Goal: Information Seeking & Learning: Check status

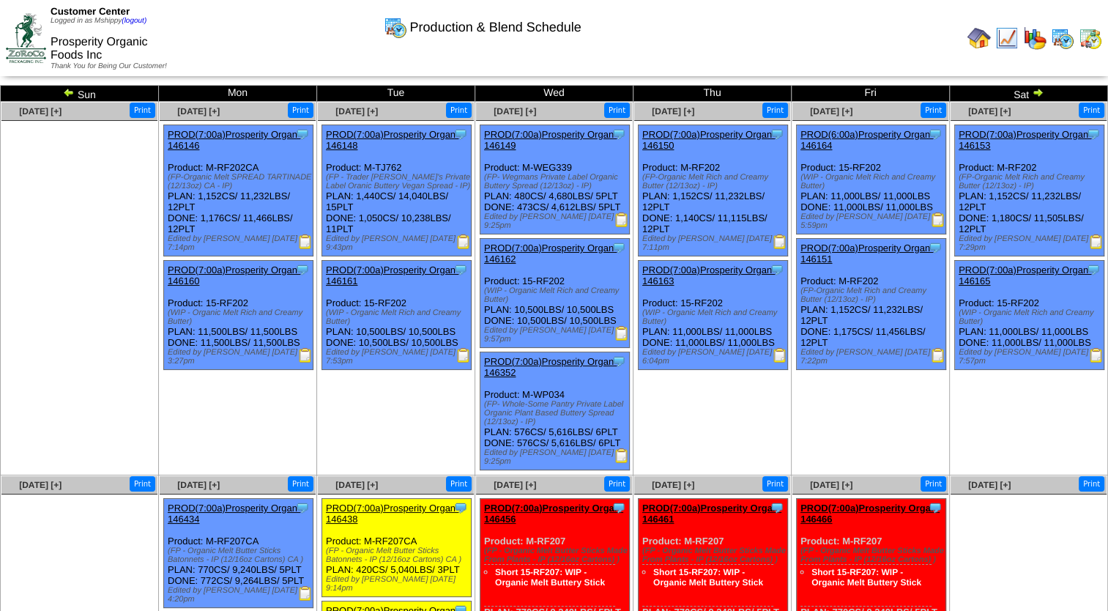
click at [1033, 40] on img at bounding box center [1034, 37] width 23 height 23
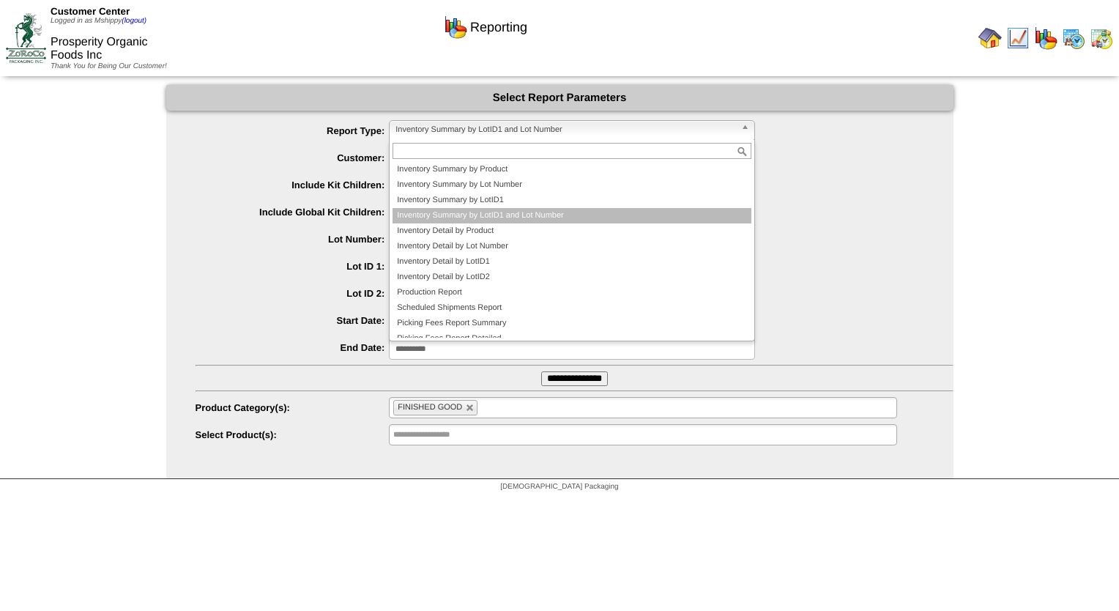
click at [533, 136] on span "Inventory Summary by LotID1 and Lot Number" at bounding box center [566, 130] width 340 height 18
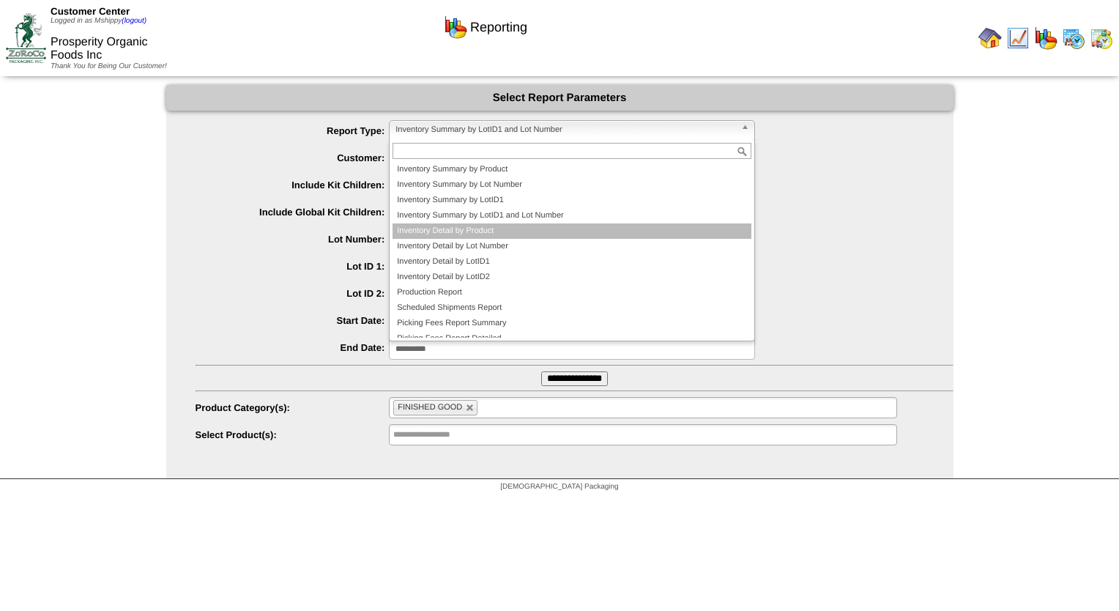
click at [504, 234] on li "Inventory Detail by Product" at bounding box center [572, 230] width 359 height 15
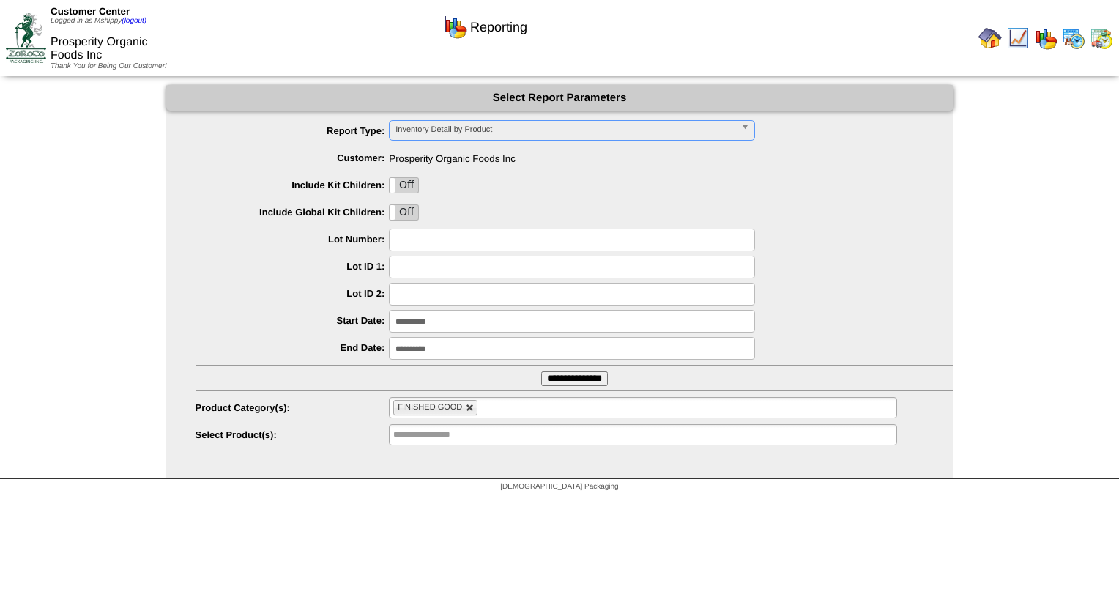
click at [470, 404] on link at bounding box center [470, 408] width 9 height 9
type input "**********"
click at [559, 380] on input "**********" at bounding box center [574, 378] width 67 height 15
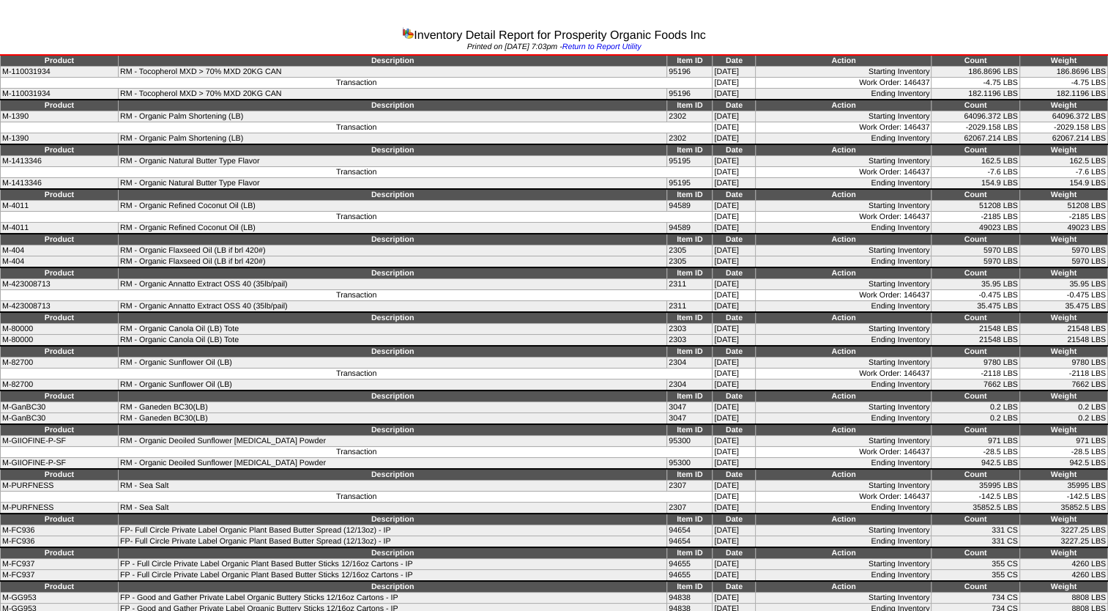
click at [327, 217] on td "Transaction" at bounding box center [357, 217] width 712 height 11
click at [177, 245] on td "RM - Organic Flaxseed Oil (LB if brl 420#)" at bounding box center [393, 250] width 549 height 11
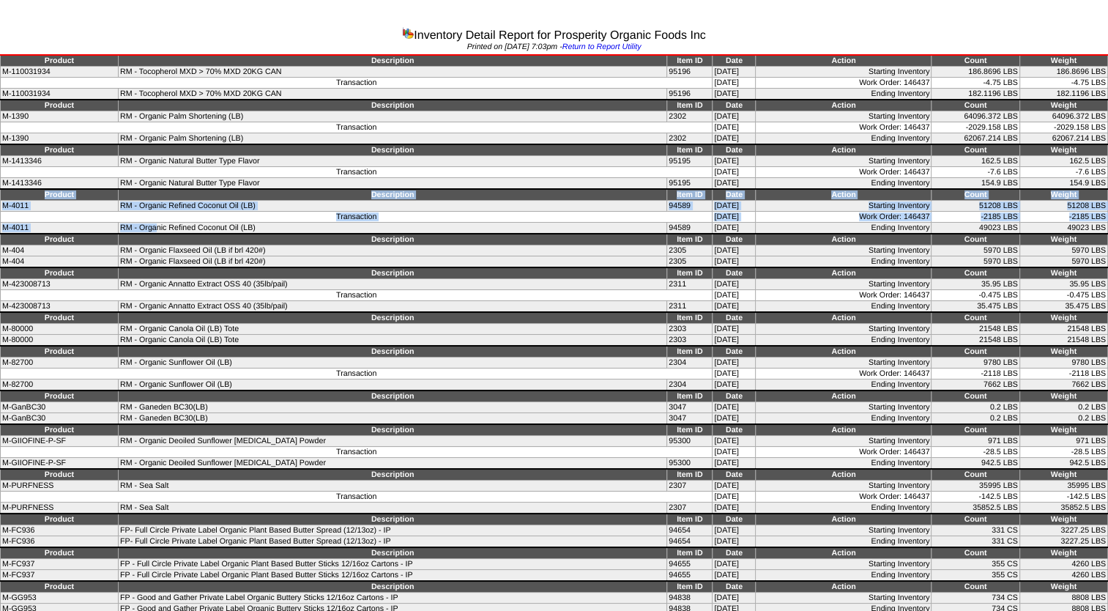
drag, startPoint x: 32, startPoint y: 189, endPoint x: 144, endPoint y: 223, distance: 117.3
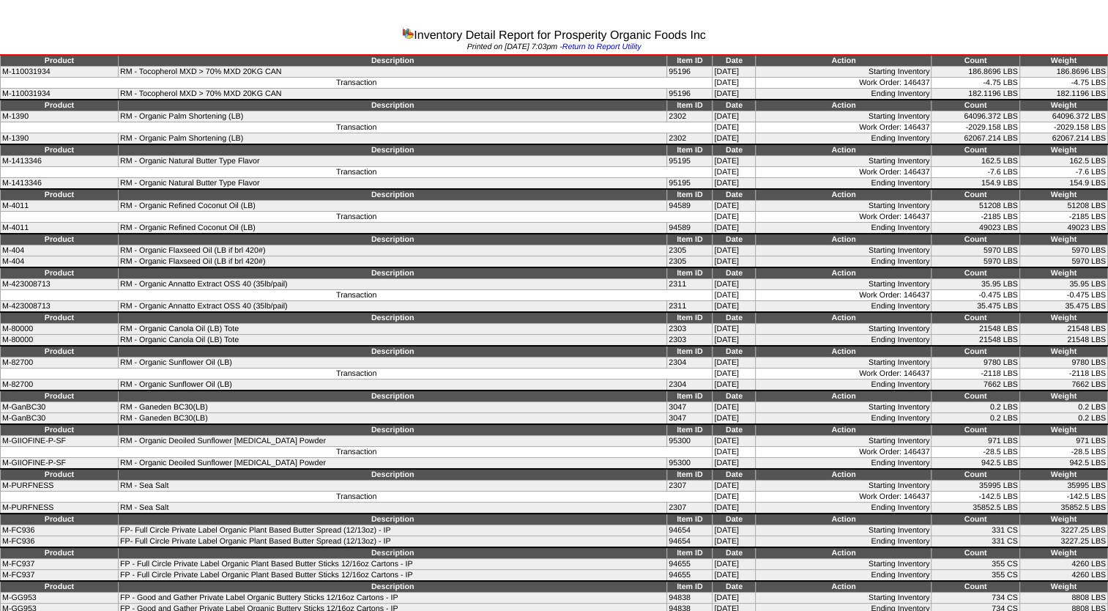
click at [621, 301] on td "RM - Organic Annatto Extract OSS 40 (35lb/pail)" at bounding box center [393, 307] width 549 height 12
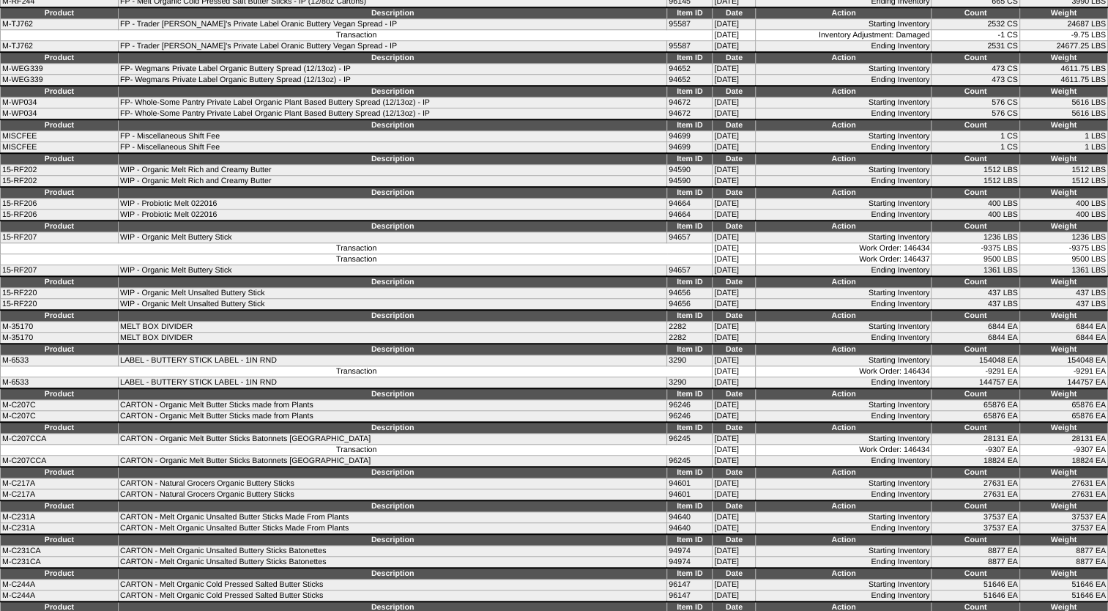
scroll to position [1172, 0]
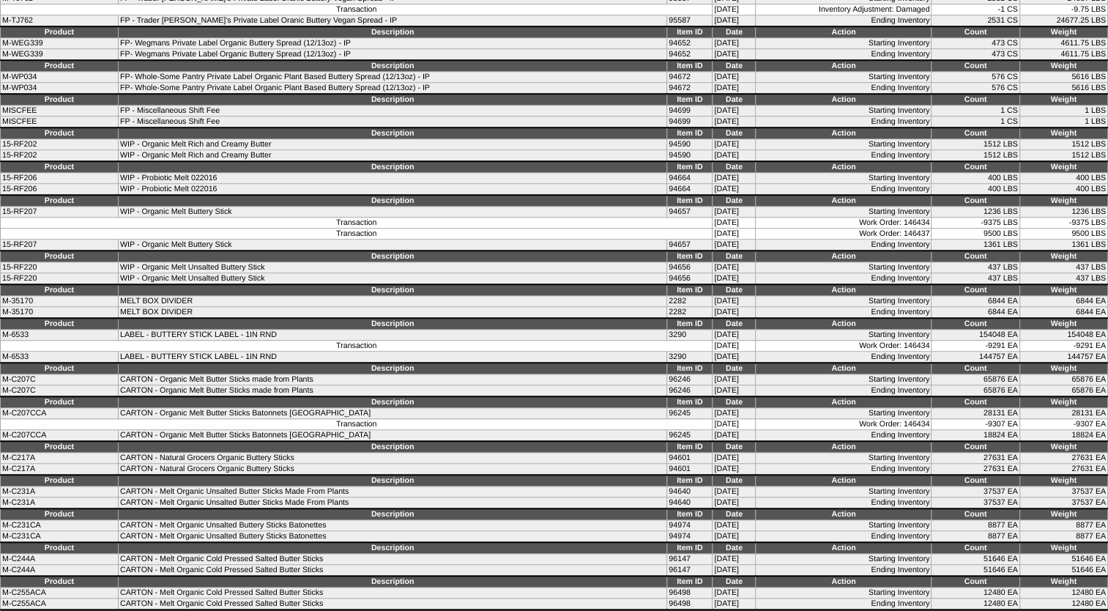
click at [474, 374] on td "CARTON - Organic Melt Butter Sticks made from Plants" at bounding box center [393, 379] width 549 height 11
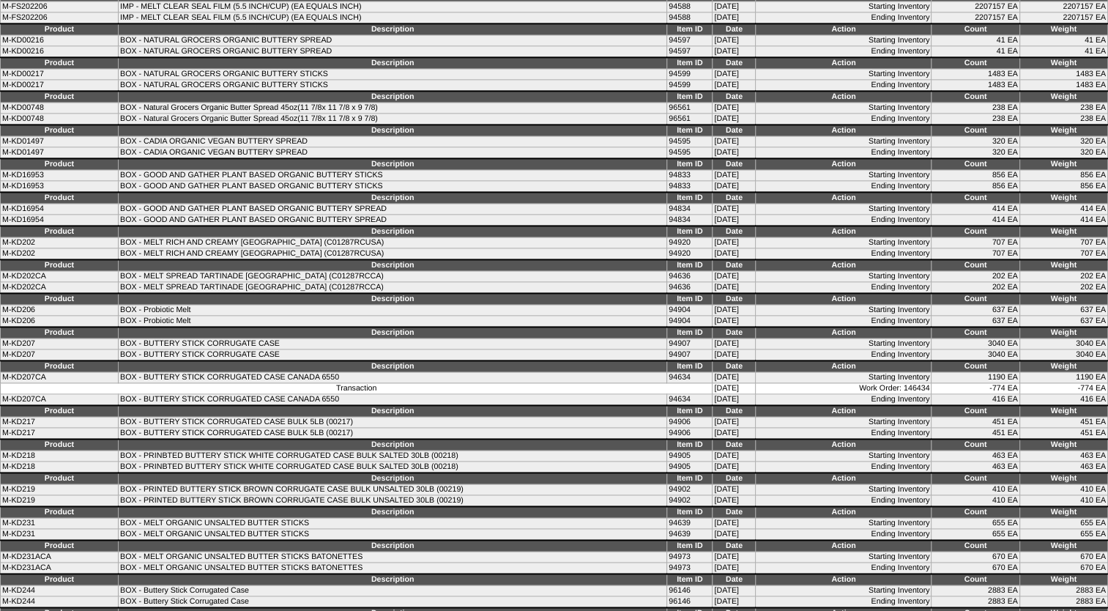
scroll to position [2051, 0]
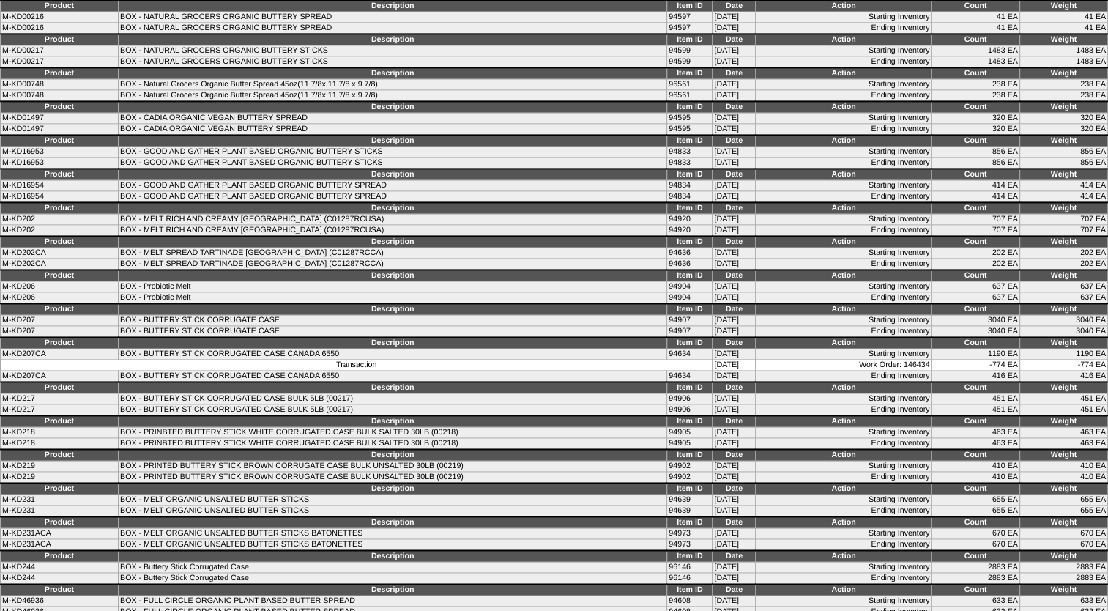
click at [760, 427] on td "Starting Inventory" at bounding box center [844, 432] width 176 height 11
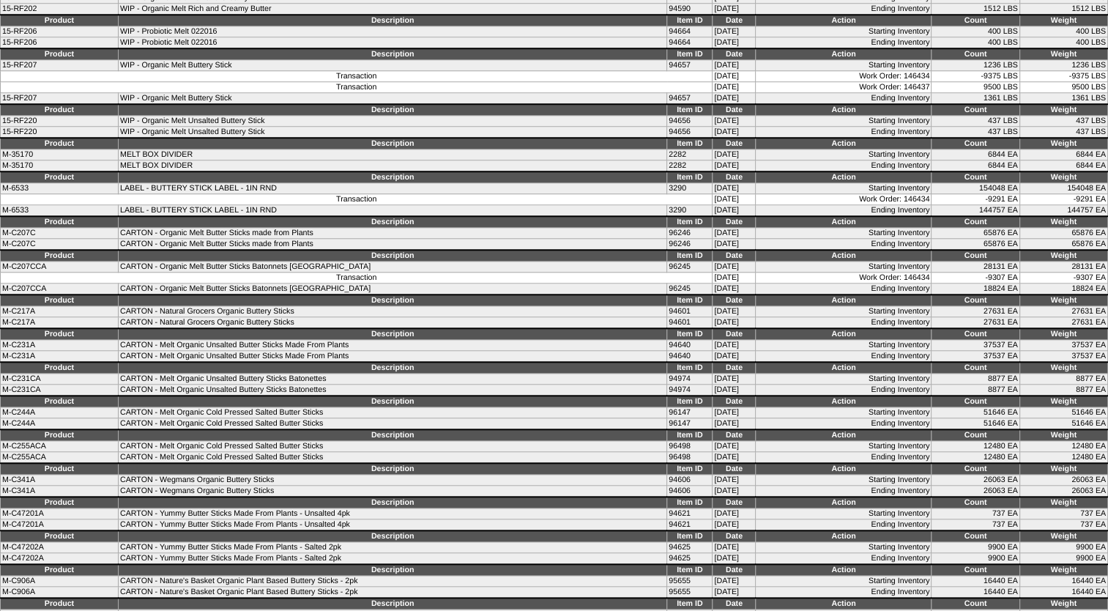
scroll to position [1245, 0]
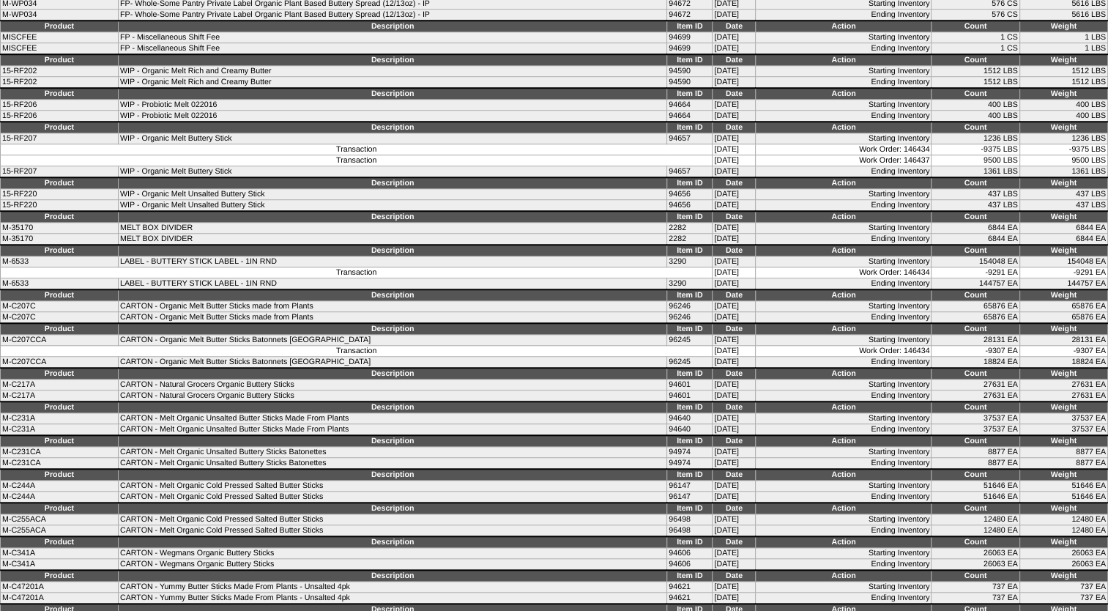
click at [411, 289] on td "Description" at bounding box center [393, 295] width 549 height 12
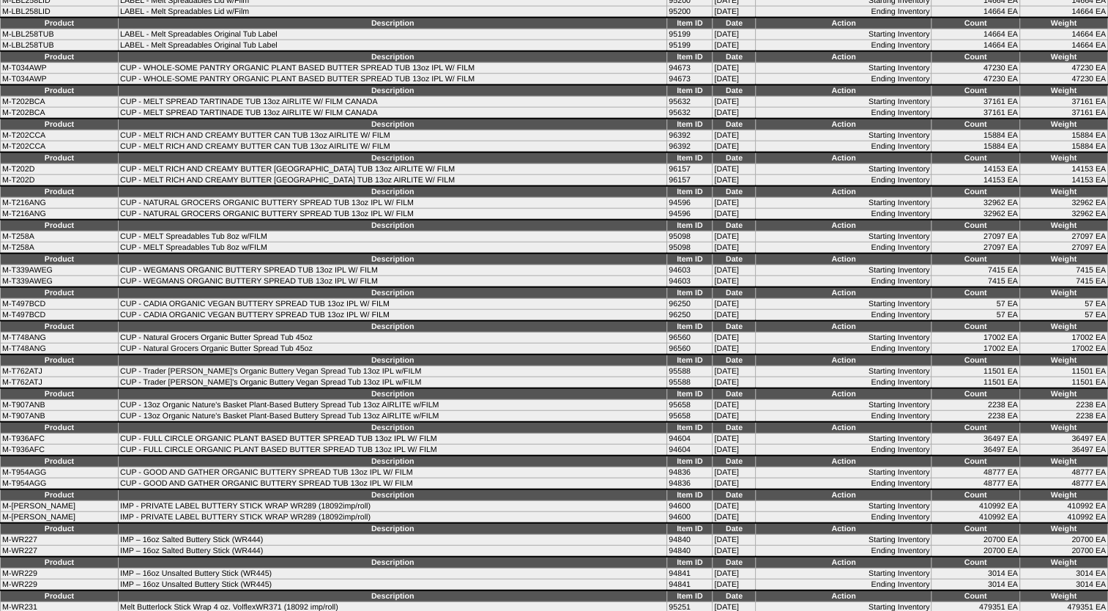
scroll to position [3650, 0]
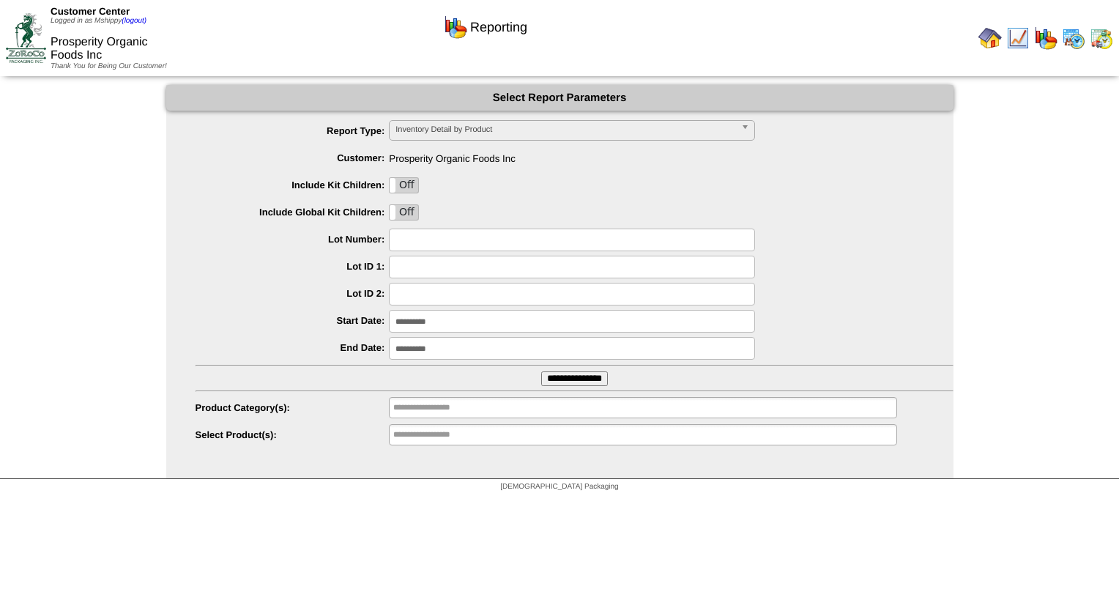
click at [499, 133] on span "Inventory Detail by Product" at bounding box center [566, 130] width 340 height 18
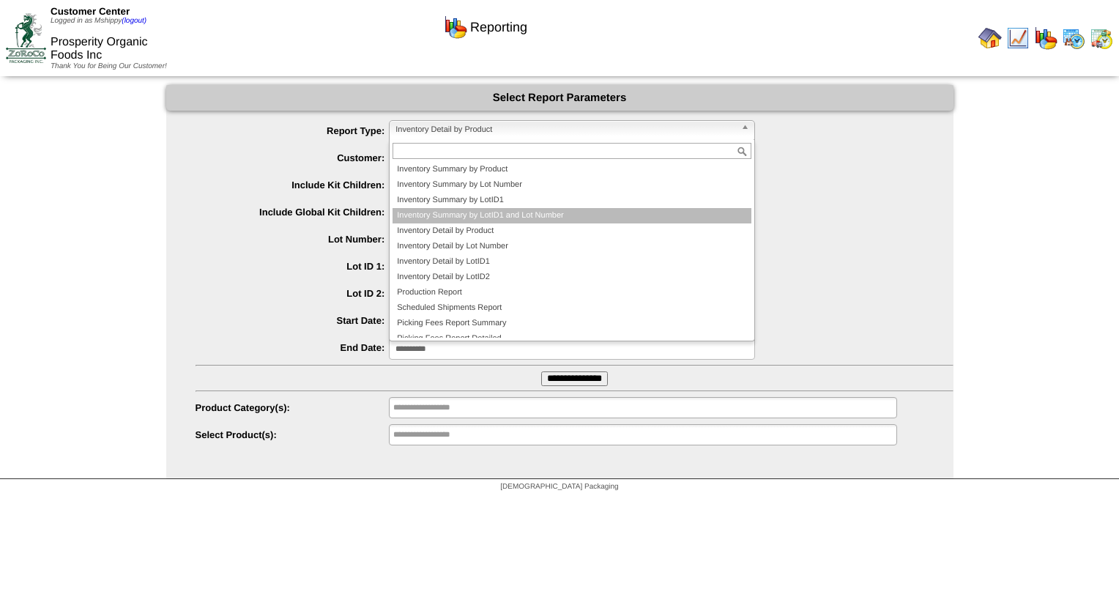
click at [454, 219] on li "Inventory Summary by LotID1 and Lot Number" at bounding box center [572, 215] width 359 height 15
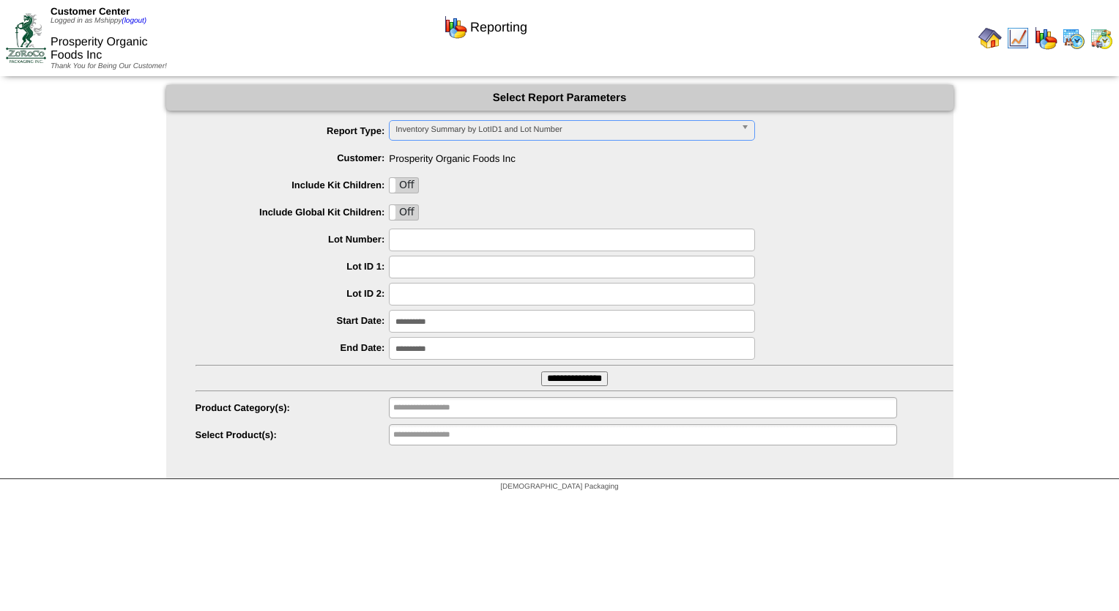
click at [464, 322] on input "**********" at bounding box center [572, 321] width 366 height 23
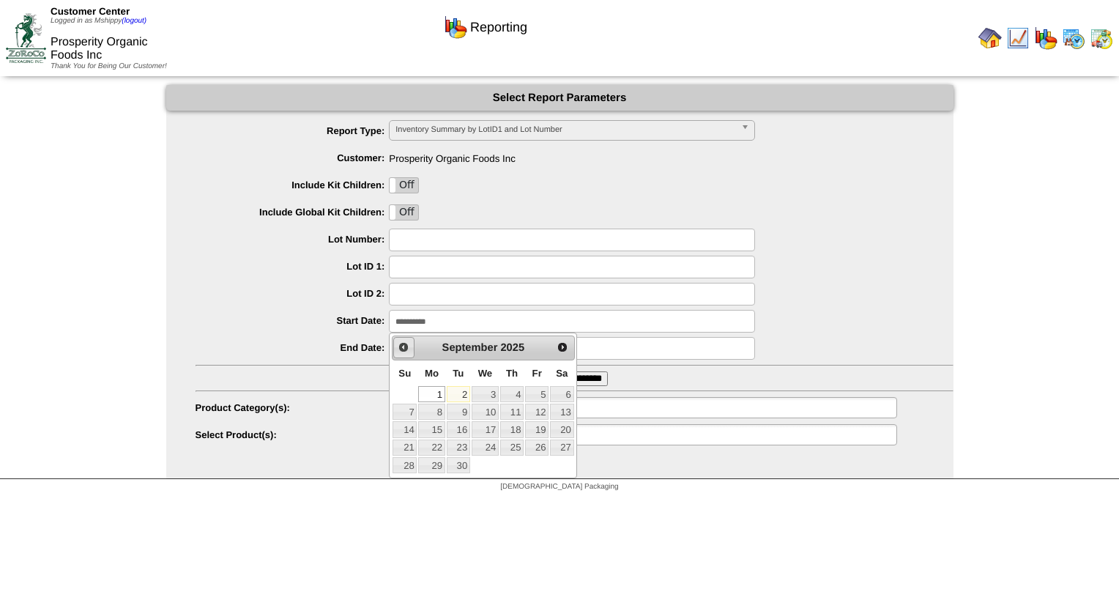
click at [408, 353] on link "Prev" at bounding box center [403, 347] width 21 height 21
click at [535, 390] on link "1" at bounding box center [536, 394] width 23 height 16
type input "**********"
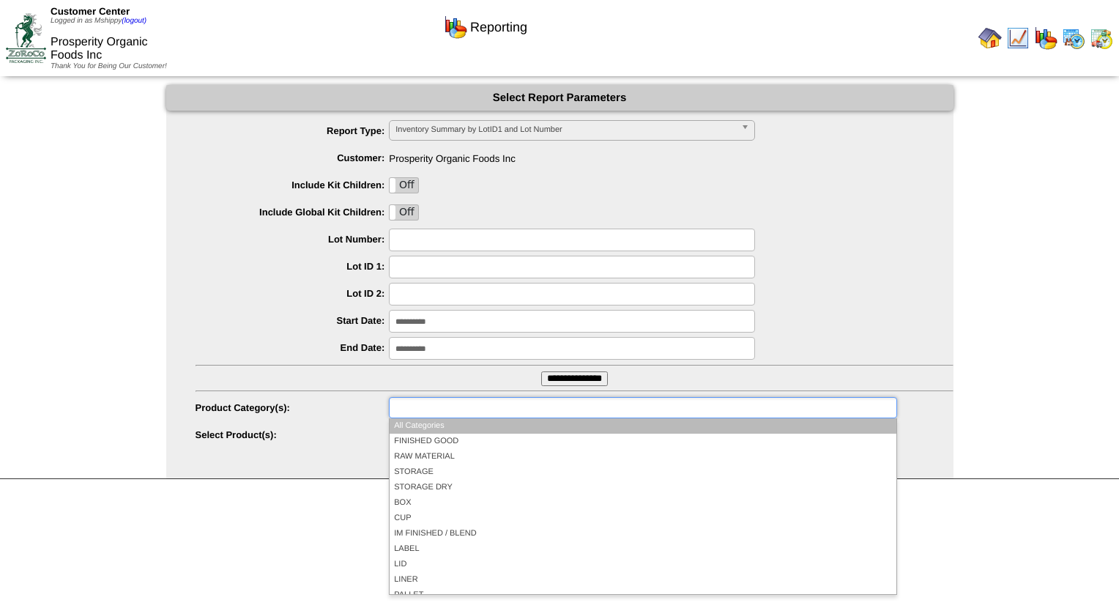
click at [432, 411] on input "text" at bounding box center [440, 408] width 94 height 18
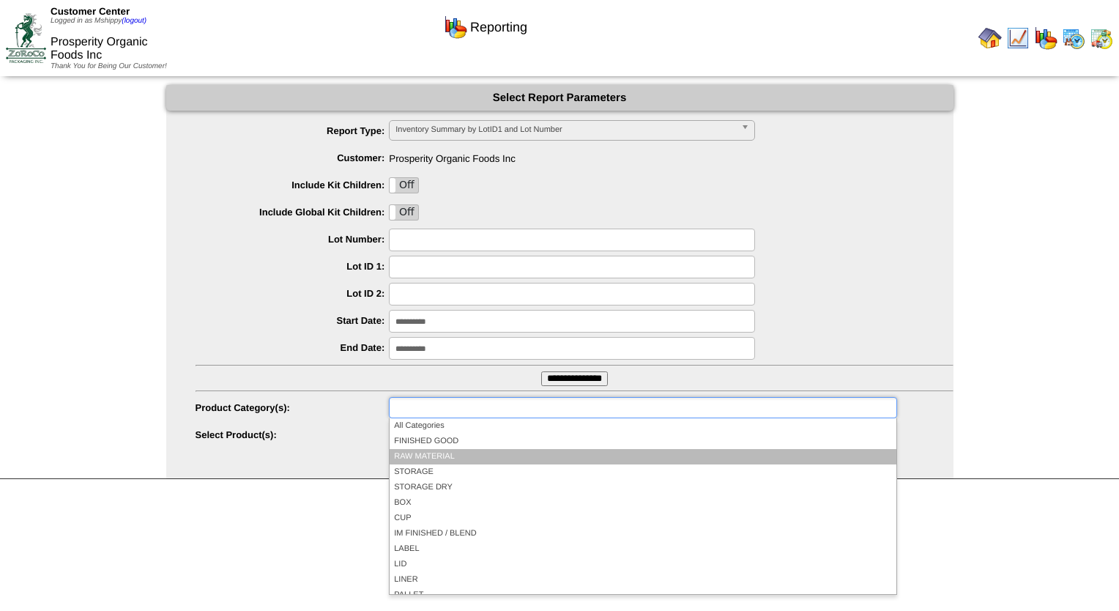
click at [440, 456] on li "RAW MATERIAL" at bounding box center [643, 456] width 506 height 15
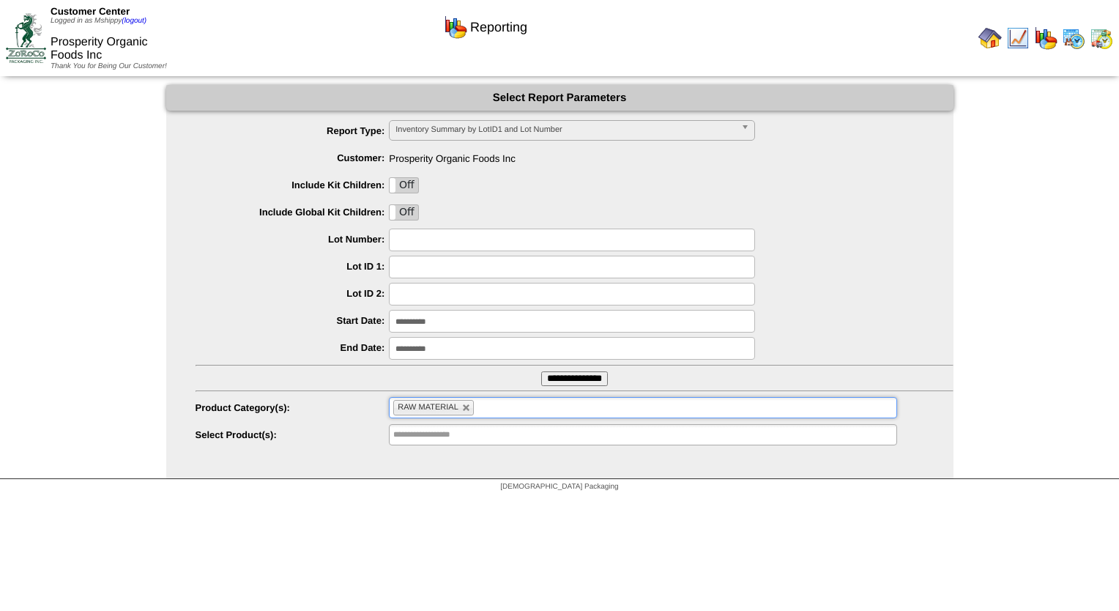
click at [561, 382] on input "**********" at bounding box center [574, 378] width 67 height 15
click at [494, 130] on span "Inventory Summary by LotID1 and Lot Number" at bounding box center [566, 130] width 340 height 18
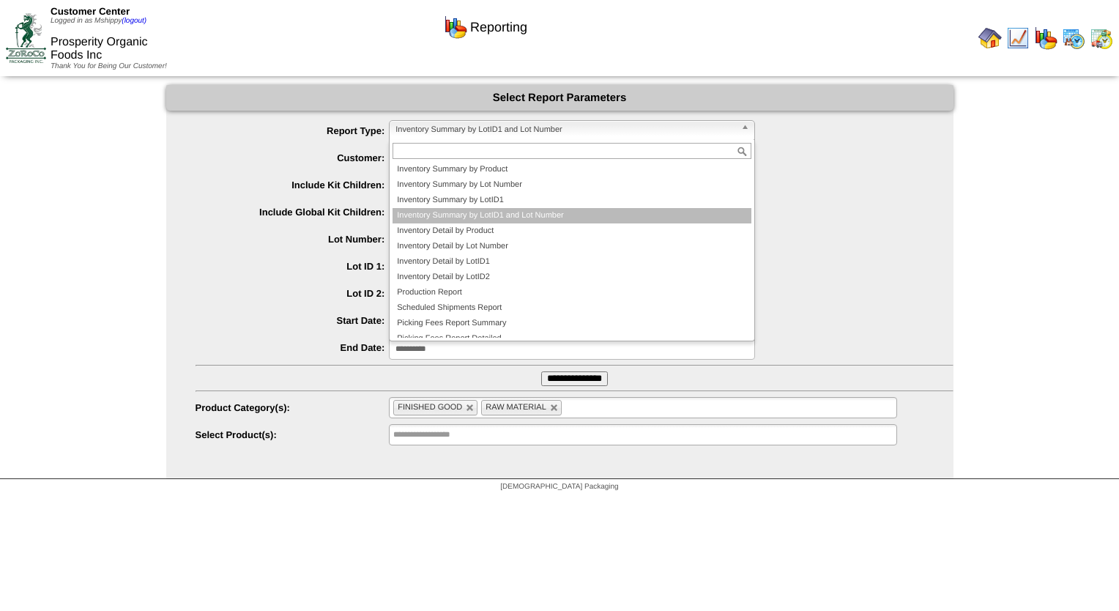
click at [498, 210] on li "Inventory Summary by LotID1 and Lot Number" at bounding box center [572, 215] width 359 height 15
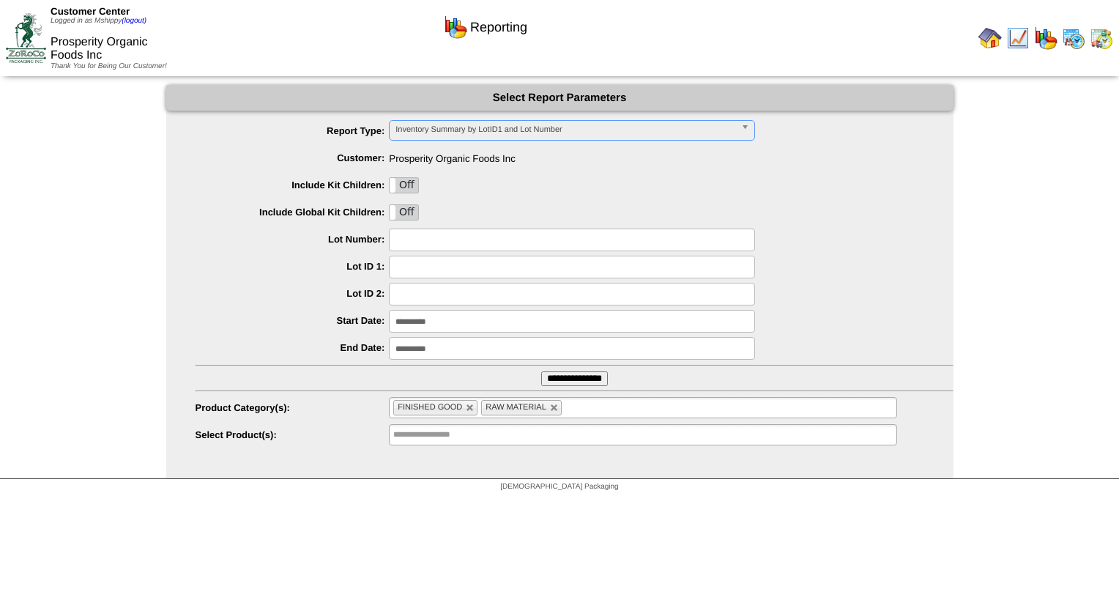
click at [941, 236] on div at bounding box center [575, 240] width 758 height 23
click at [469, 412] on link at bounding box center [470, 408] width 9 height 9
click at [568, 382] on input "**********" at bounding box center [574, 378] width 67 height 15
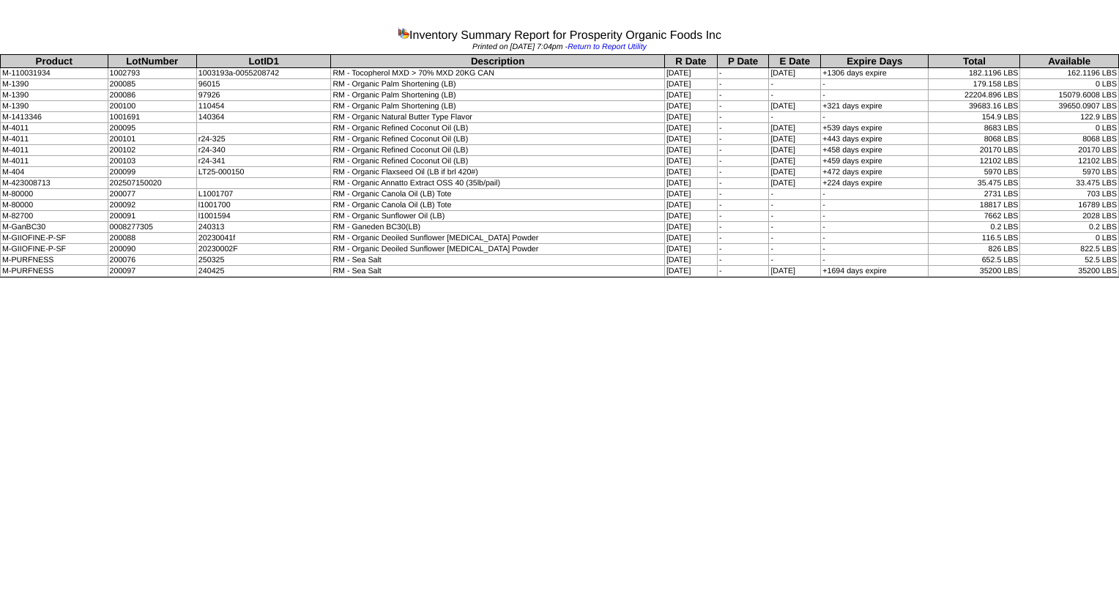
drag, startPoint x: 1119, startPoint y: 268, endPoint x: 30, endPoint y: 57, distance: 1108.9
click at [30, 57] on tbody "Product LotNumber LotID1 Description R Date P Date E Date Expire Days Total Ava…" at bounding box center [560, 166] width 1119 height 222
copy tbody "Product LotNumber LotID1 Description R Date P Date E Date Expire Days Total Ava…"
drag, startPoint x: 363, startPoint y: 53, endPoint x: 324, endPoint y: 1, distance: 65.4
click at [363, 54] on table "Product LotNumber LotID1 Description R Date P Date E Date Expire Days Total Ava…" at bounding box center [559, 165] width 1119 height 223
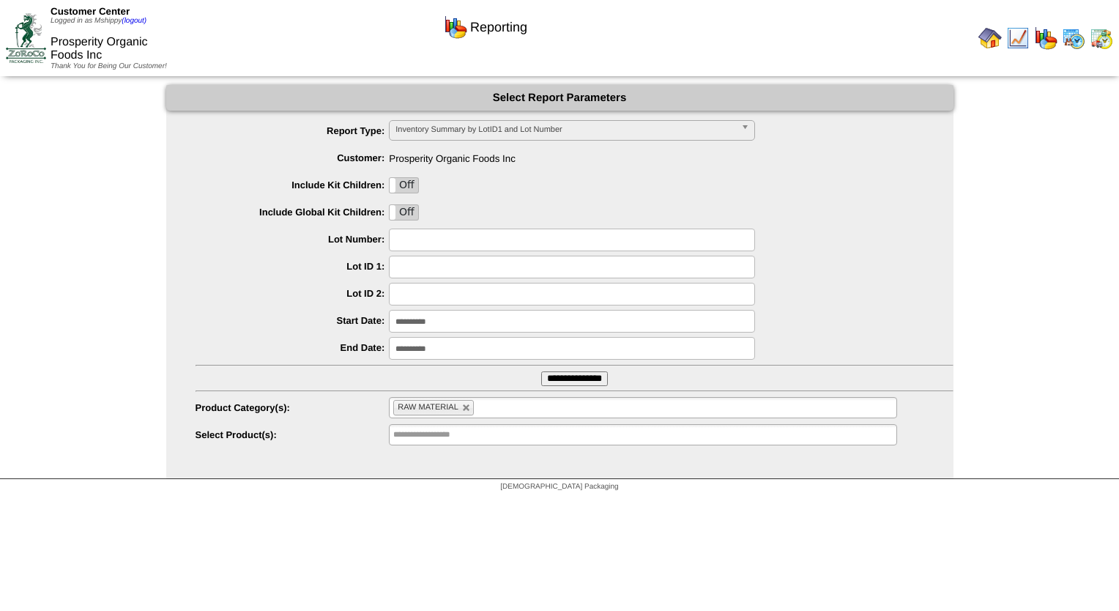
click at [1103, 40] on img at bounding box center [1101, 37] width 23 height 23
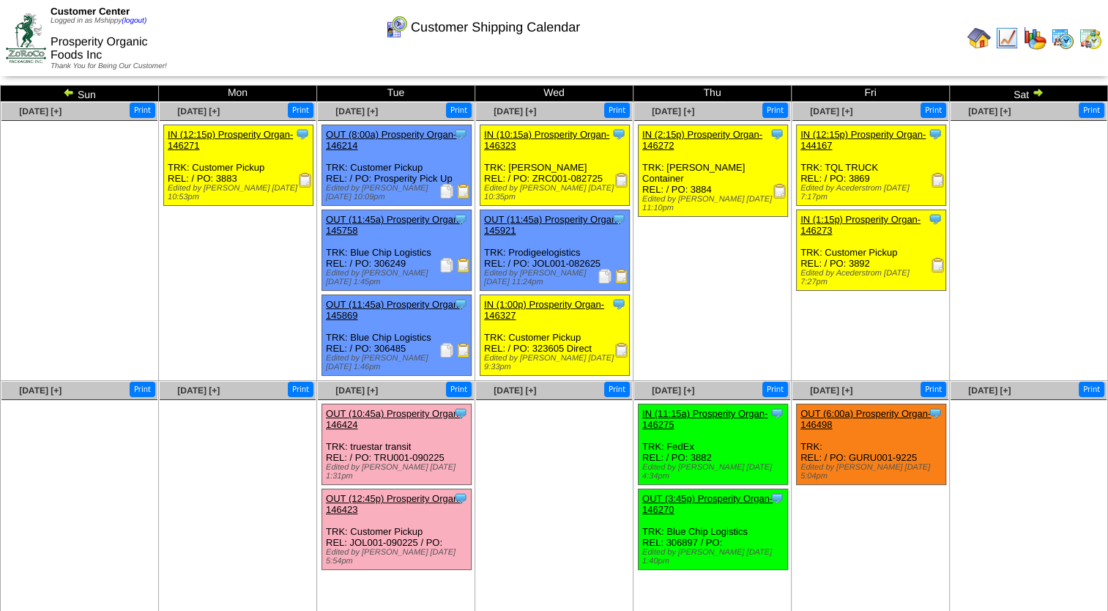
click at [1040, 45] on img at bounding box center [1034, 37] width 23 height 23
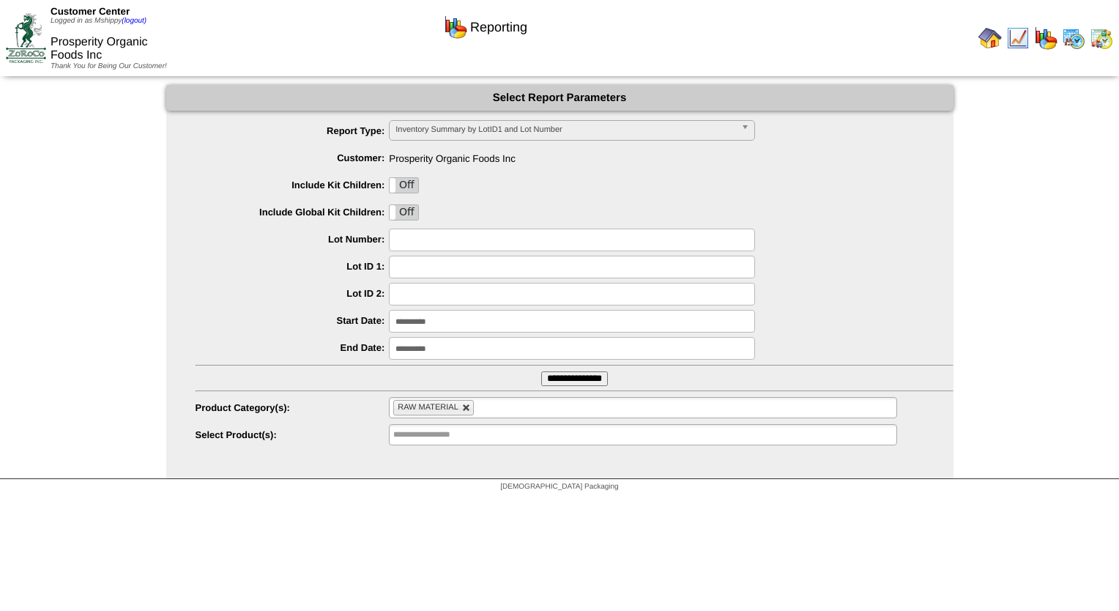
click at [464, 409] on link at bounding box center [466, 408] width 9 height 9
type input "**********"
click at [464, 409] on input "text" at bounding box center [440, 408] width 94 height 18
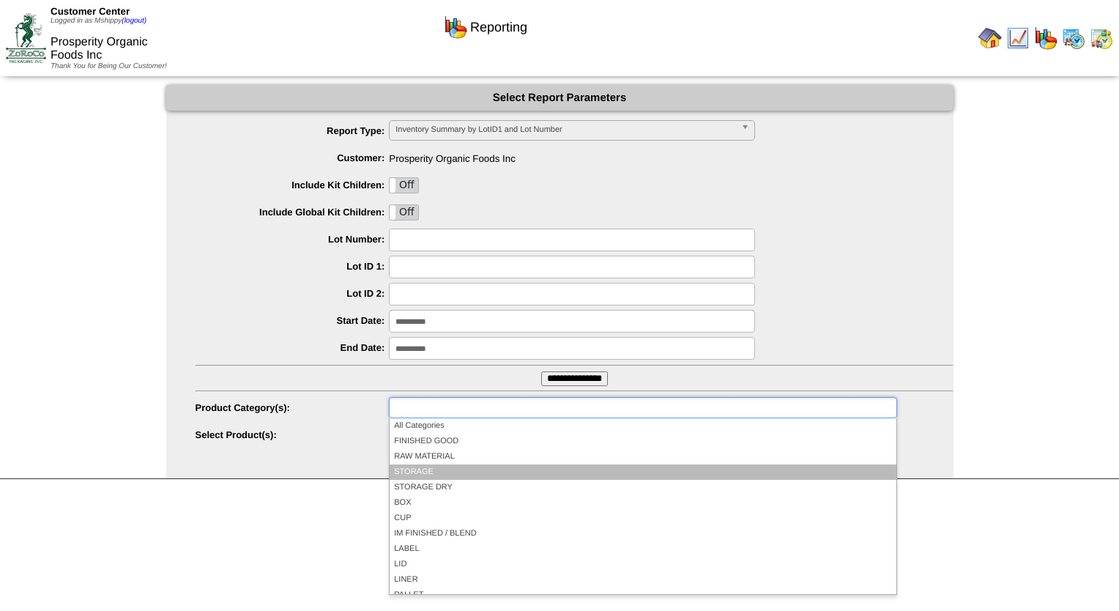
click at [444, 476] on li "STORAGE" at bounding box center [643, 471] width 506 height 15
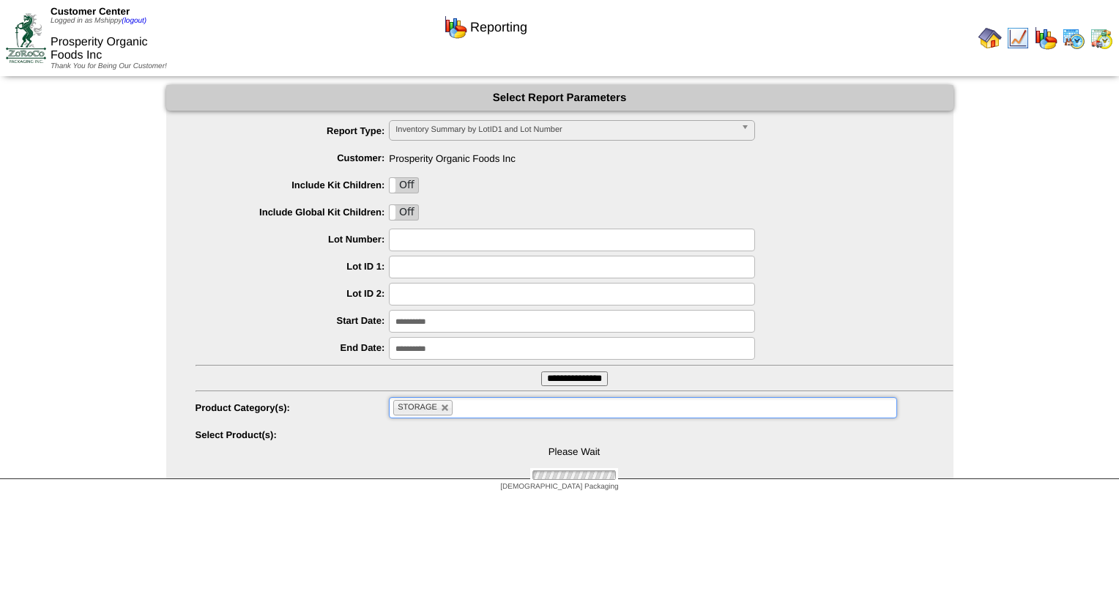
click at [504, 404] on ul "STORAGE" at bounding box center [643, 407] width 508 height 21
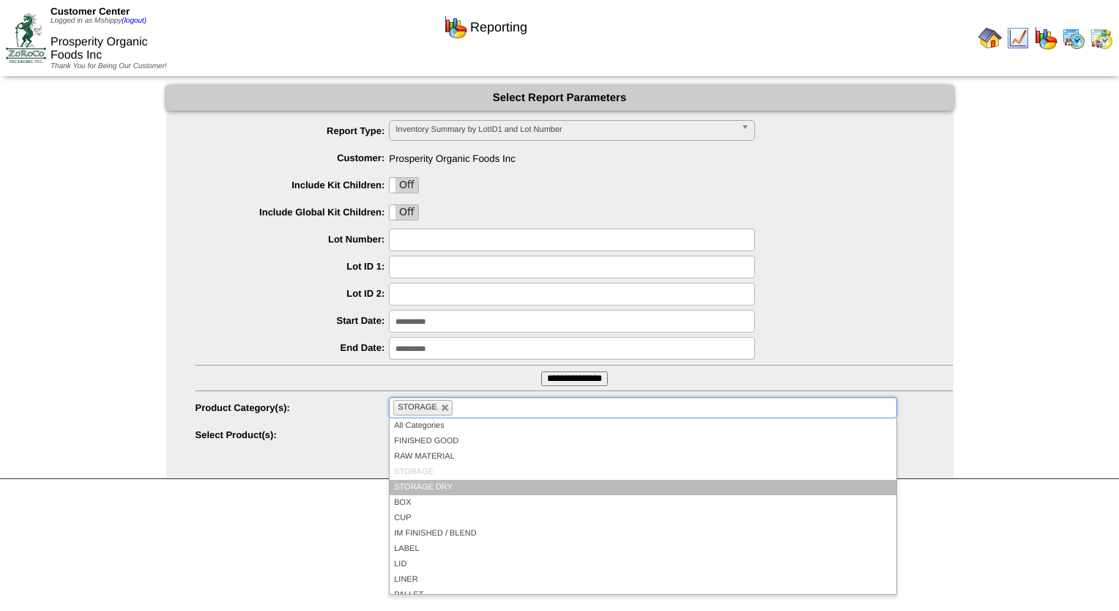
click at [431, 489] on li "STORAGE DRY" at bounding box center [643, 487] width 506 height 15
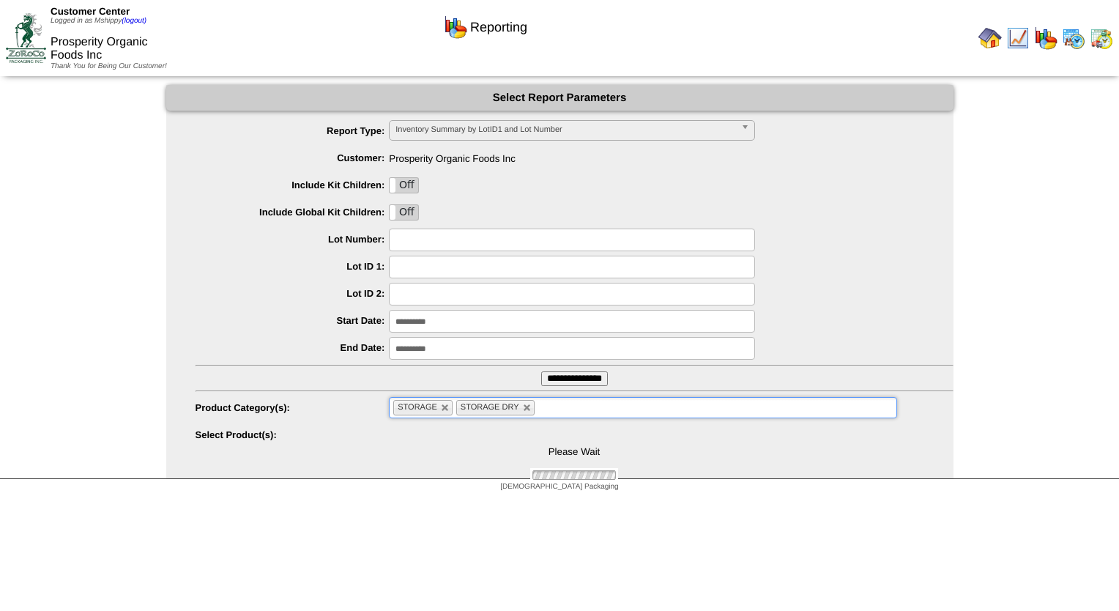
drag, startPoint x: 569, startPoint y: 410, endPoint x: 574, endPoint y: 417, distance: 9.4
click at [569, 410] on ul "STORAGE STORAGE DRY" at bounding box center [643, 407] width 508 height 21
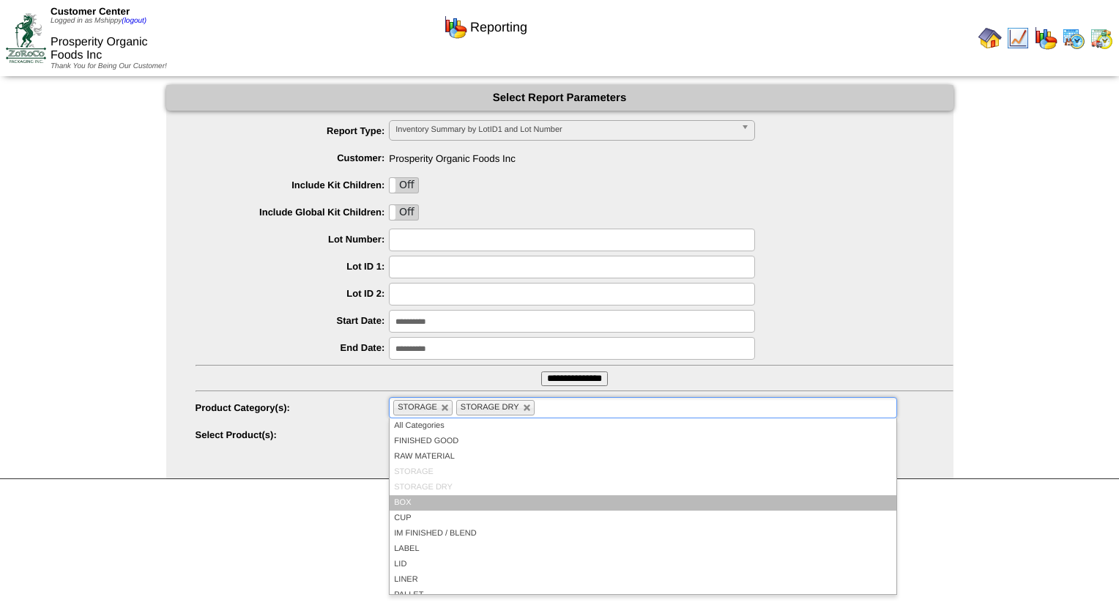
click at [434, 503] on li "BOX" at bounding box center [643, 502] width 506 height 15
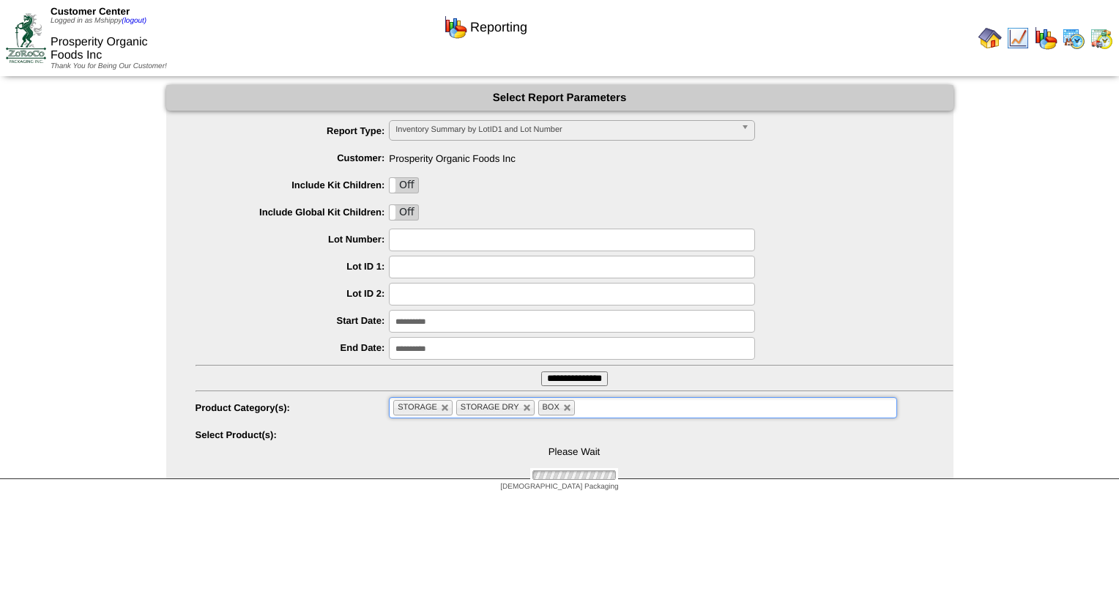
click at [610, 415] on ul "STORAGE STORAGE DRY BOX" at bounding box center [643, 407] width 508 height 21
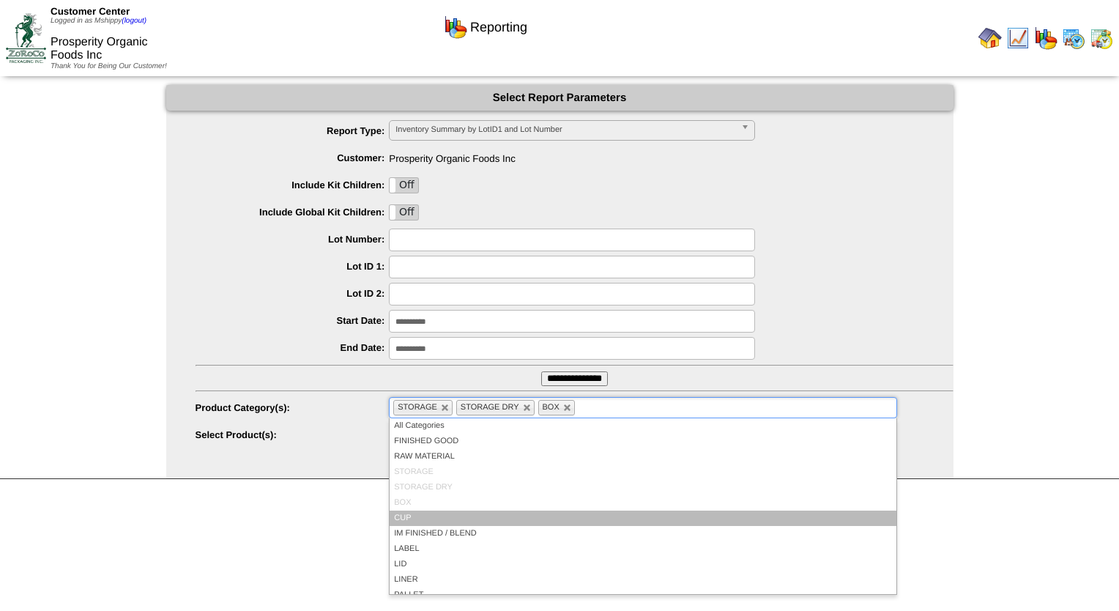
click at [445, 513] on li "CUP" at bounding box center [643, 518] width 506 height 15
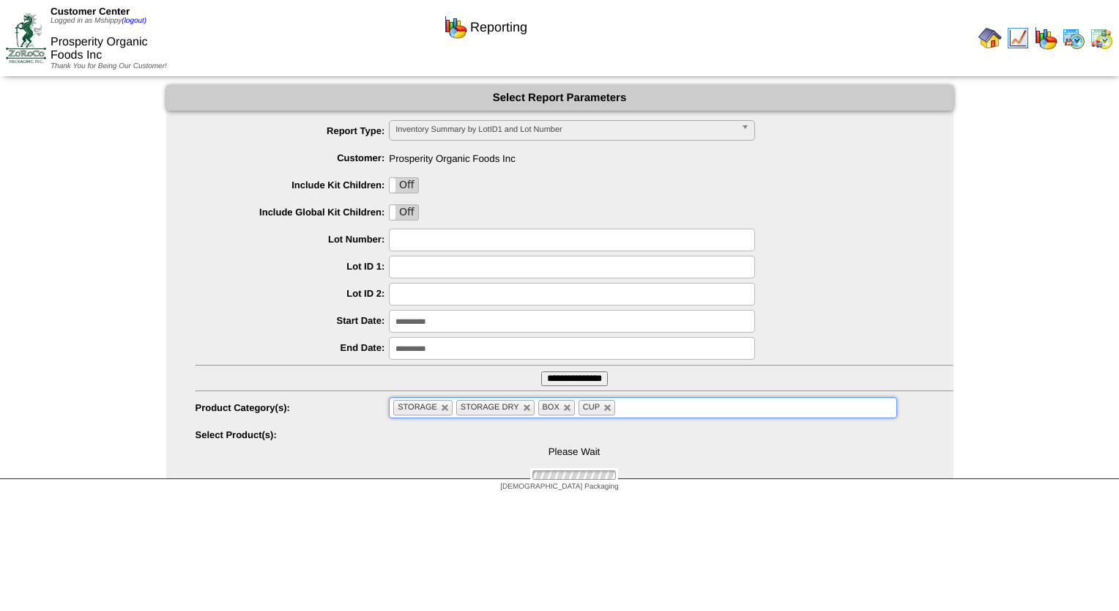
click at [665, 407] on ul "STORAGE STORAGE DRY BOX CUP" at bounding box center [643, 407] width 508 height 21
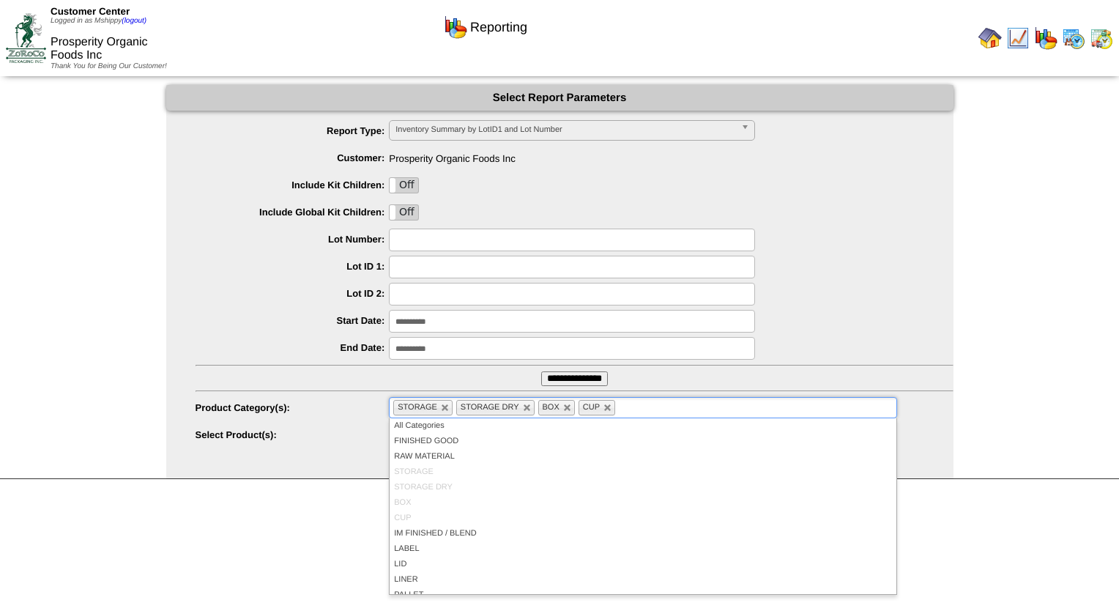
scroll to position [73, 0]
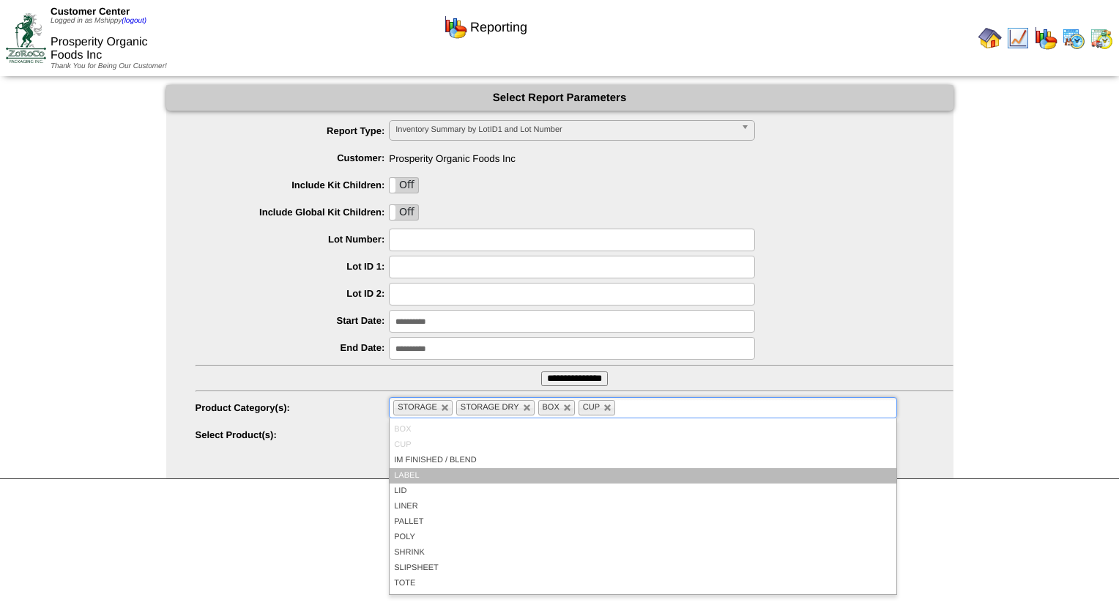
click at [457, 478] on li "LABEL" at bounding box center [643, 475] width 506 height 15
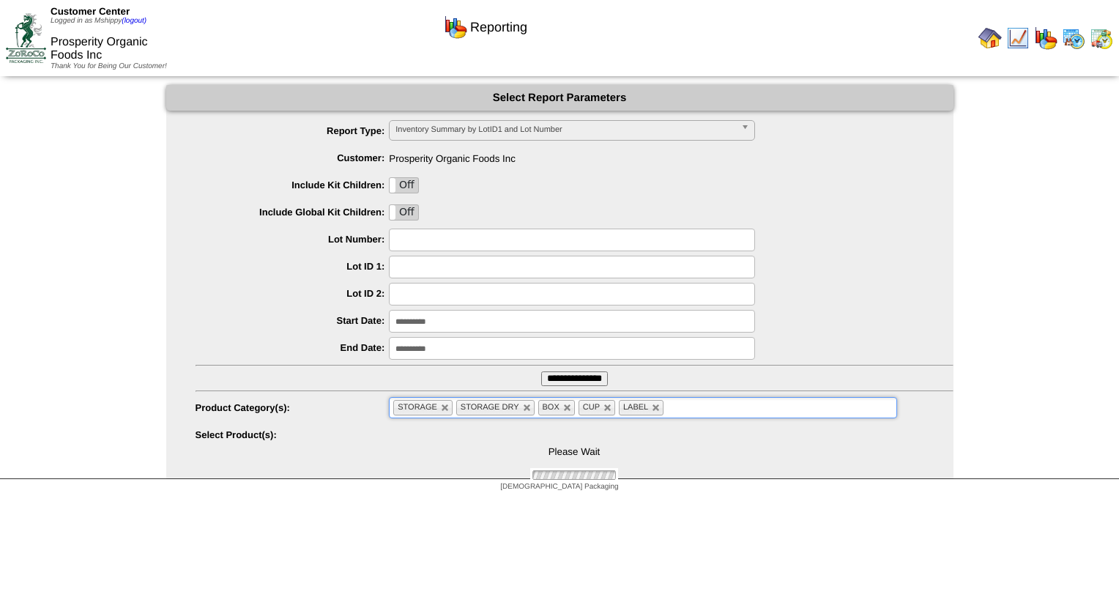
click at [692, 406] on ul "STORAGE STORAGE DRY BOX CUP LABEL" at bounding box center [643, 407] width 508 height 21
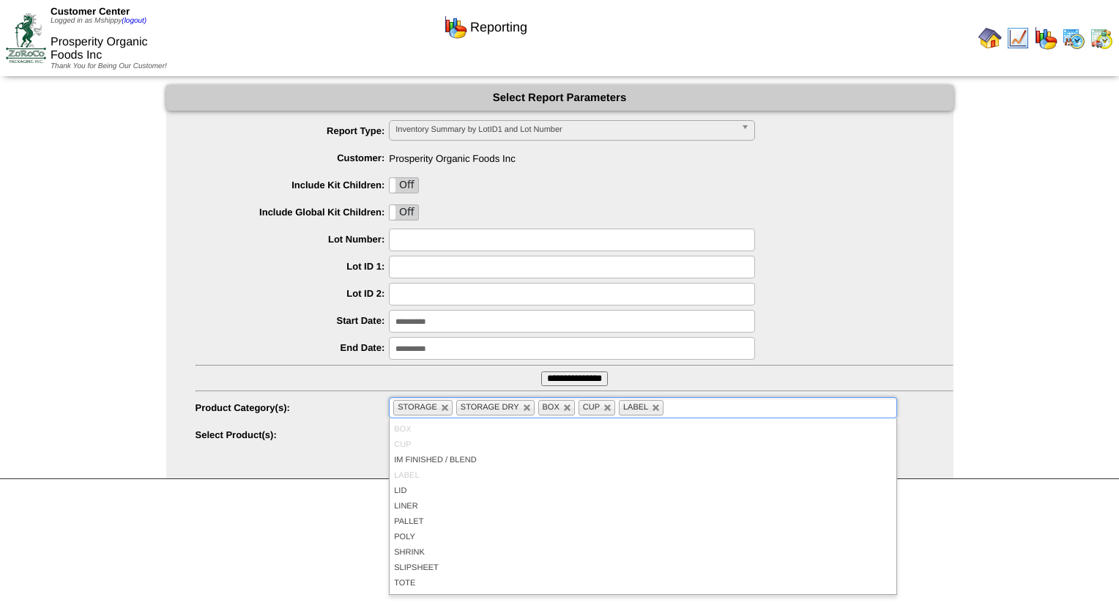
scroll to position [0, 0]
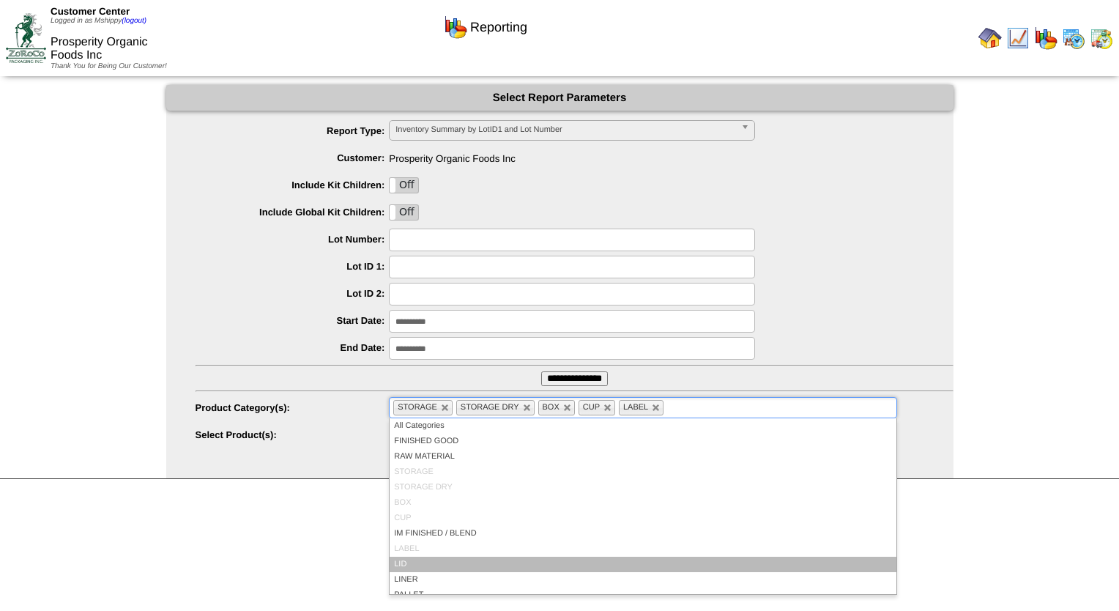
click at [419, 562] on li "LID" at bounding box center [643, 564] width 506 height 15
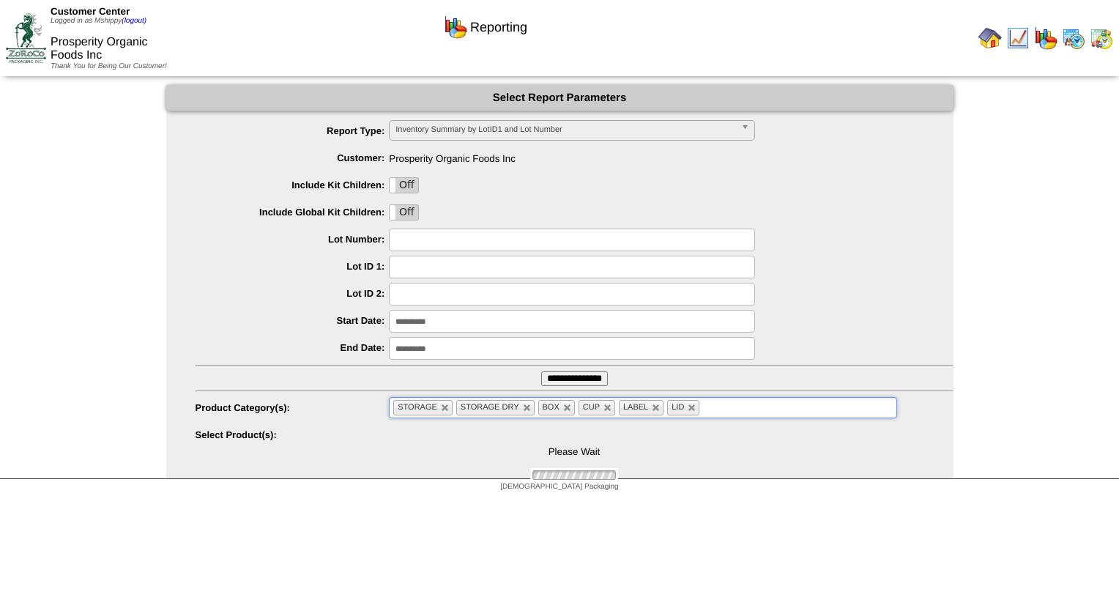
click at [744, 418] on div "**********" at bounding box center [575, 408] width 758 height 23
click at [736, 411] on ul "STORAGE STORAGE DRY BOX CUP LABEL LID" at bounding box center [643, 407] width 508 height 21
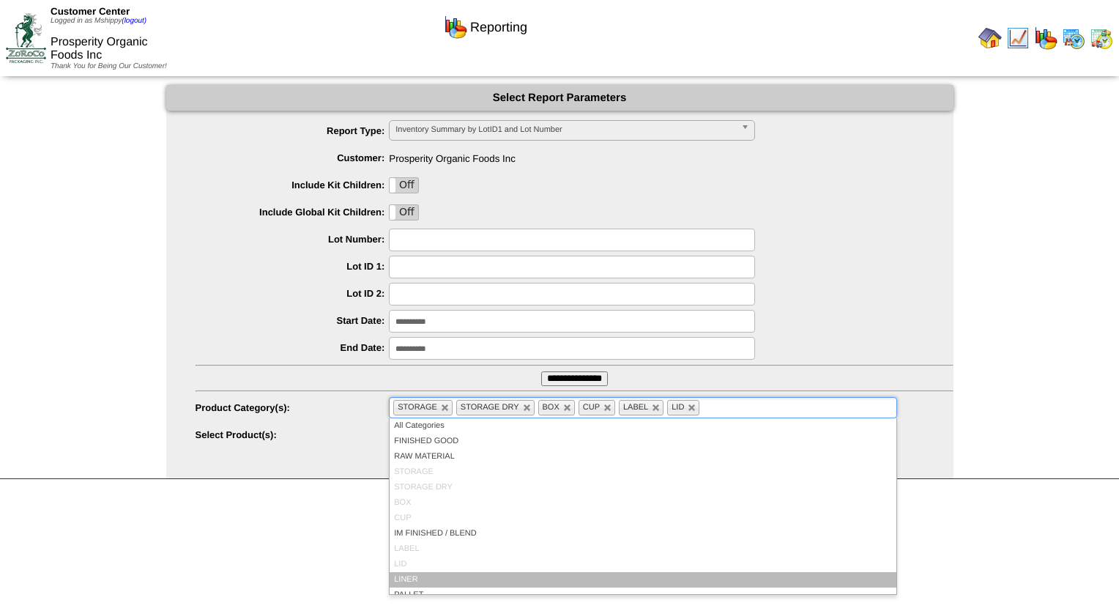
click at [468, 575] on li "LINER" at bounding box center [643, 579] width 506 height 15
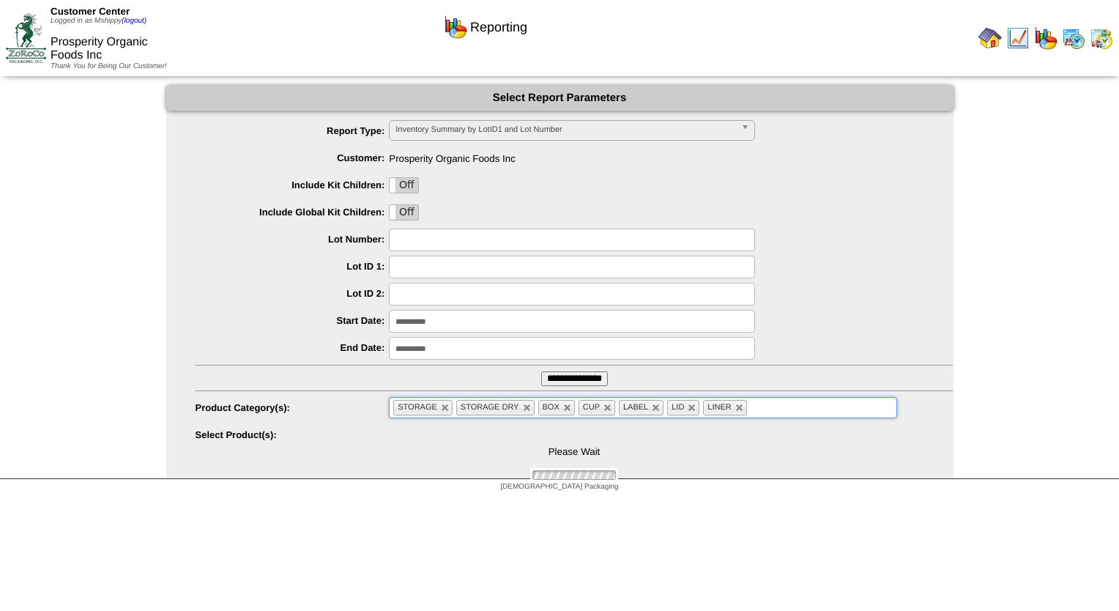
click at [791, 412] on ul "STORAGE STORAGE DRY BOX CUP LABEL LID LINER" at bounding box center [643, 407] width 508 height 21
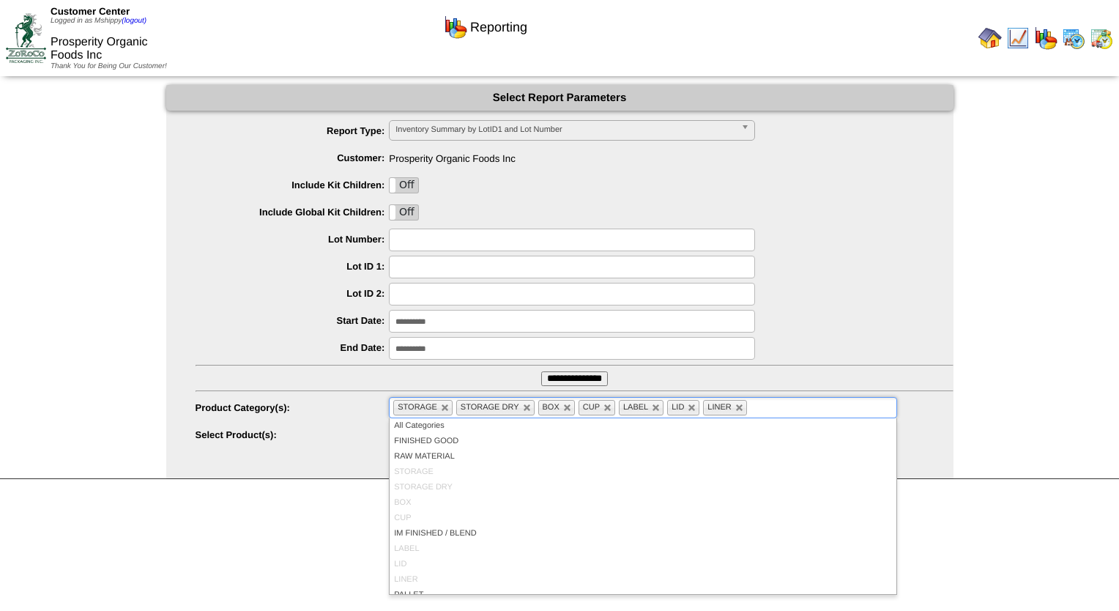
scroll to position [73, 0]
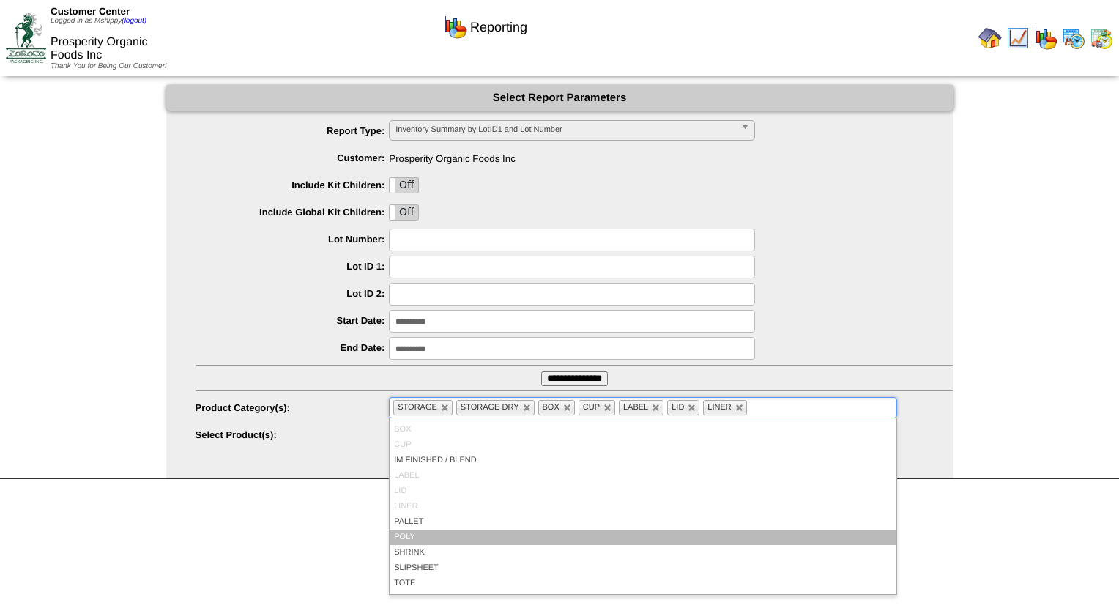
click at [447, 524] on li "PALLET" at bounding box center [643, 521] width 506 height 15
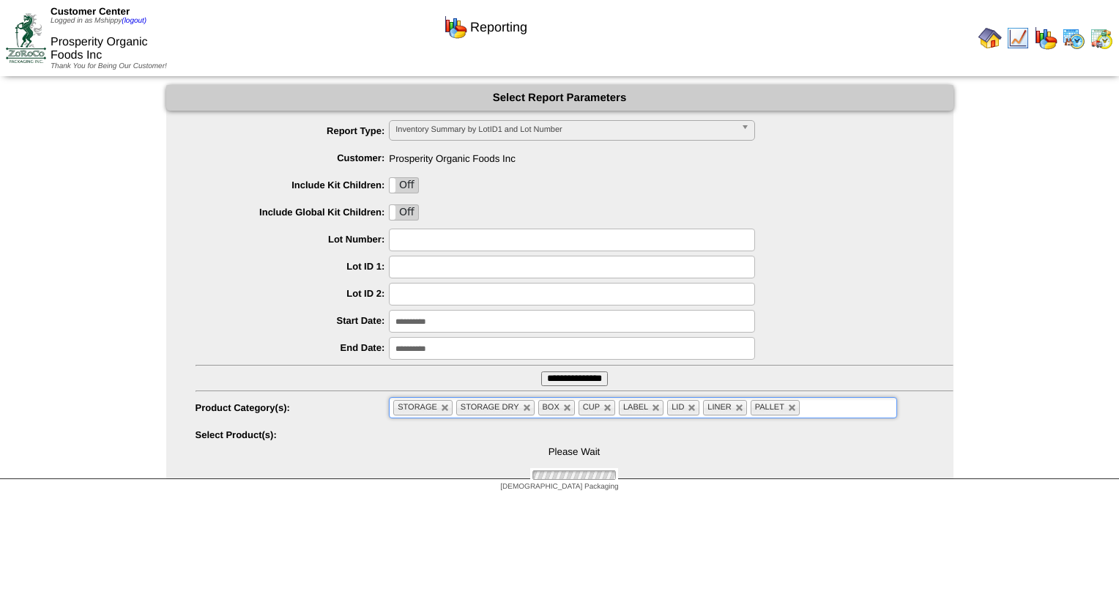
click at [837, 406] on ul "STORAGE STORAGE DRY BOX CUP LABEL LID LINER PALLET" at bounding box center [643, 407] width 508 height 21
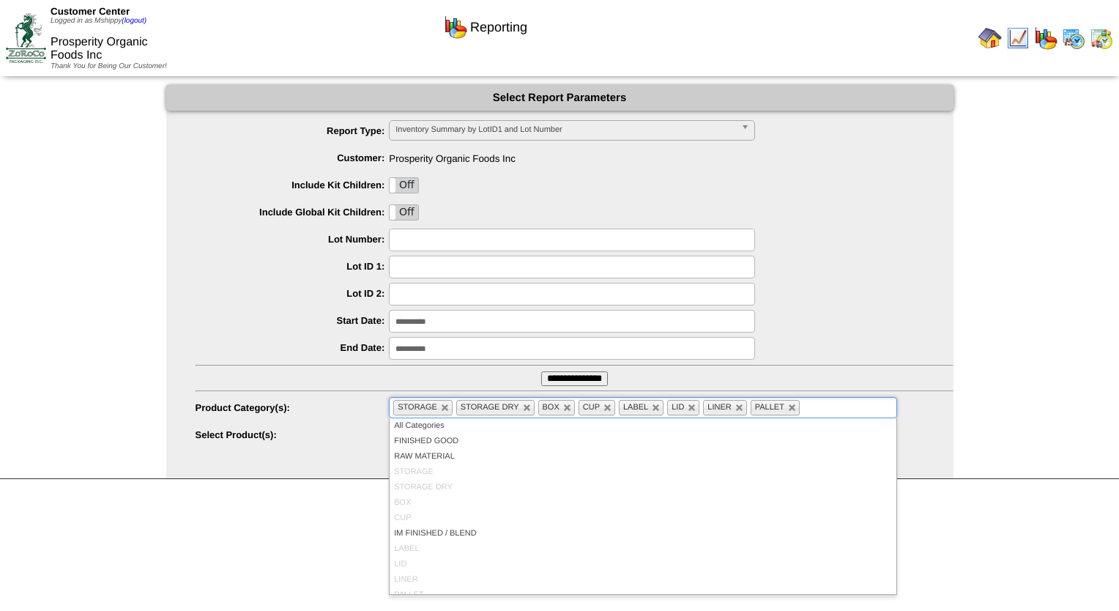
scroll to position [85, 0]
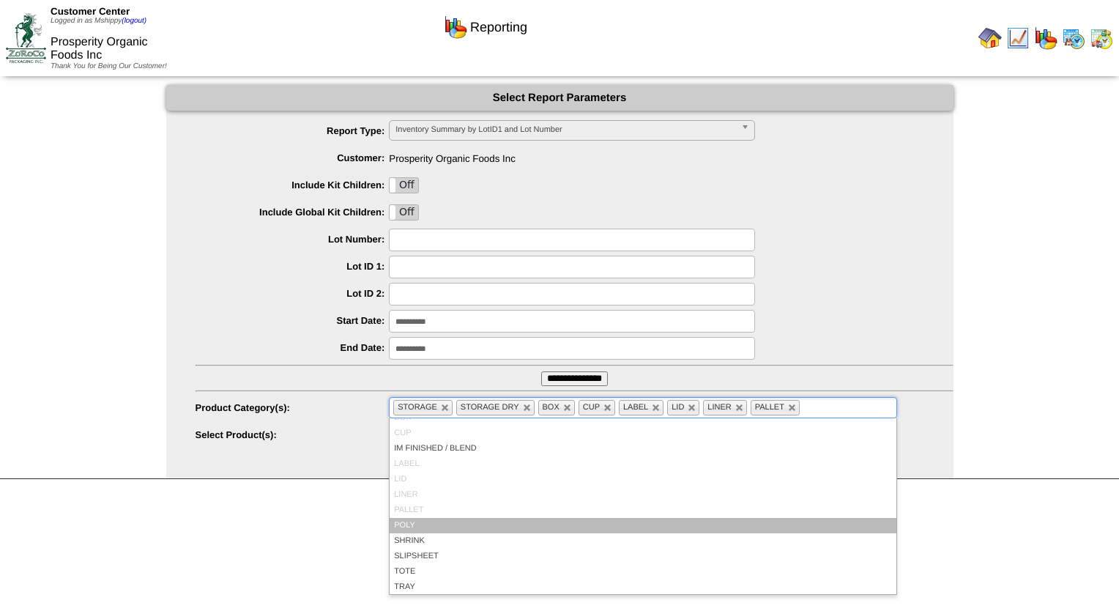
click at [440, 526] on li "POLY" at bounding box center [643, 525] width 506 height 15
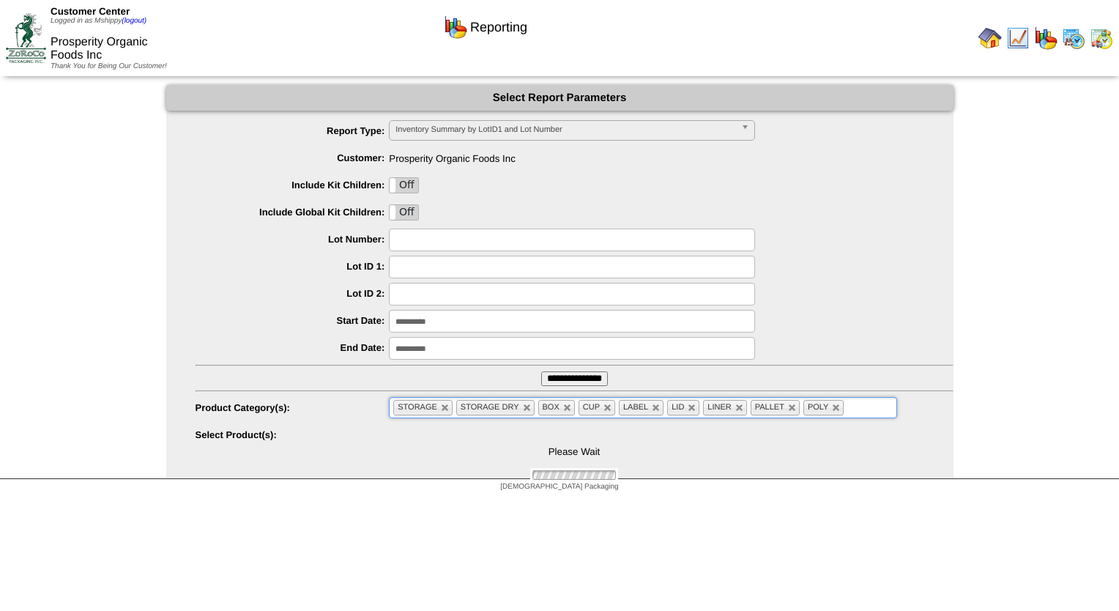
click at [853, 412] on input "text" at bounding box center [857, 408] width 18 height 18
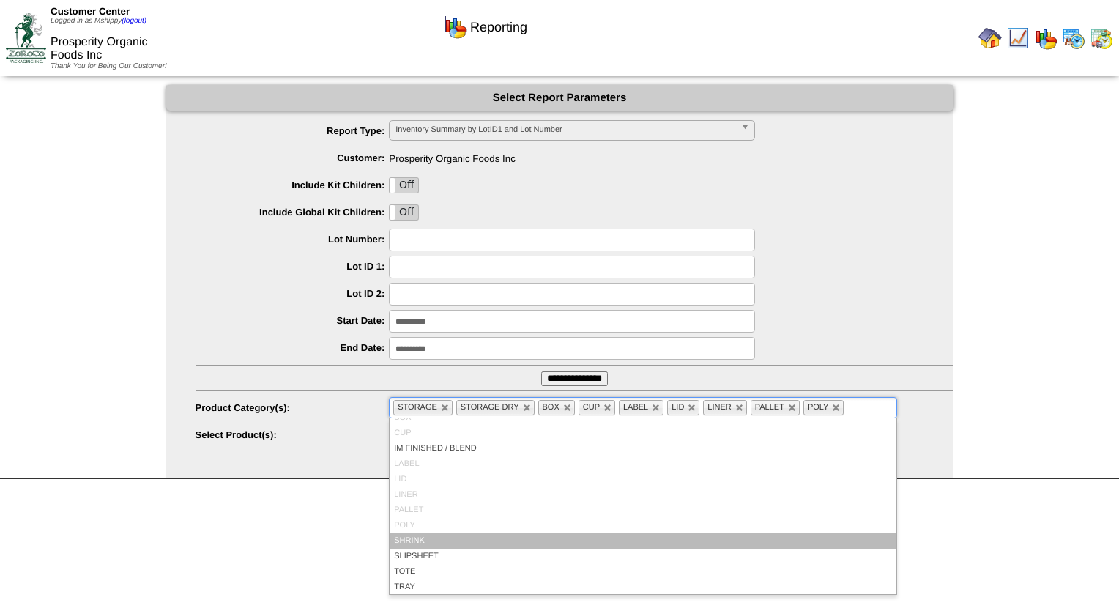
click at [434, 535] on li "SHRINK" at bounding box center [643, 540] width 506 height 15
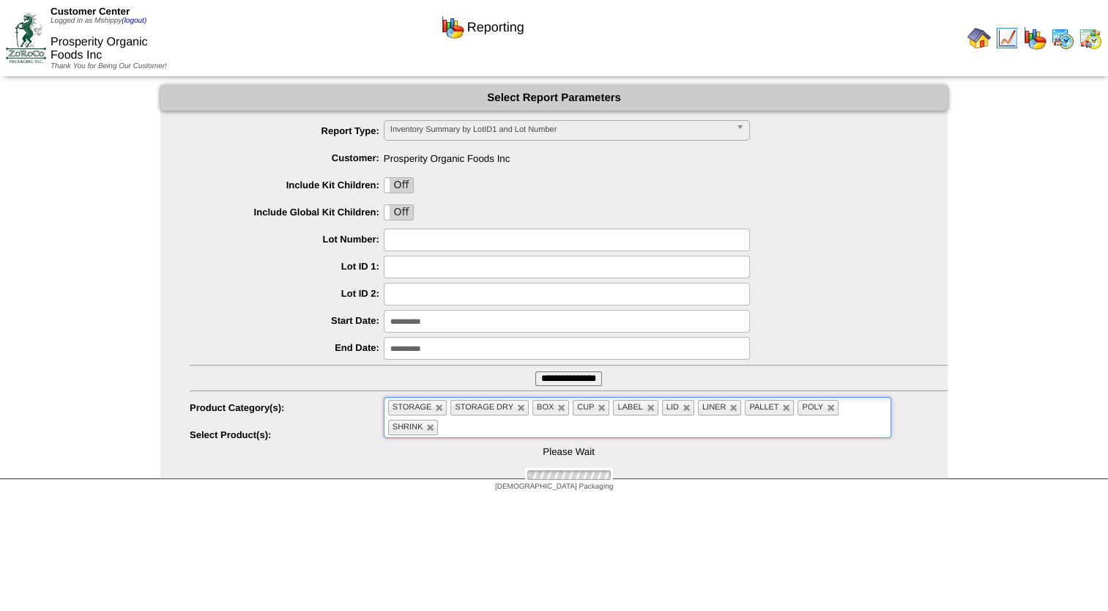
click at [501, 423] on ul "STORAGE STORAGE DRY BOX CUP LABEL LID LINER PALLET POLY SHRINK" at bounding box center [638, 417] width 508 height 41
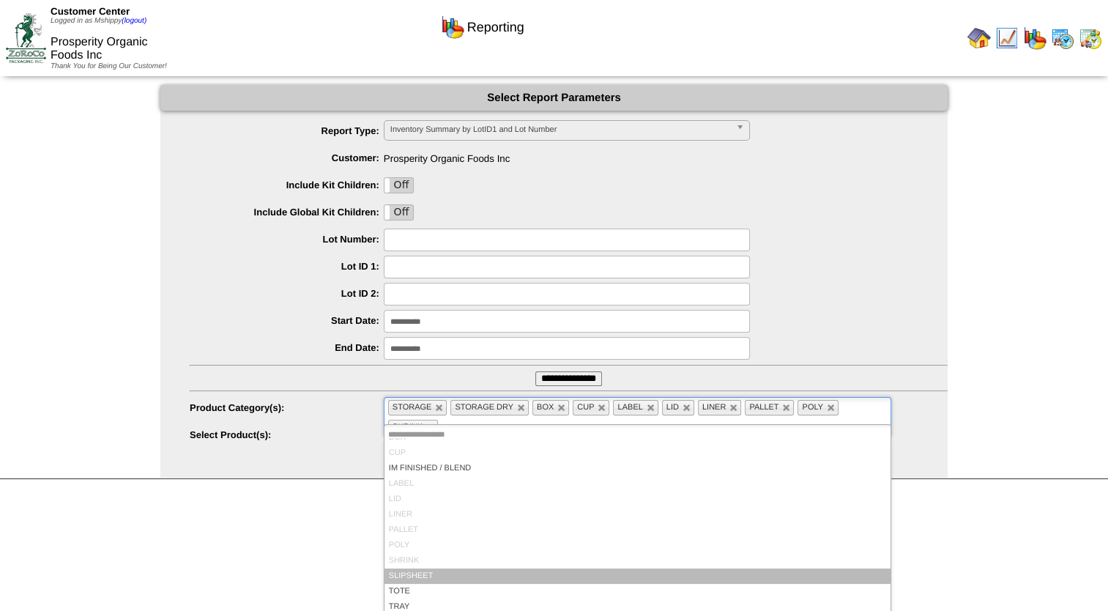
click at [422, 569] on li "SLIPSHEET" at bounding box center [638, 576] width 506 height 15
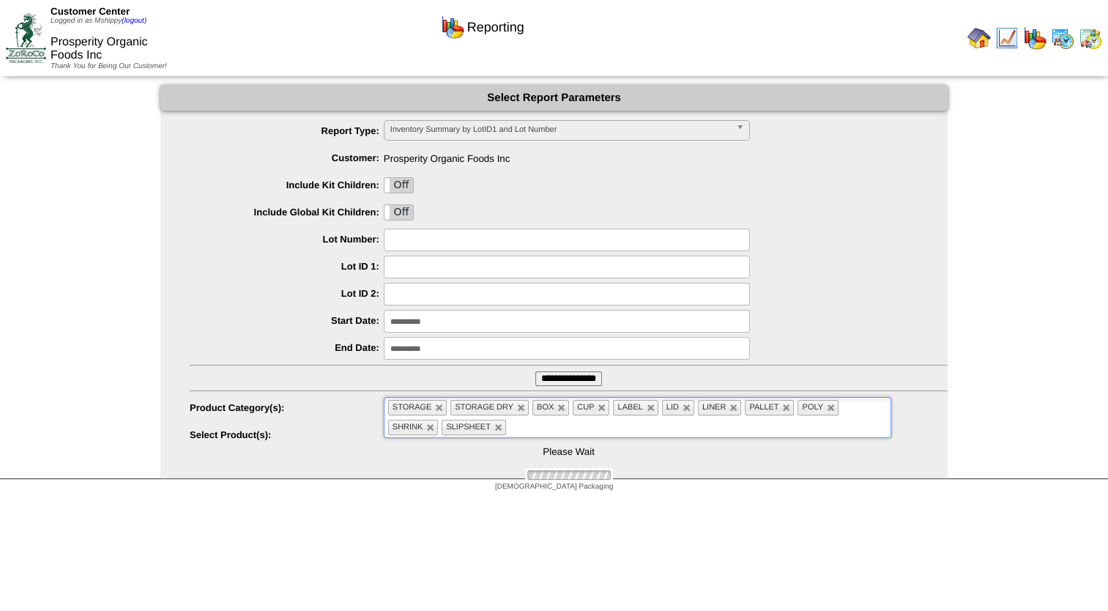
click at [557, 422] on ul "STORAGE STORAGE DRY BOX CUP LABEL LID LINER PALLET POLY SHRINK SLIPSHEET" at bounding box center [638, 417] width 508 height 41
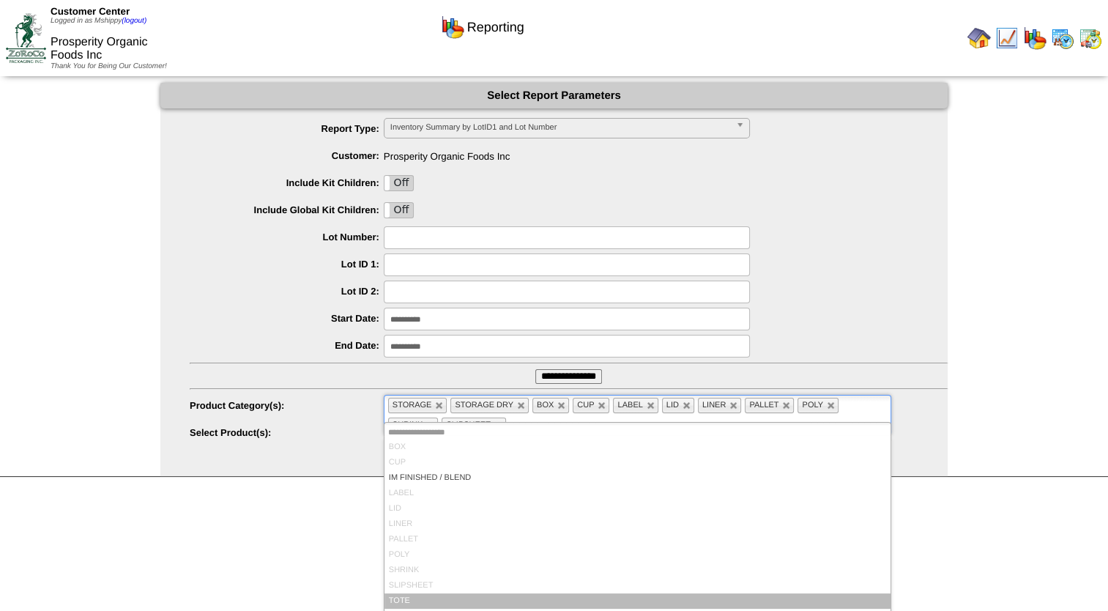
scroll to position [3, 0]
click at [393, 593] on li "TOTE" at bounding box center [638, 600] width 506 height 15
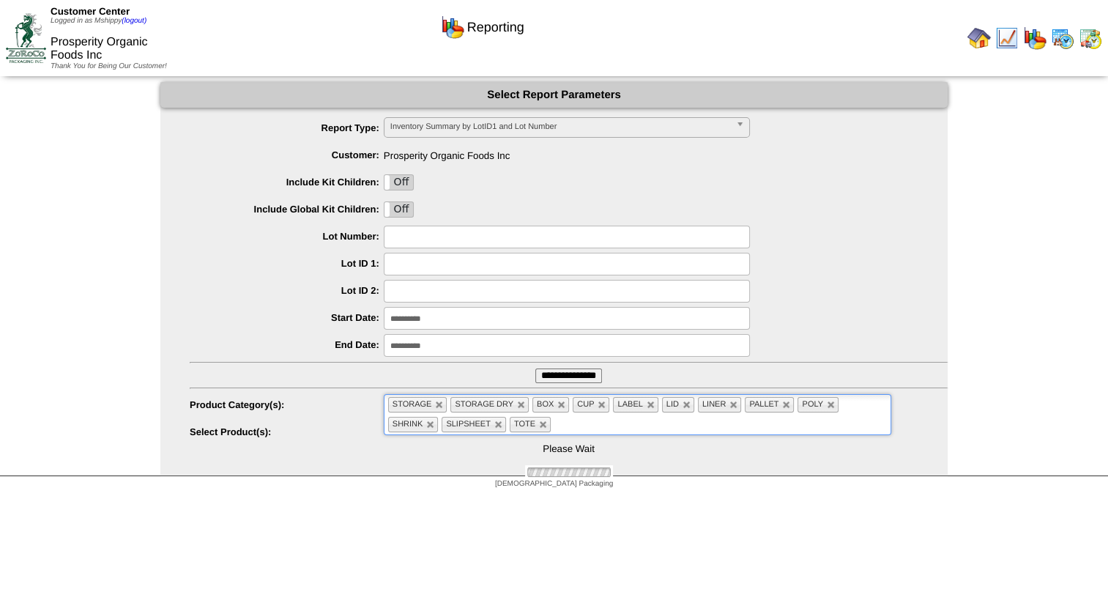
click at [888, 373] on ul "**********" at bounding box center [554, 280] width 788 height 327
click at [596, 418] on ul "STORAGE STORAGE DRY BOX CUP LABEL LID LINER PALLET POLY SHRINK SLIPSHEET TOTE" at bounding box center [638, 414] width 508 height 41
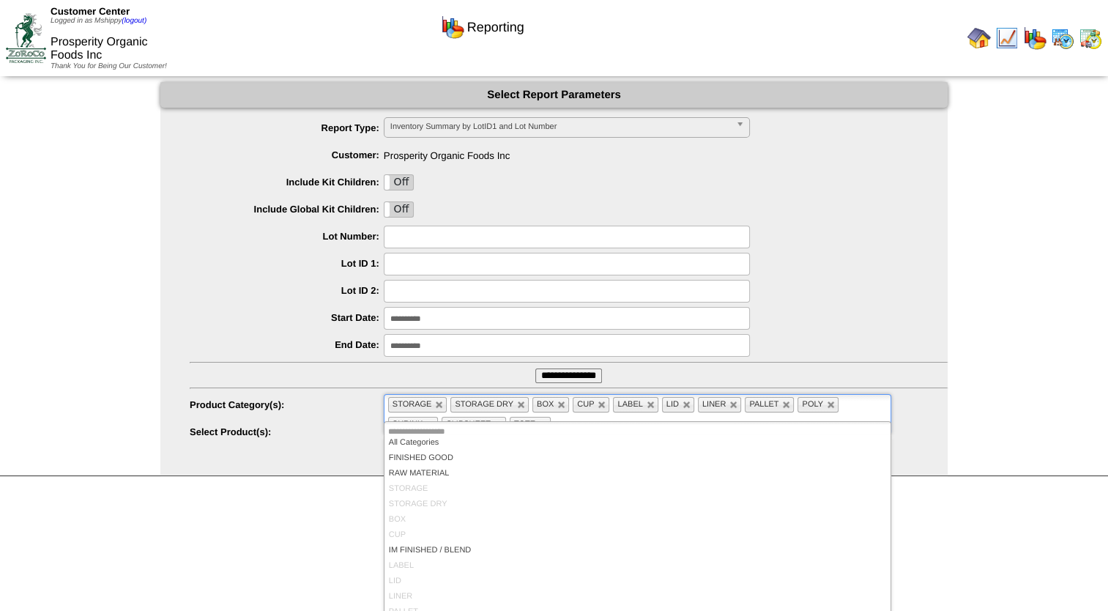
scroll to position [85, 0]
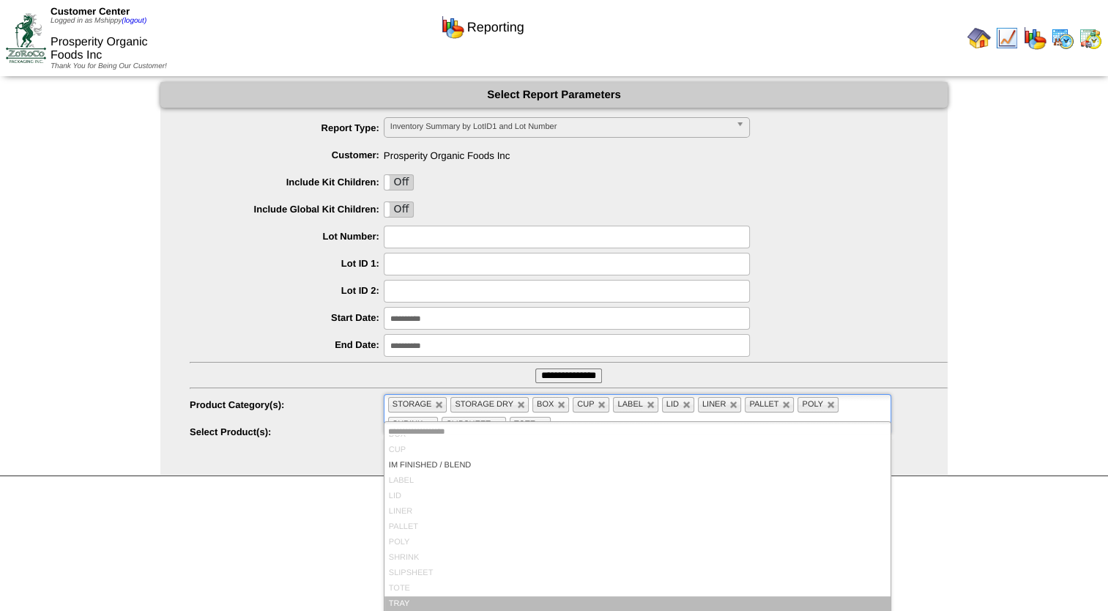
click at [448, 606] on li "TRAY" at bounding box center [638, 603] width 506 height 15
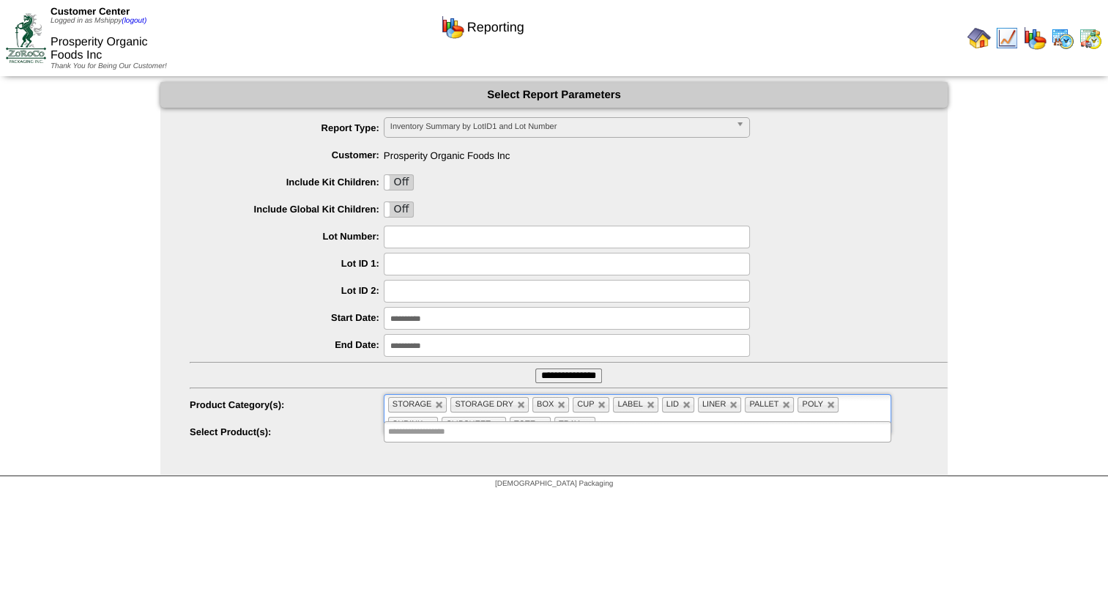
click at [566, 380] on input "**********" at bounding box center [569, 376] width 67 height 15
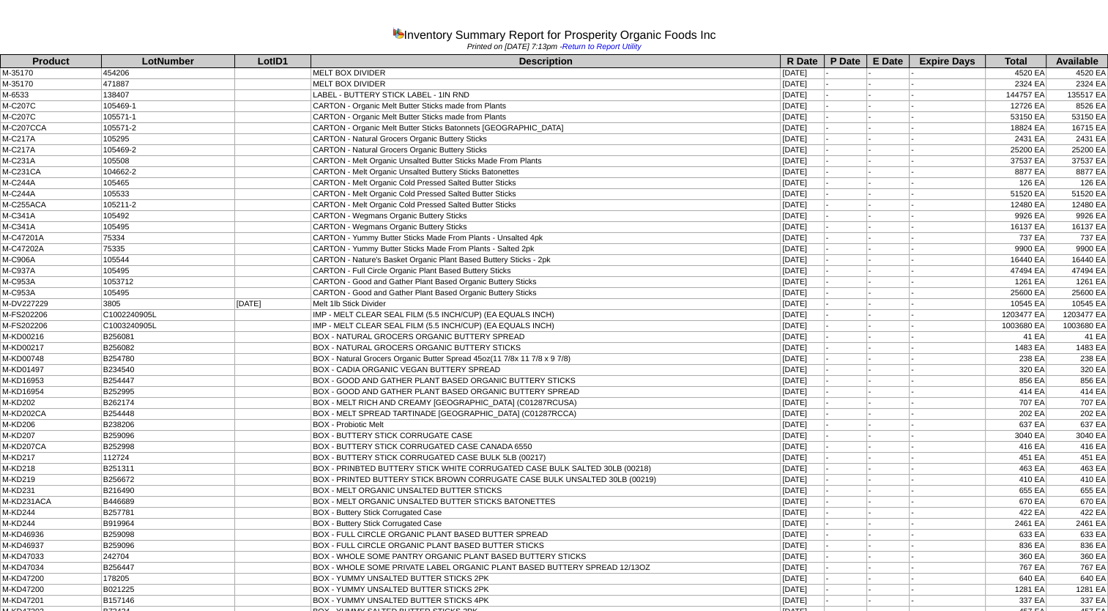
click at [633, 354] on td "BOX - Natural Grocers Organic Butter Spread 45oz(11 7/8x 11 7/8 x 9 7/8)" at bounding box center [546, 359] width 470 height 11
drag, startPoint x: 1104, startPoint y: 599, endPoint x: 19, endPoint y: 58, distance: 1212.6
copy tbody "Product LotNumber LotID1 Description R Date P Date E Date Expire Days Total Ava…"
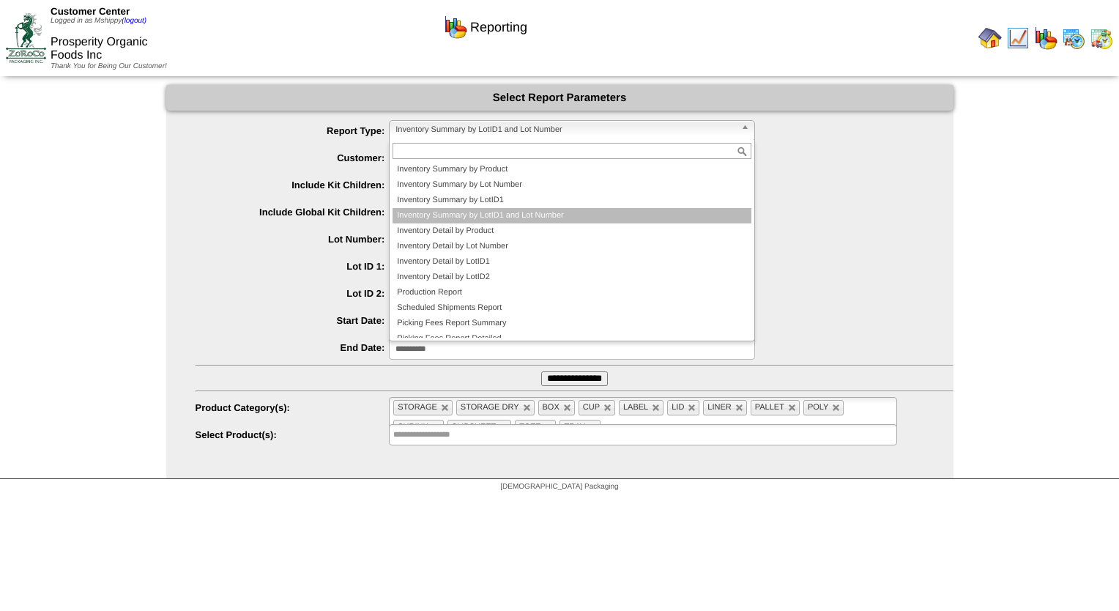
click at [505, 129] on span "Inventory Summary by LotID1 and Lot Number" at bounding box center [566, 130] width 340 height 18
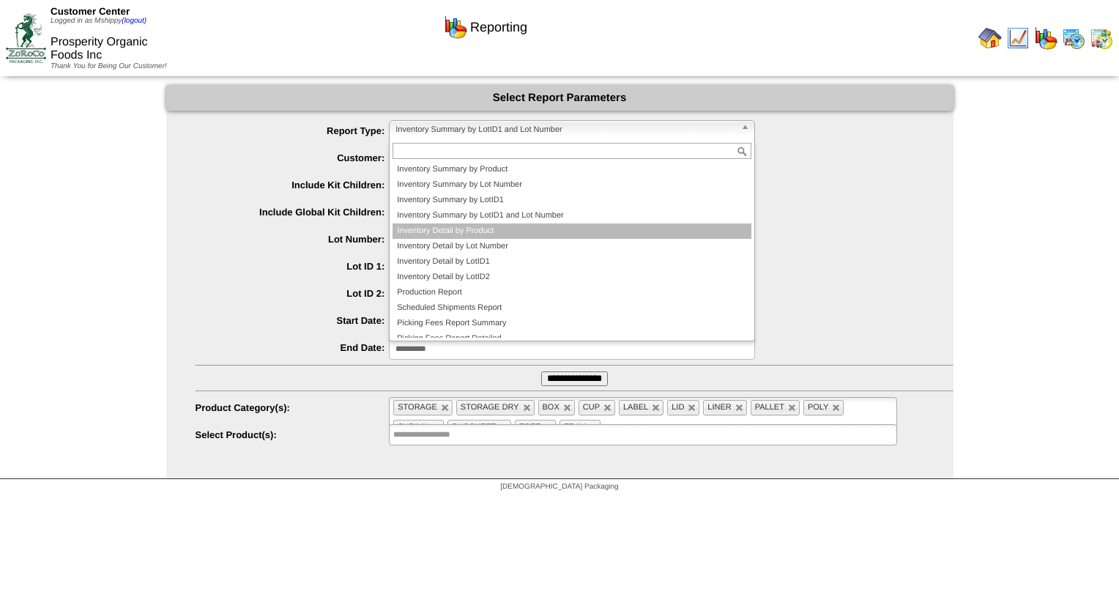
click at [505, 228] on li "Inventory Detail by Product" at bounding box center [572, 230] width 359 height 15
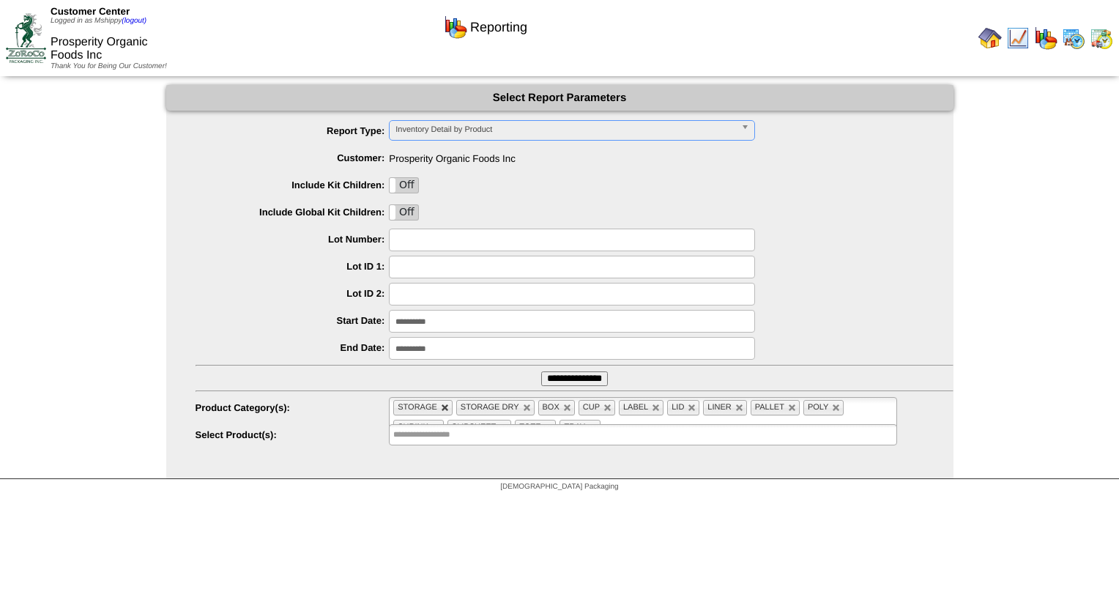
click at [448, 409] on link at bounding box center [445, 408] width 9 height 9
click at [460, 404] on link at bounding box center [464, 408] width 9 height 9
click at [428, 406] on ul "BOX CUP LABEL LID LINER PALLET POLY SHRINK SLIPSHEET TOTE TRAY" at bounding box center [643, 417] width 508 height 41
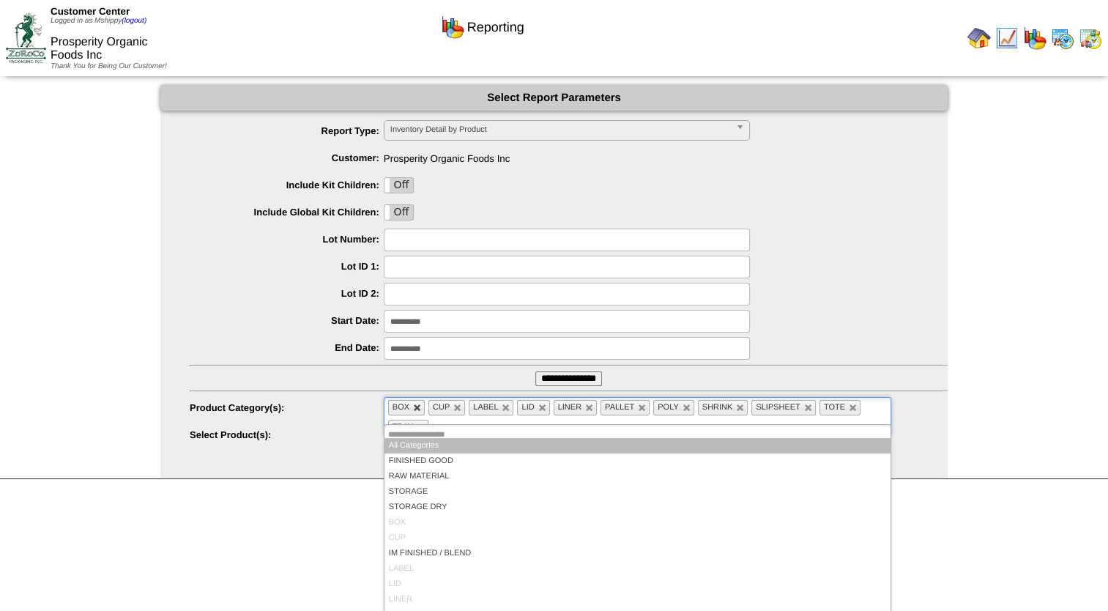
click at [418, 408] on link at bounding box center [417, 408] width 9 height 9
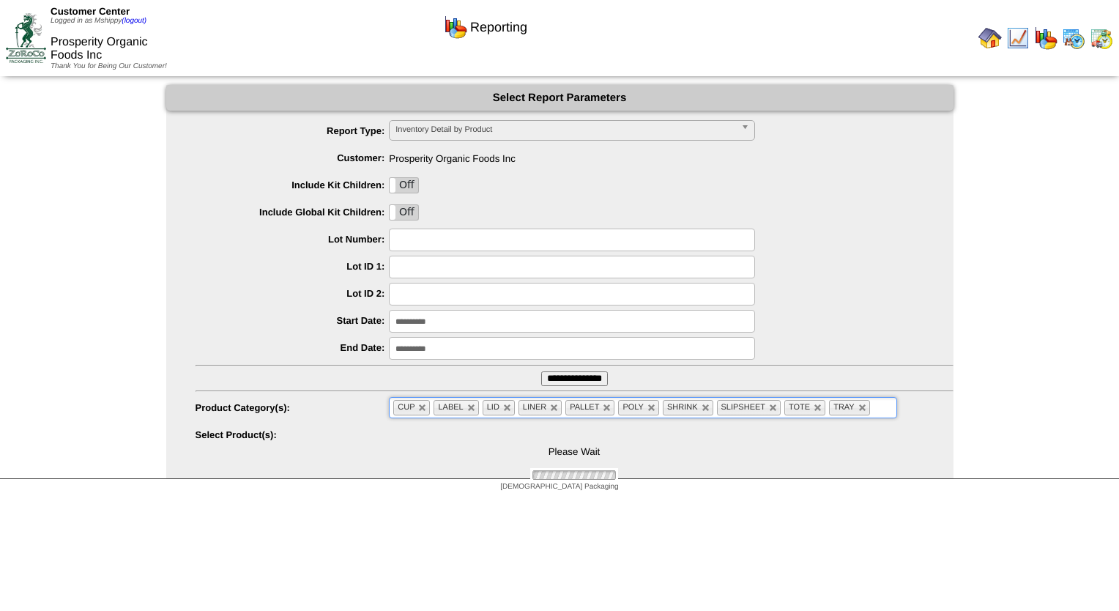
click at [418, 408] on link at bounding box center [422, 408] width 9 height 9
click at [427, 406] on link at bounding box center [431, 408] width 9 height 9
click at [420, 406] on link at bounding box center [418, 408] width 9 height 9
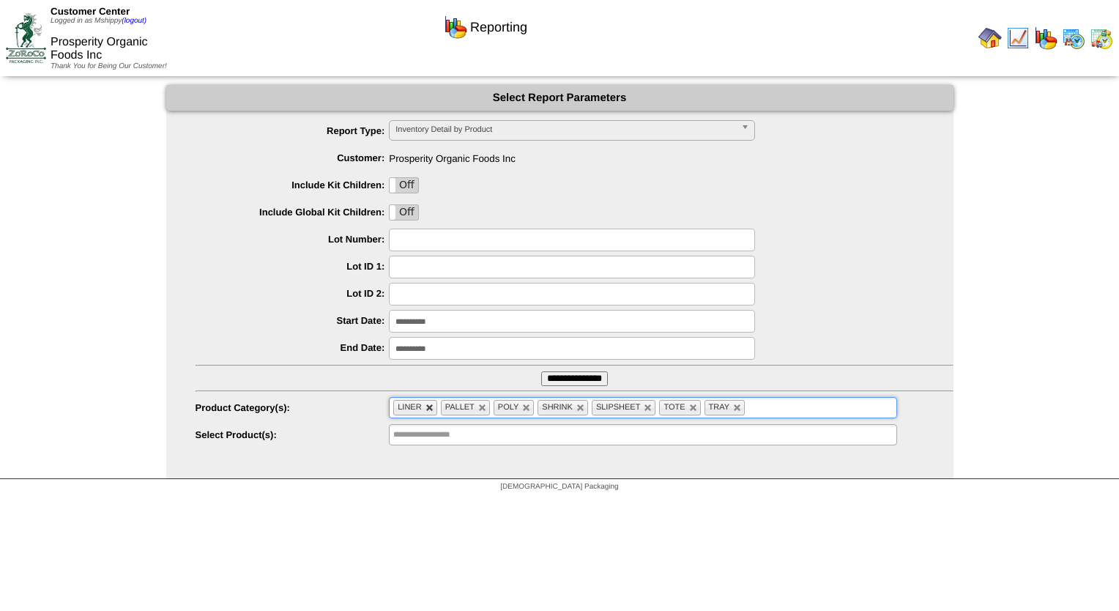
click at [426, 406] on link at bounding box center [430, 408] width 9 height 9
click at [434, 407] on link at bounding box center [435, 408] width 9 height 9
click at [429, 406] on link at bounding box center [427, 408] width 9 height 9
click at [434, 408] on link at bounding box center [436, 408] width 9 height 9
click at [448, 406] on link at bounding box center [450, 408] width 9 height 9
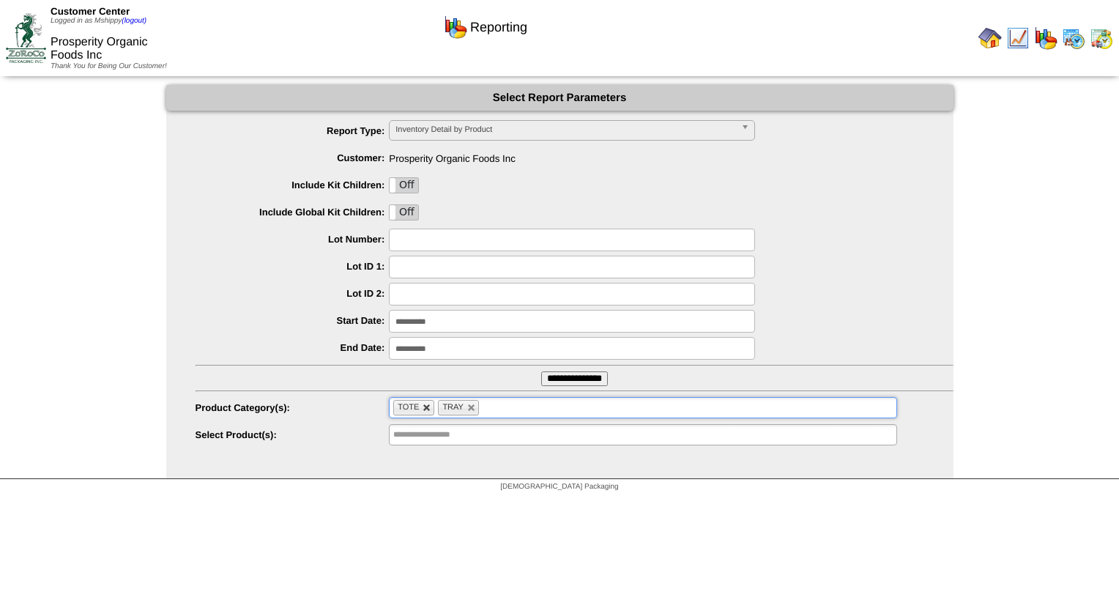
click at [428, 406] on link at bounding box center [427, 408] width 9 height 9
click at [427, 407] on link at bounding box center [427, 408] width 9 height 9
click at [427, 412] on ul at bounding box center [643, 407] width 508 height 21
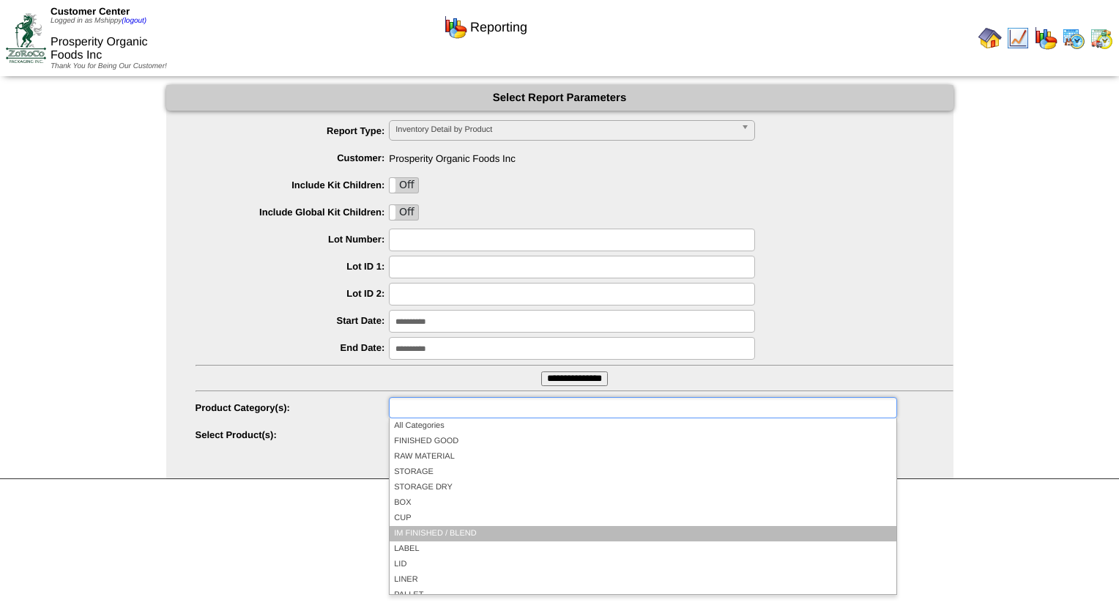
click at [456, 527] on li "IM FINISHED / BLEND" at bounding box center [643, 533] width 506 height 15
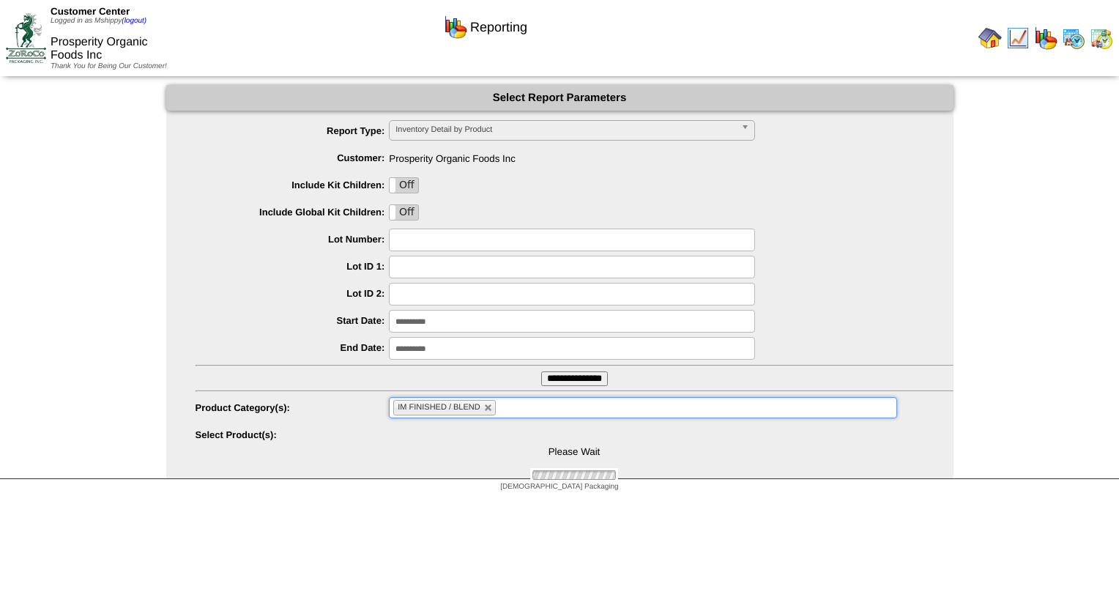
click at [579, 380] on input "**********" at bounding box center [574, 378] width 67 height 15
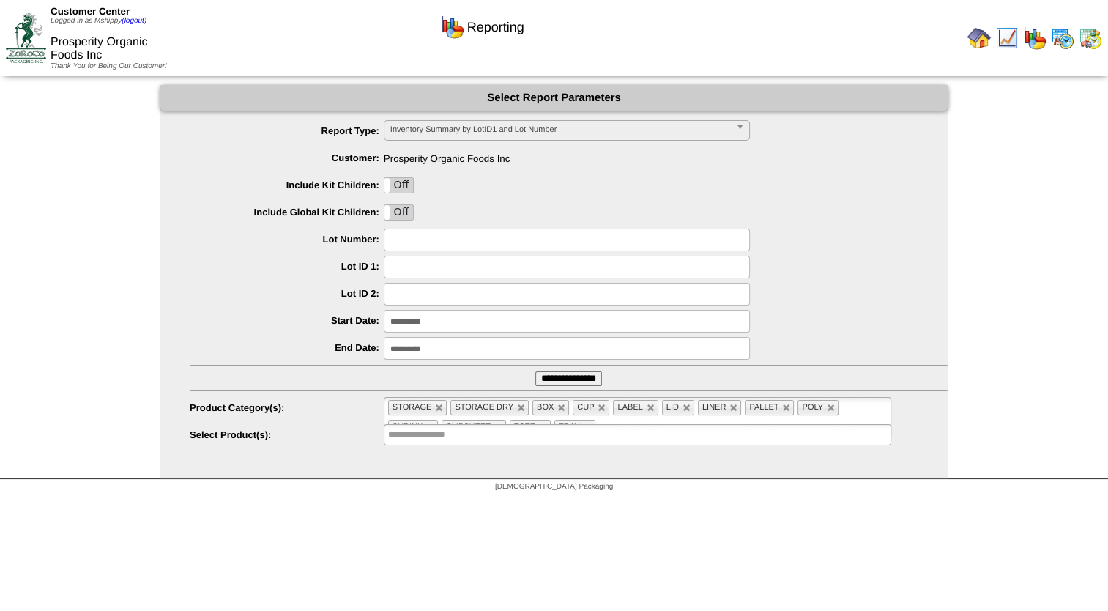
click at [450, 405] on ul "STORAGE STORAGE DRY BOX CUP LABEL LID LINER PALLET POLY SHRINK SLIPSHEET TOTE T…" at bounding box center [638, 417] width 508 height 41
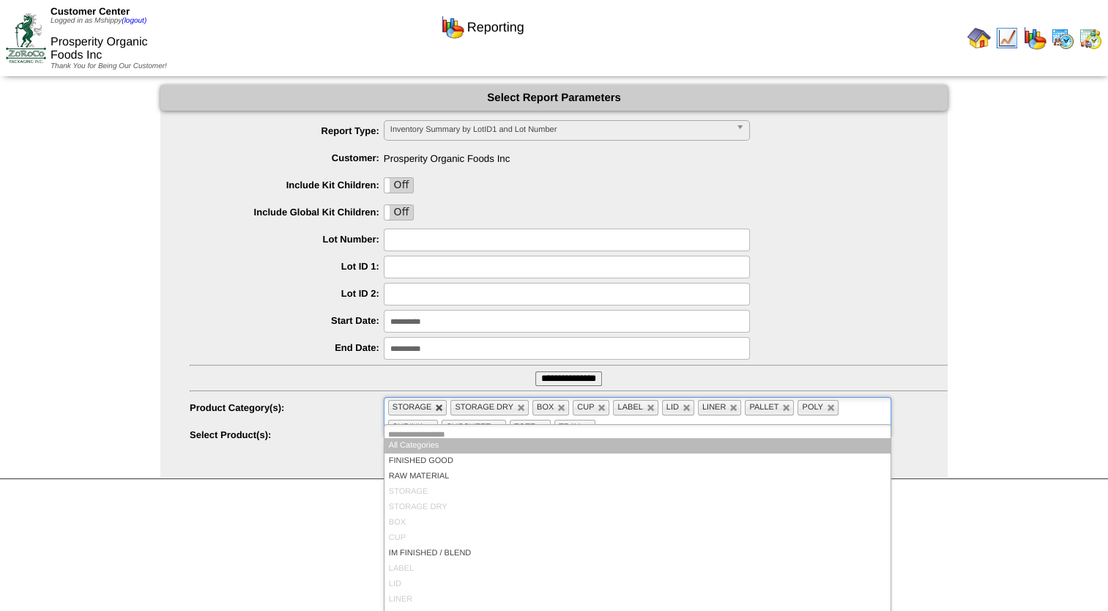
click at [440, 409] on link at bounding box center [439, 408] width 9 height 9
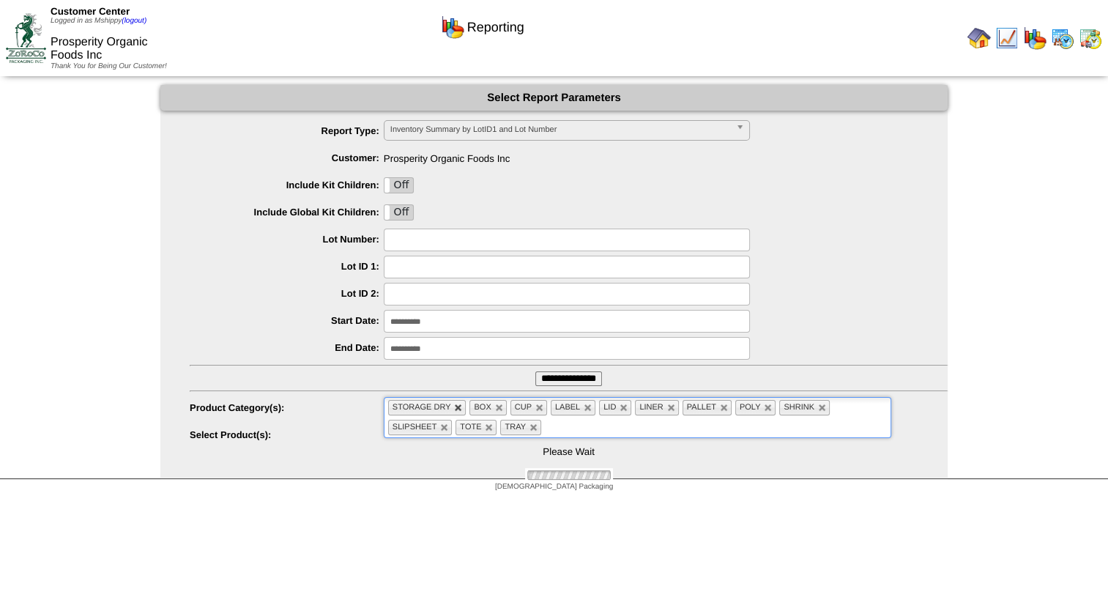
click at [454, 407] on link at bounding box center [458, 408] width 9 height 9
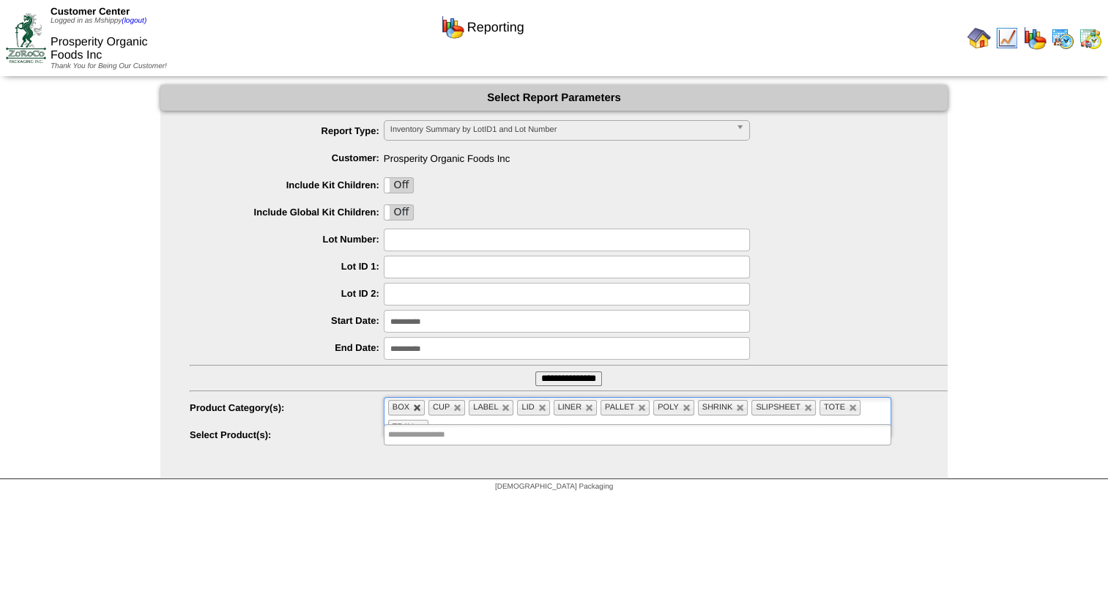
click at [418, 407] on link at bounding box center [417, 408] width 9 height 9
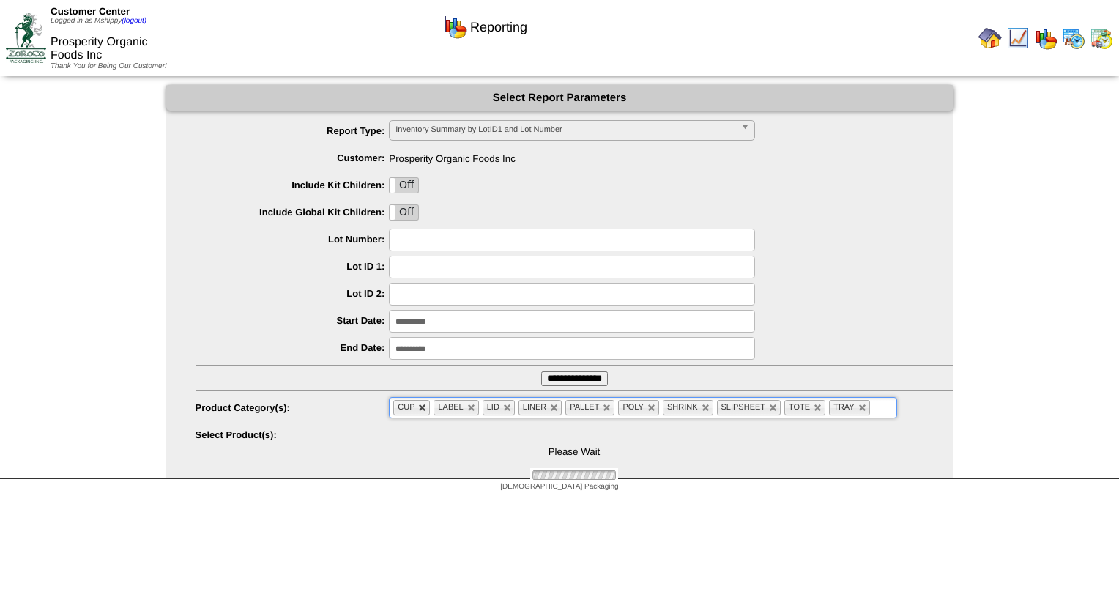
click at [425, 407] on link at bounding box center [422, 408] width 9 height 9
click at [428, 407] on link at bounding box center [431, 408] width 9 height 9
click at [420, 407] on link at bounding box center [418, 408] width 9 height 9
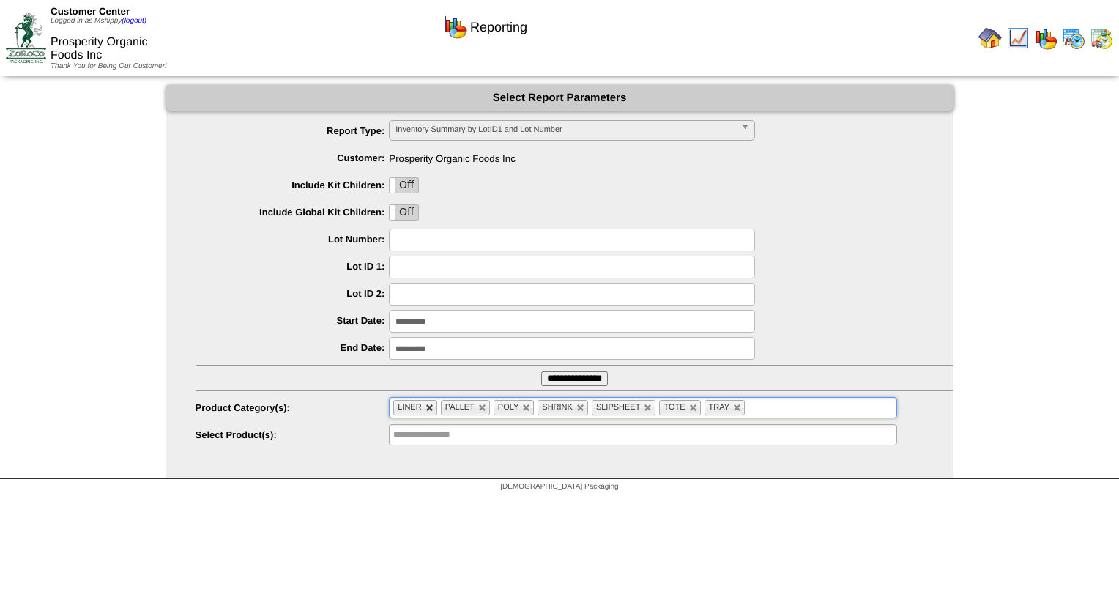
click at [426, 407] on link at bounding box center [430, 408] width 9 height 9
click at [434, 407] on link at bounding box center [435, 408] width 9 height 9
click at [427, 407] on link at bounding box center [427, 408] width 9 height 9
click at [432, 407] on link at bounding box center [436, 408] width 9 height 9
click at [446, 407] on link at bounding box center [450, 408] width 9 height 9
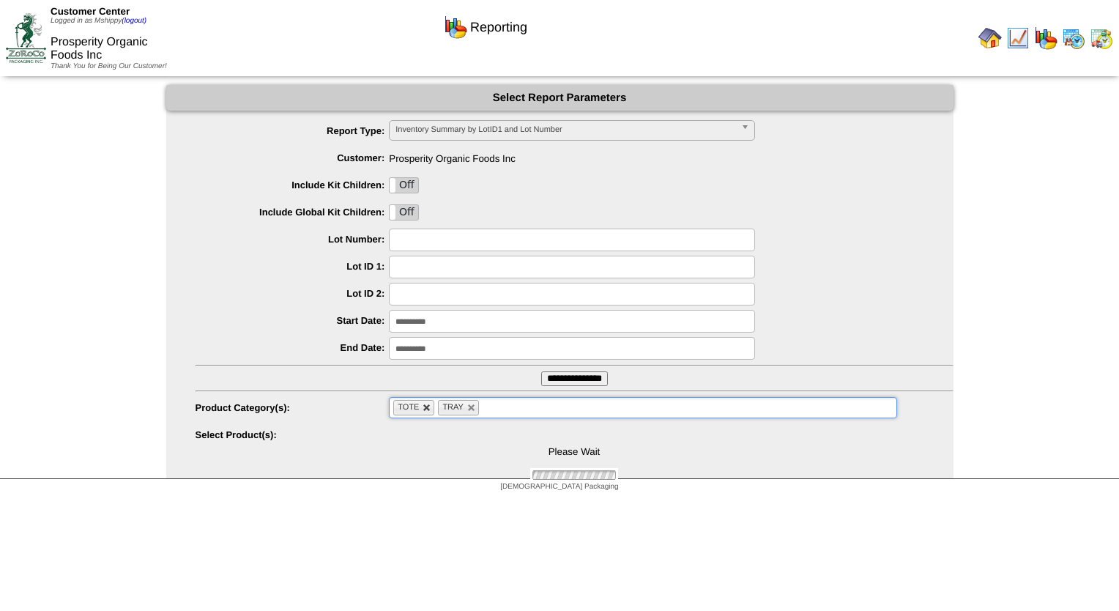
click at [429, 407] on link at bounding box center [427, 408] width 9 height 9
click at [432, 407] on ul at bounding box center [643, 407] width 508 height 21
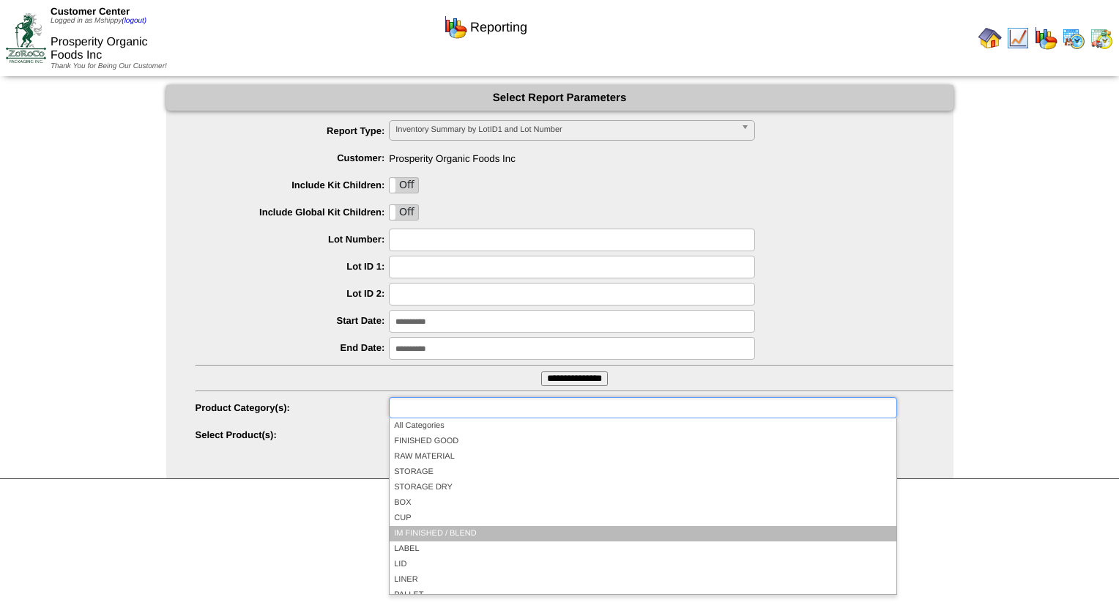
click at [472, 535] on li "IM FINISHED / BLEND" at bounding box center [643, 533] width 506 height 15
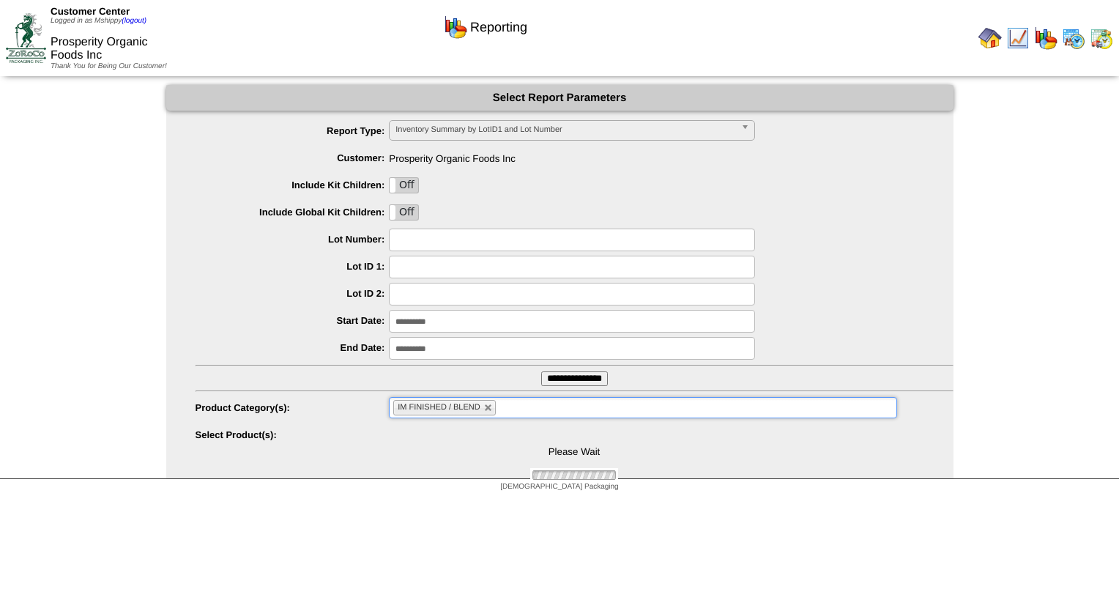
click at [554, 383] on input "**********" at bounding box center [574, 378] width 67 height 15
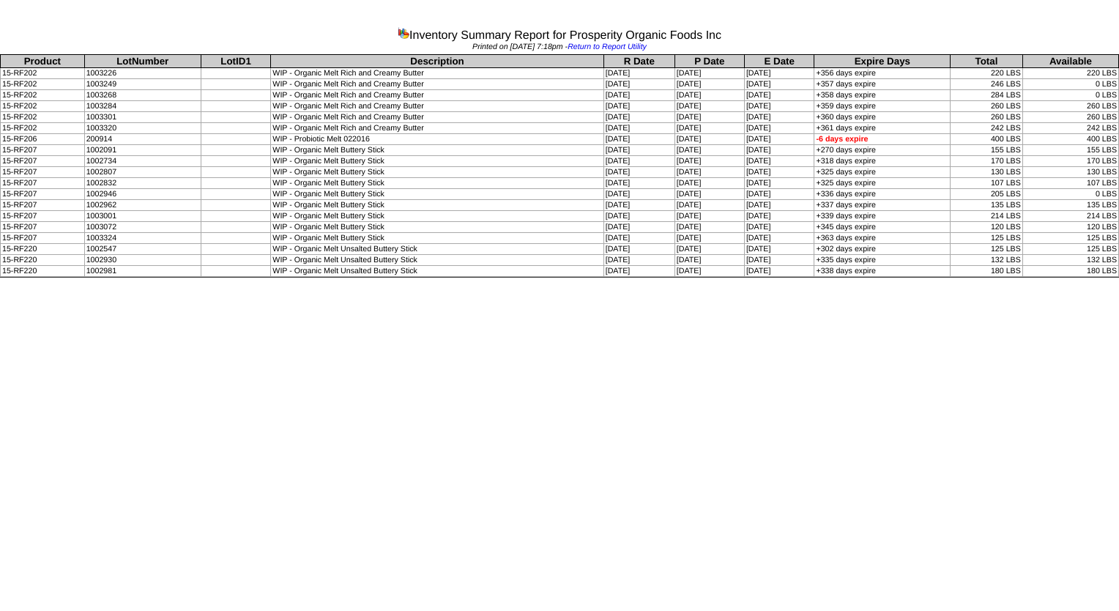
click at [1073, 259] on td "132 LBS" at bounding box center [1071, 260] width 96 height 11
click at [475, 192] on td "WIP - Organic Melt Buttery Stick" at bounding box center [437, 194] width 333 height 11
click at [407, 222] on td "WIP - Organic Melt Buttery Stick" at bounding box center [437, 227] width 333 height 11
drag, startPoint x: 1116, startPoint y: 265, endPoint x: 22, endPoint y: 61, distance: 1113.4
click at [22, 61] on tbody "Product LotNumber LotID1 Description R Date P Date E Date Expire Days Total Ava…" at bounding box center [560, 166] width 1119 height 222
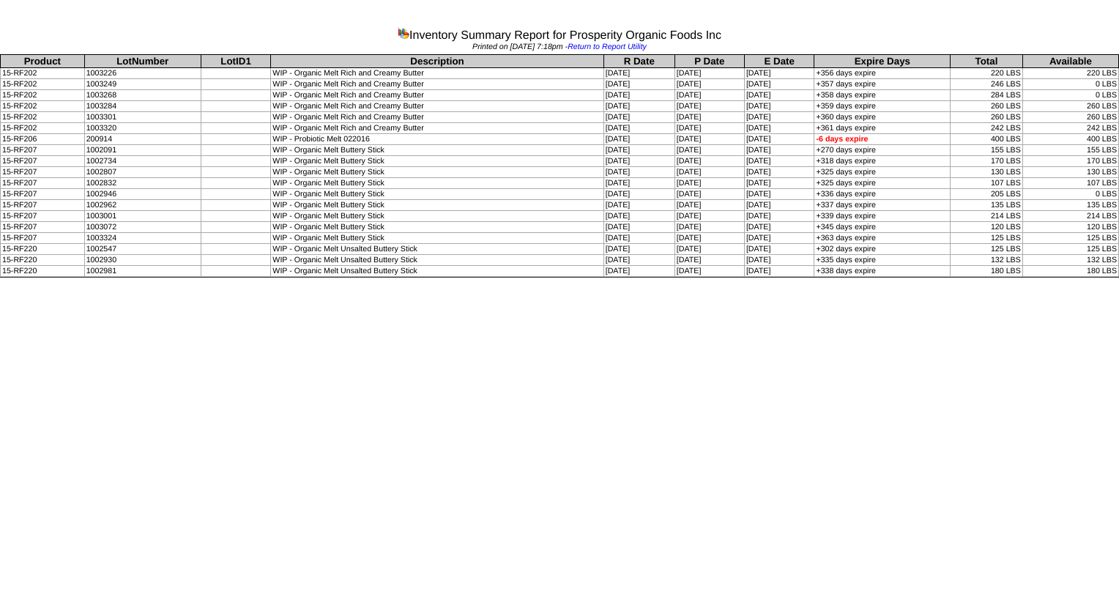
copy tbody "Product LotNumber LotID1 Description R Date P Date E Date Expire Days Total Ava…"
click at [604, 233] on td "[DATE]" at bounding box center [639, 238] width 71 height 11
click at [551, 281] on html "Inventory Summary Report for Prosperity Organic Foods Inc Printed on [DATE] 7:1…" at bounding box center [559, 140] width 1119 height 281
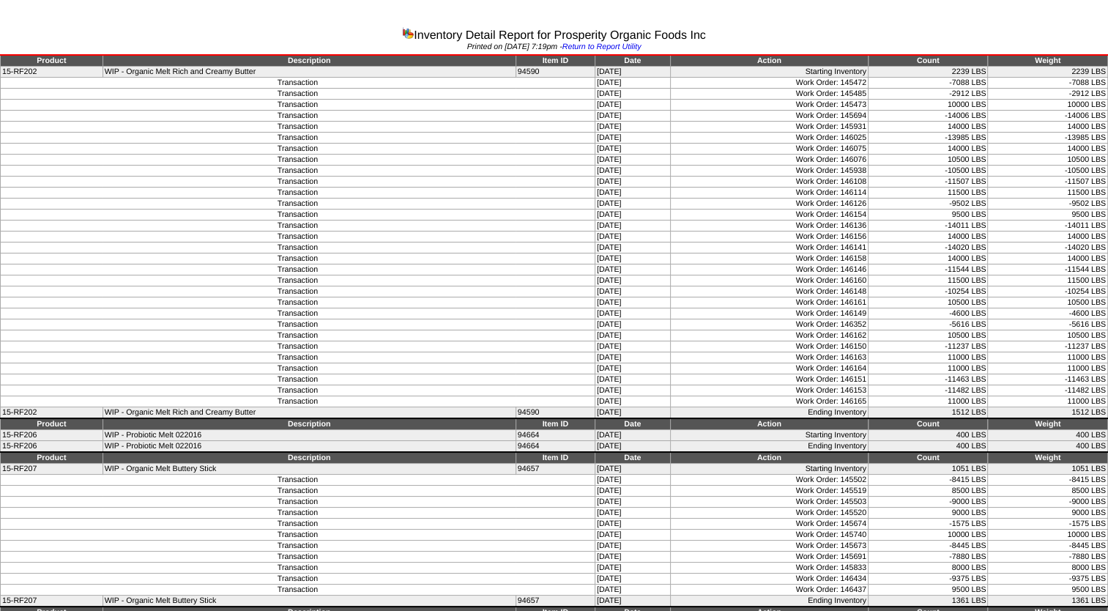
click at [434, 407] on td "WIP - Organic Melt Rich and Creamy Butter" at bounding box center [309, 413] width 413 height 12
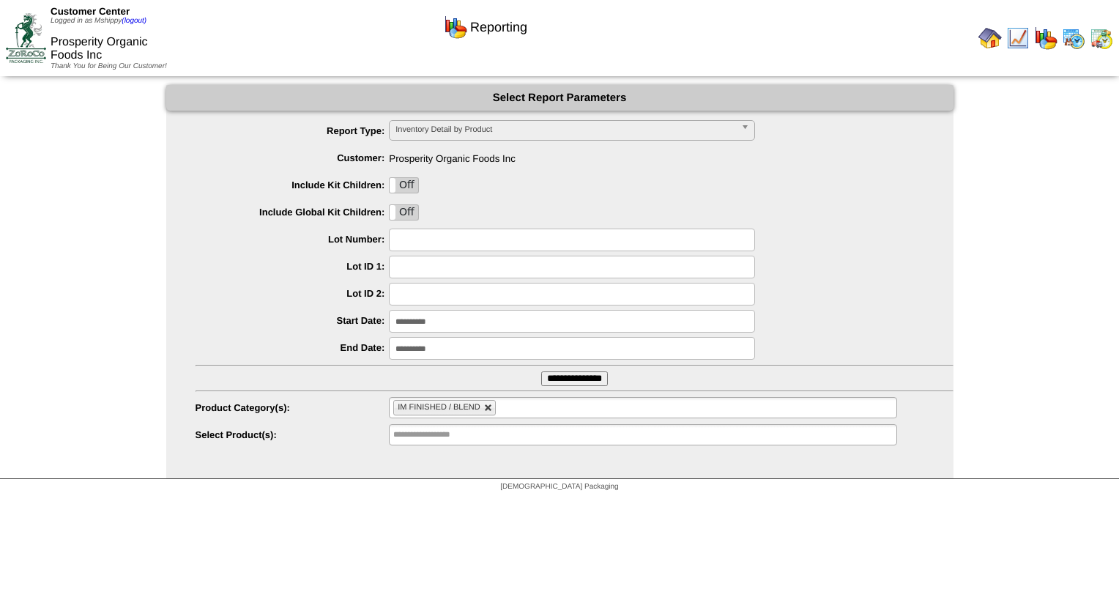
click at [490, 409] on link at bounding box center [488, 408] width 9 height 9
type input "**********"
click at [462, 403] on input "text" at bounding box center [440, 408] width 94 height 18
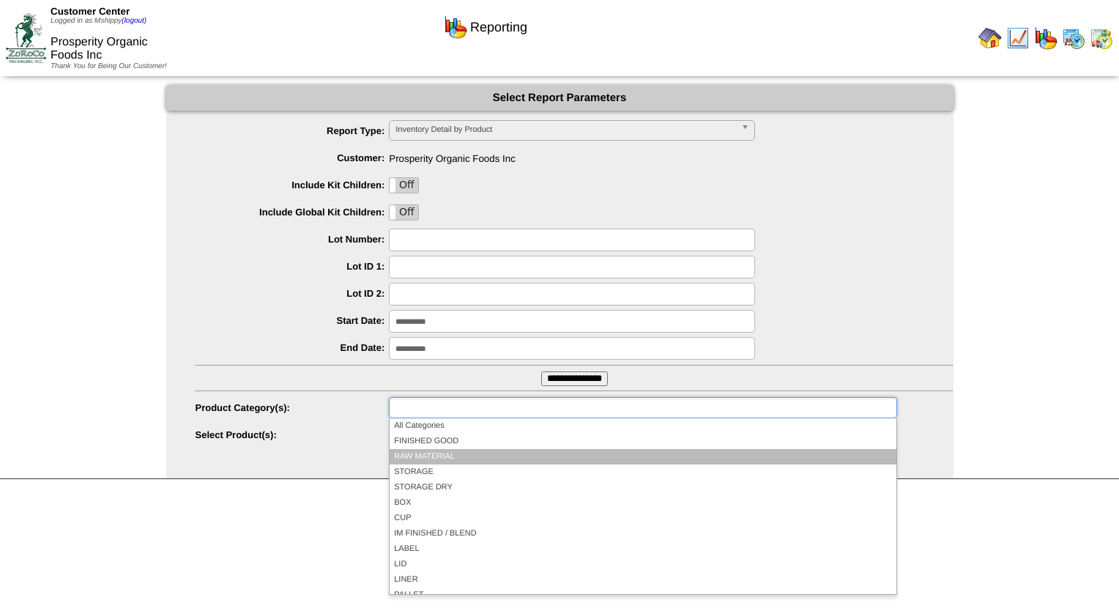
click at [456, 453] on li "RAW MATERIAL" at bounding box center [643, 456] width 506 height 15
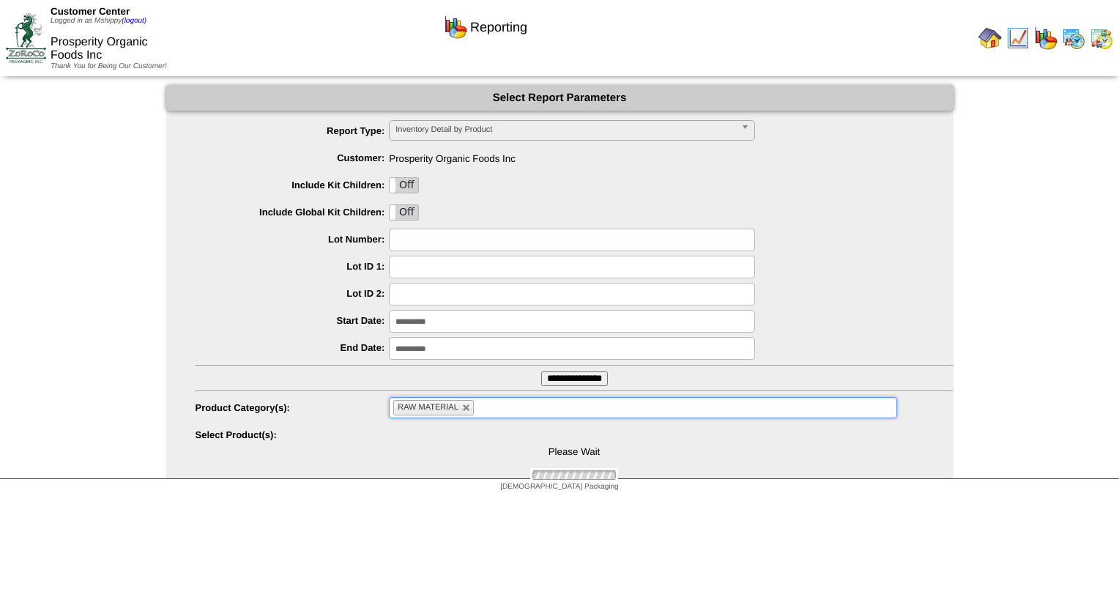
click at [551, 379] on input "**********" at bounding box center [574, 378] width 67 height 15
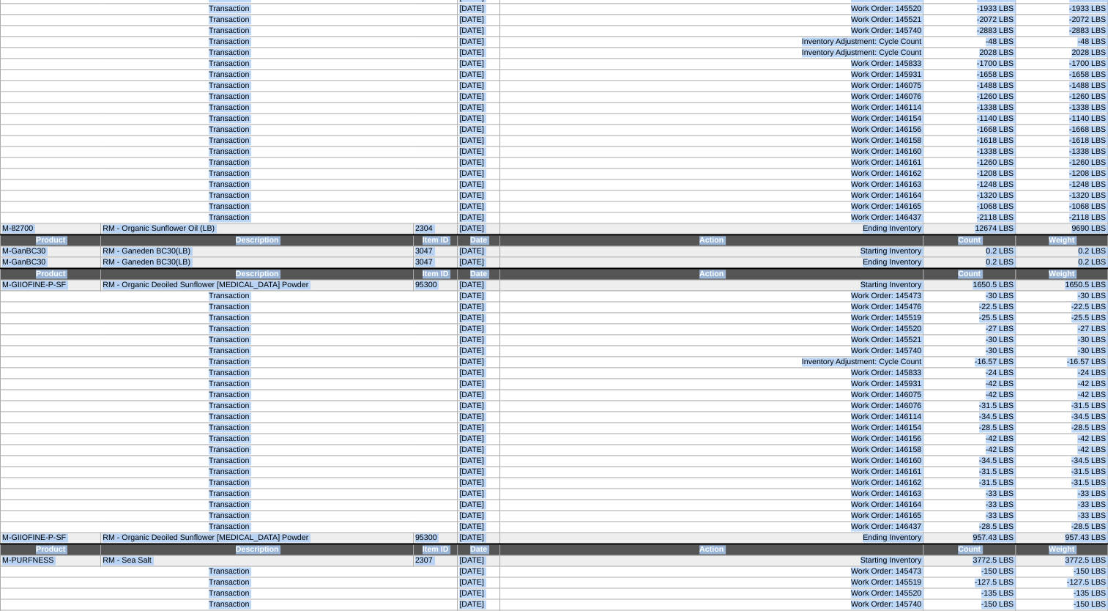
scroll to position [2110, 0]
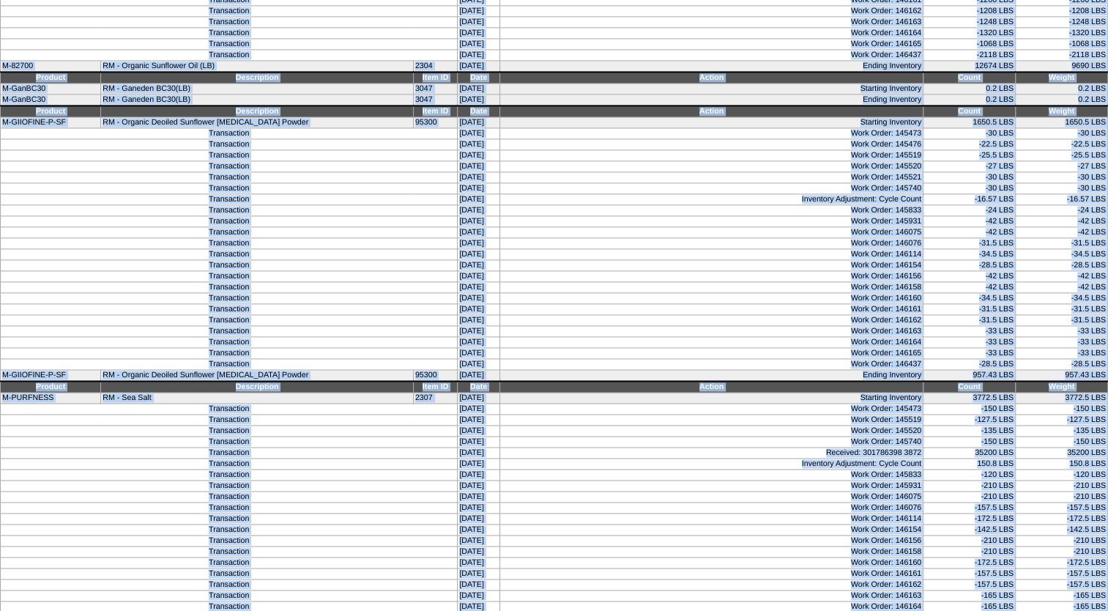
drag, startPoint x: 38, startPoint y: 60, endPoint x: 1013, endPoint y: 626, distance: 1127.6
copy body "Product Description Item ID Date Action Count Weight M-110031934 RM - Tocophero…"
click at [747, 404] on td "Work Order: 145473" at bounding box center [711, 409] width 423 height 11
click at [458, 293] on td "08/25/25" at bounding box center [479, 298] width 42 height 11
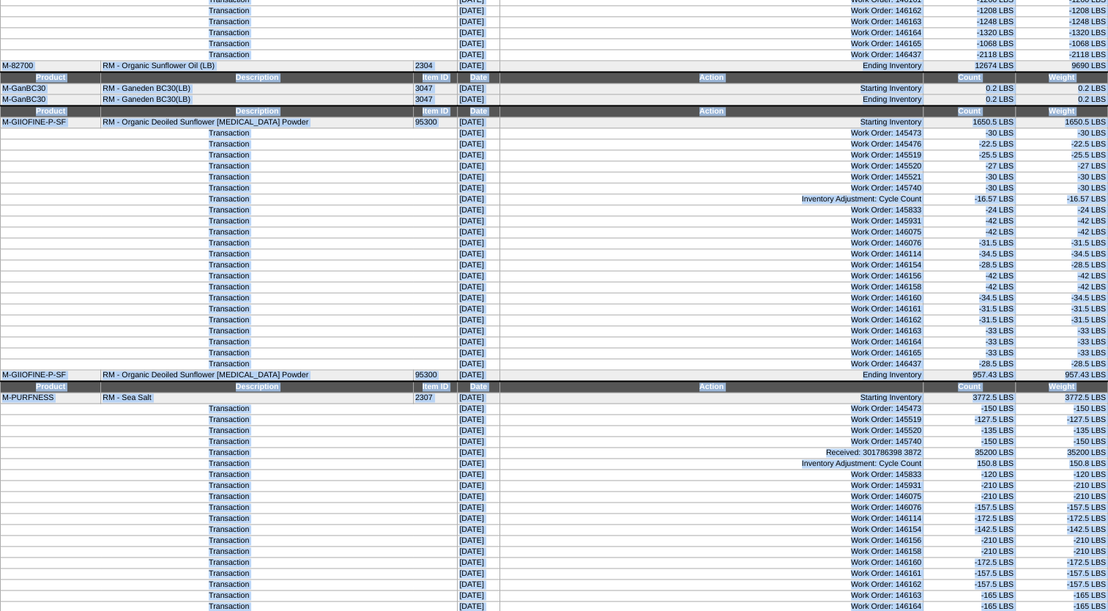
click at [352, 172] on td "Transaction" at bounding box center [229, 177] width 457 height 11
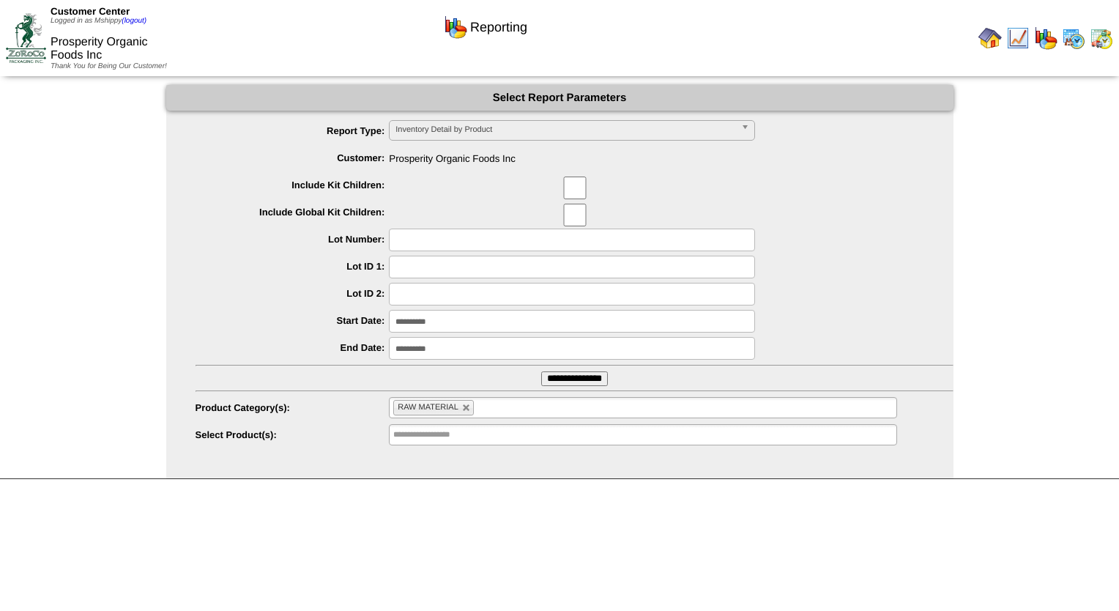
click at [433, 365] on hr at bounding box center [575, 365] width 758 height 1
click at [164, 333] on div "**********" at bounding box center [559, 282] width 1119 height 394
drag, startPoint x: 164, startPoint y: 333, endPoint x: 100, endPoint y: 266, distance: 93.3
click at [100, 266] on div "**********" at bounding box center [559, 282] width 1119 height 394
click at [466, 404] on link at bounding box center [466, 408] width 9 height 9
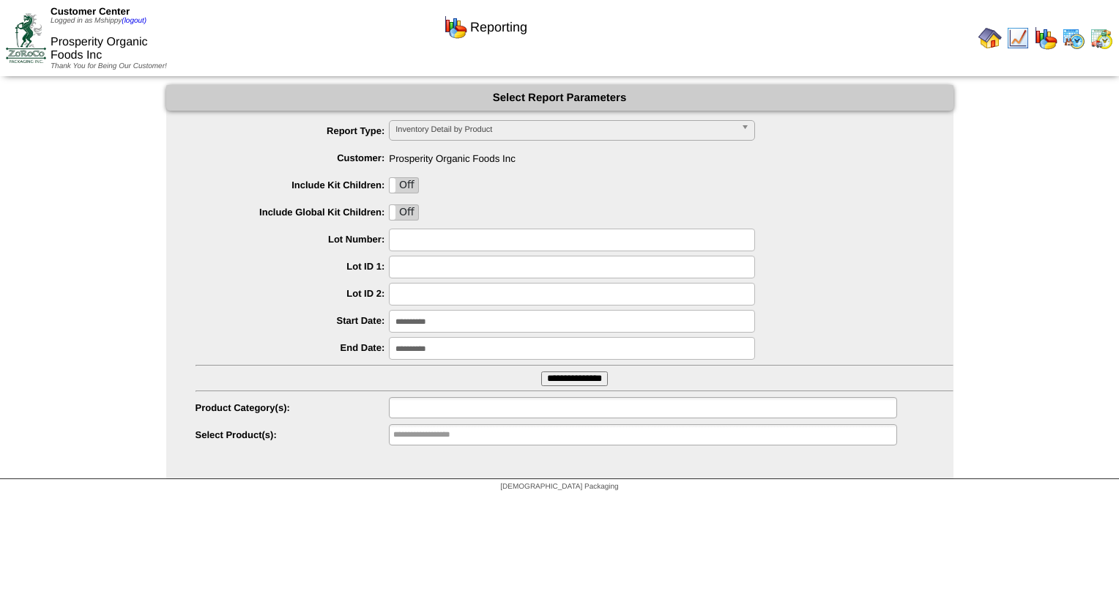
click at [479, 133] on span "Inventory Detail by Product" at bounding box center [566, 130] width 340 height 18
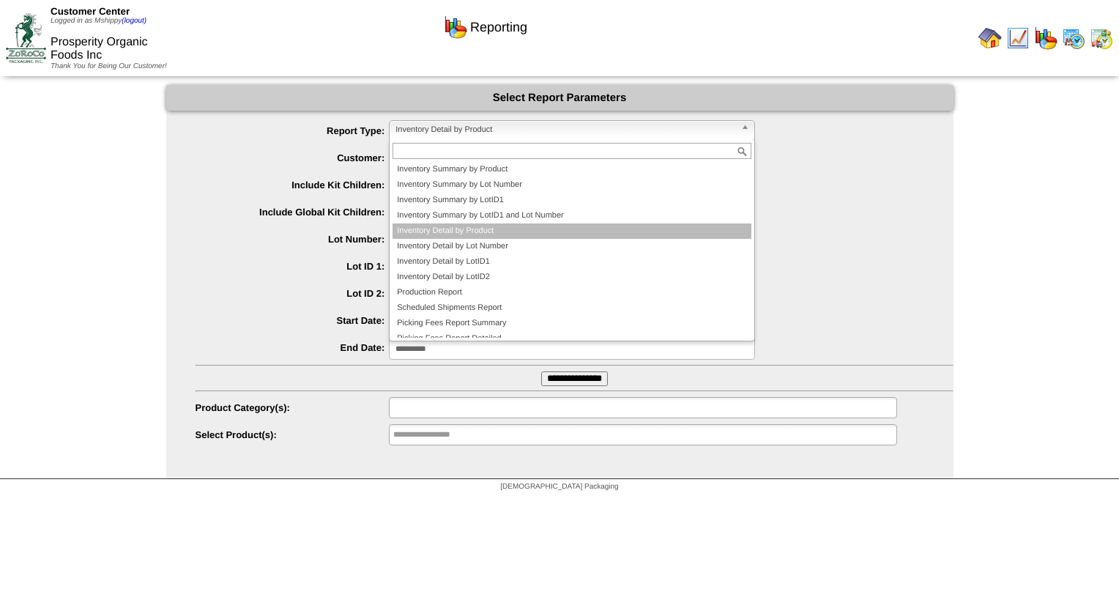
click at [484, 229] on li "Inventory Detail by Product" at bounding box center [572, 230] width 359 height 15
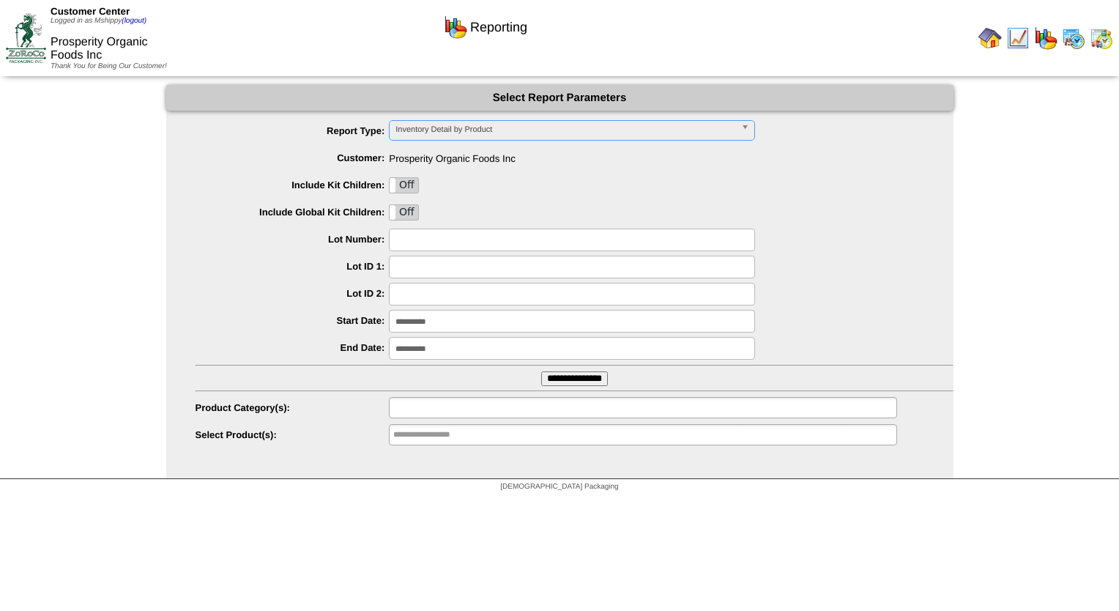
click at [451, 318] on input "**********" at bounding box center [572, 321] width 366 height 23
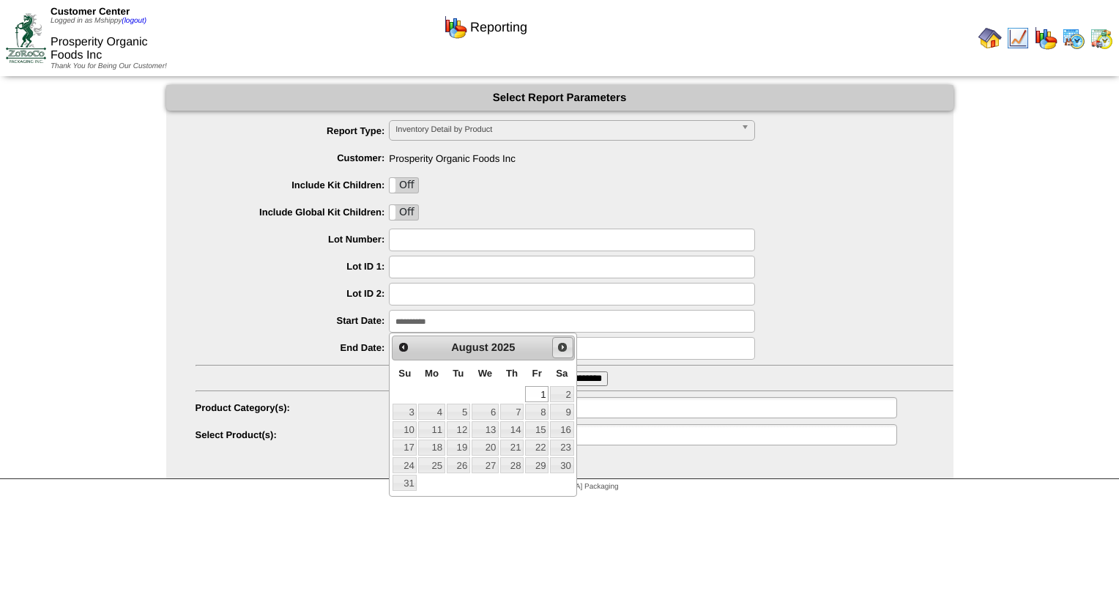
click at [558, 346] on span "Next" at bounding box center [563, 347] width 12 height 12
click at [438, 390] on link "1" at bounding box center [431, 394] width 26 height 16
type input "**********"
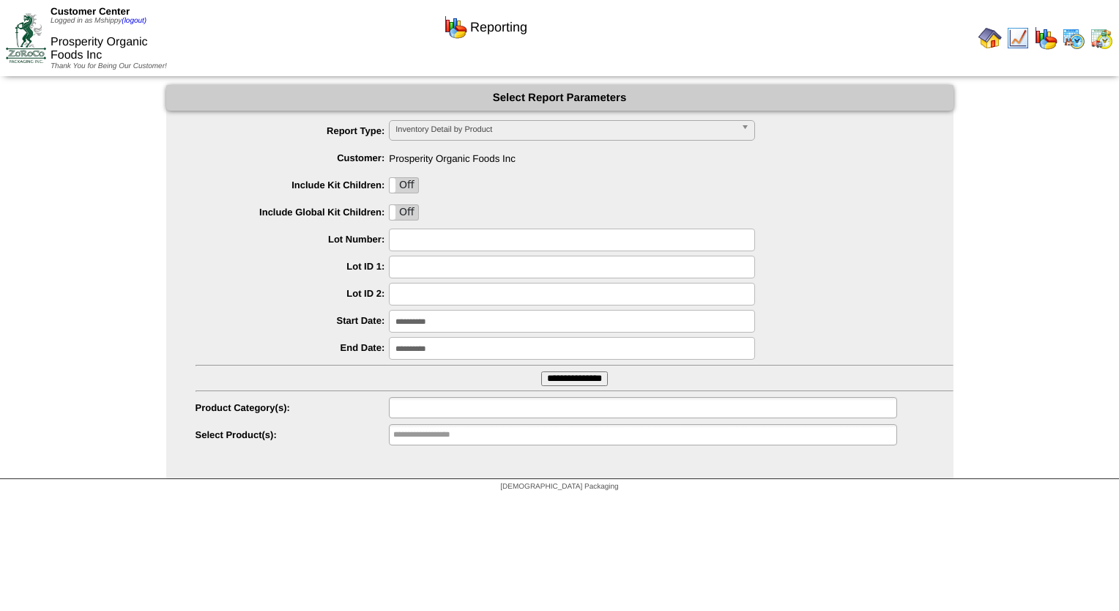
click at [331, 397] on div "**********" at bounding box center [575, 408] width 758 height 23
click at [554, 371] on input "**********" at bounding box center [574, 378] width 67 height 15
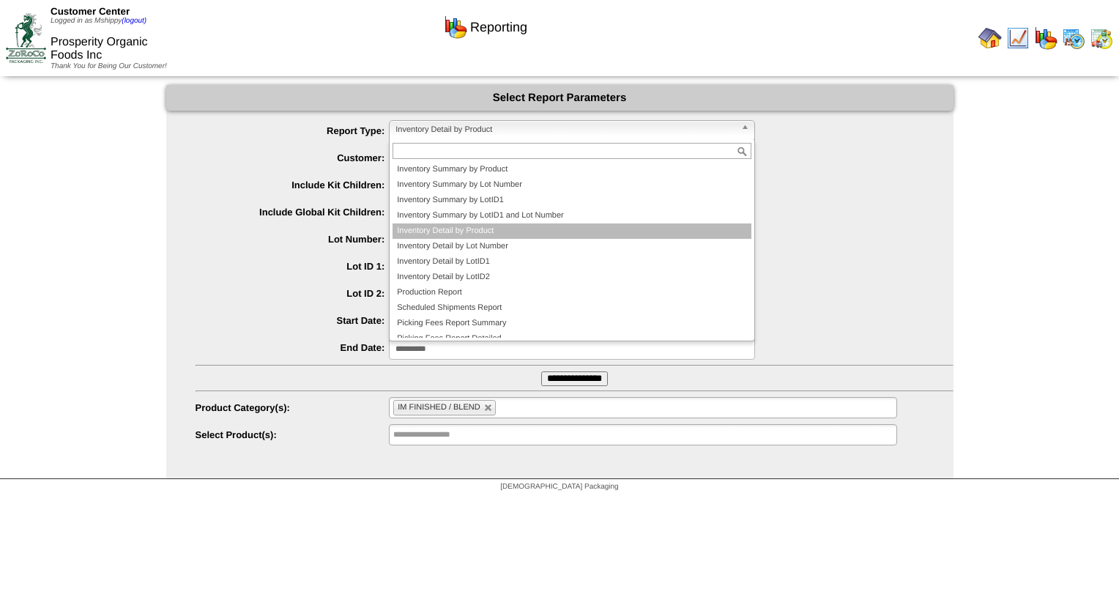
click at [516, 130] on span "Inventory Detail by Product" at bounding box center [566, 130] width 340 height 18
click at [491, 227] on li "Inventory Detail by Product" at bounding box center [572, 230] width 359 height 15
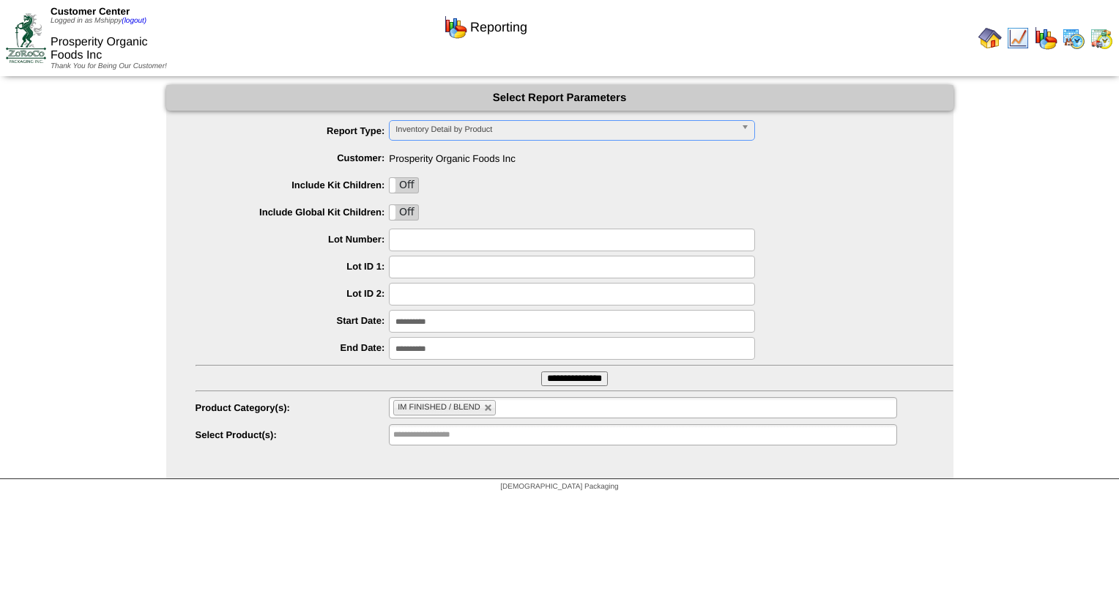
click at [277, 286] on div at bounding box center [575, 294] width 758 height 23
click at [557, 372] on input "**********" at bounding box center [574, 378] width 67 height 15
click at [485, 407] on link at bounding box center [488, 408] width 9 height 9
type input "**********"
click at [571, 383] on input "**********" at bounding box center [574, 378] width 67 height 15
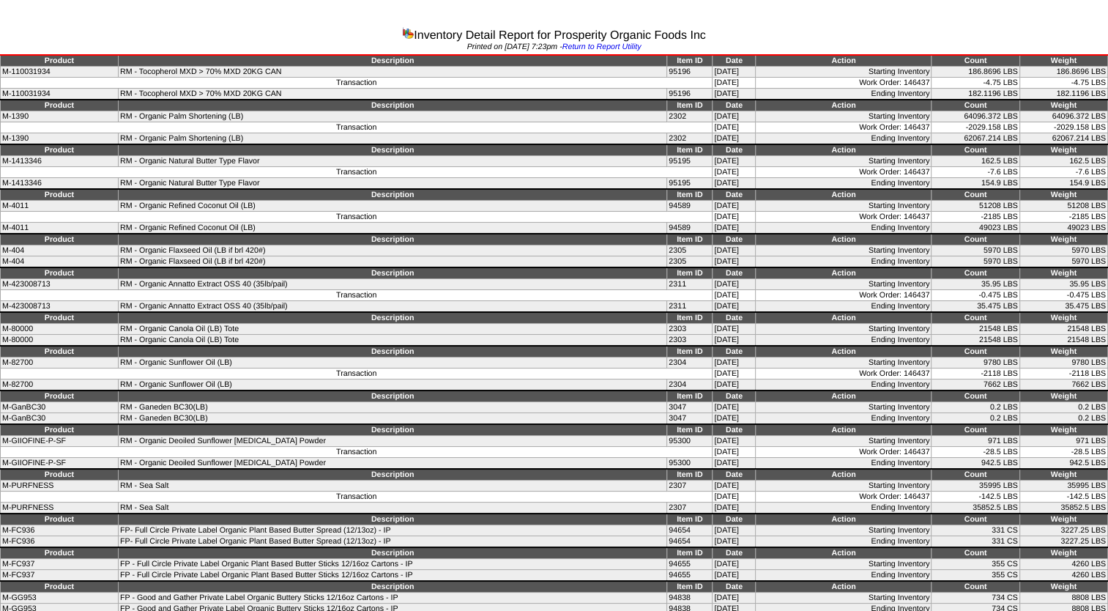
click at [100, 34] on div "Inventory Detail Report for Prosperity Organic Foods Inc" at bounding box center [554, 33] width 1108 height 20
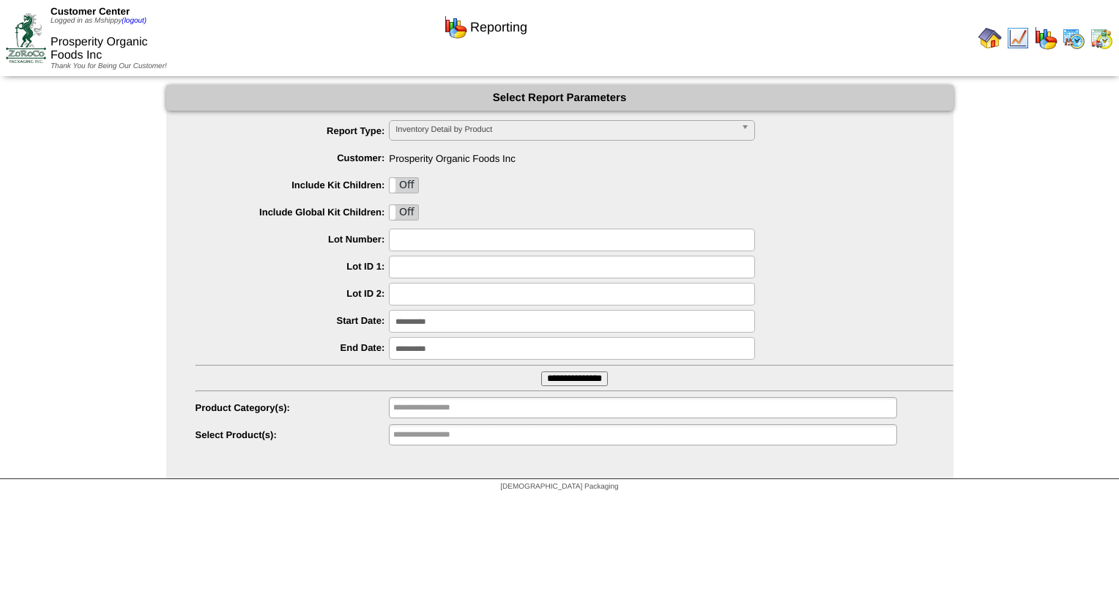
click at [449, 326] on input "**********" at bounding box center [572, 321] width 366 height 23
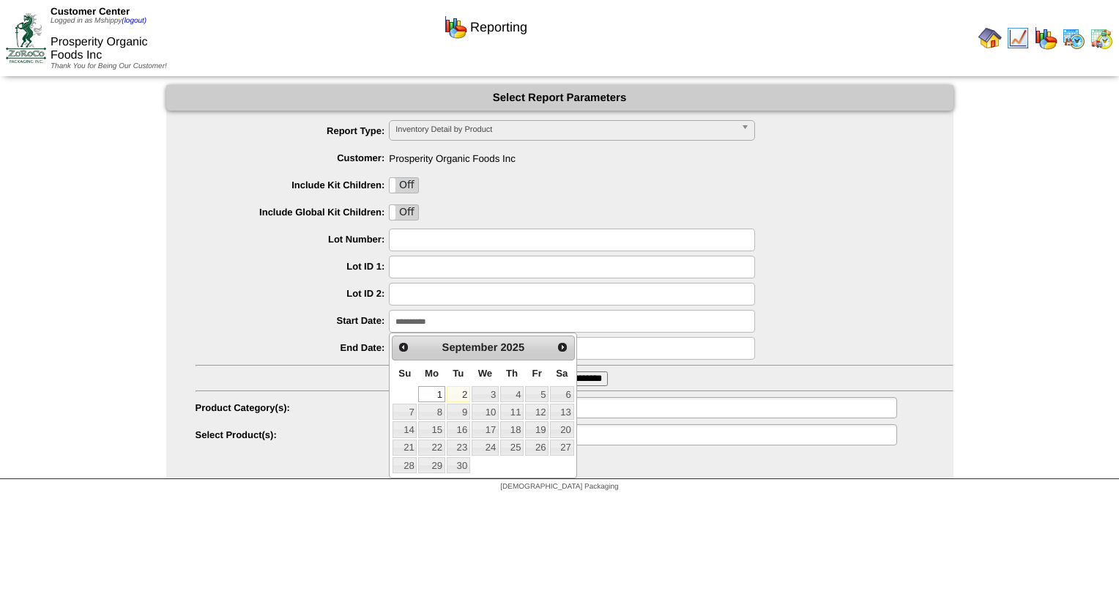
click at [211, 320] on label "Start Date:" at bounding box center [293, 320] width 194 height 11
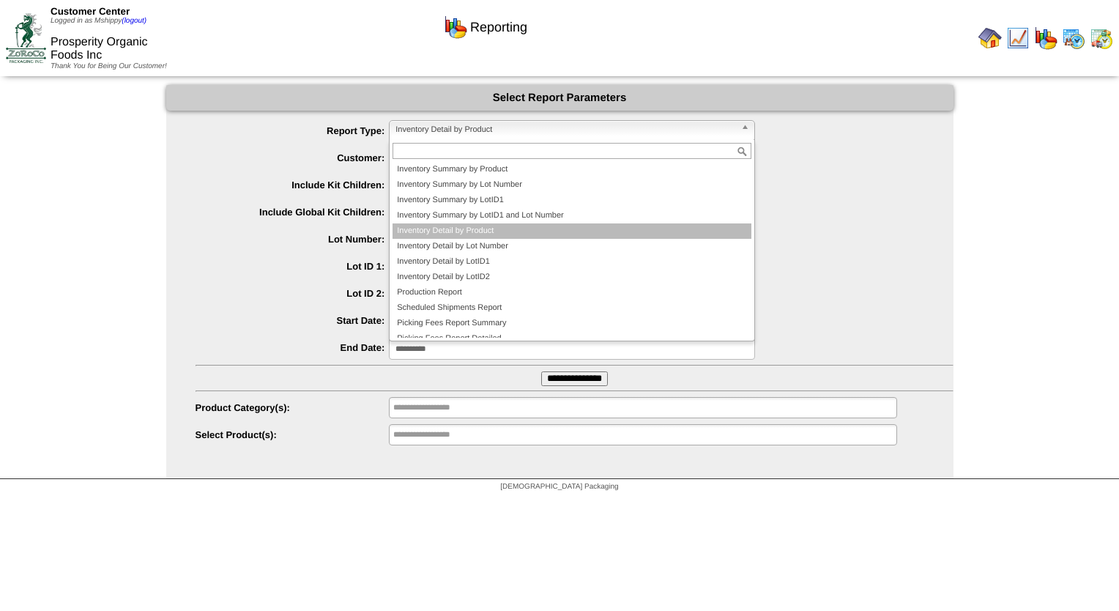
click at [448, 131] on span "Inventory Detail by Product" at bounding box center [566, 130] width 340 height 18
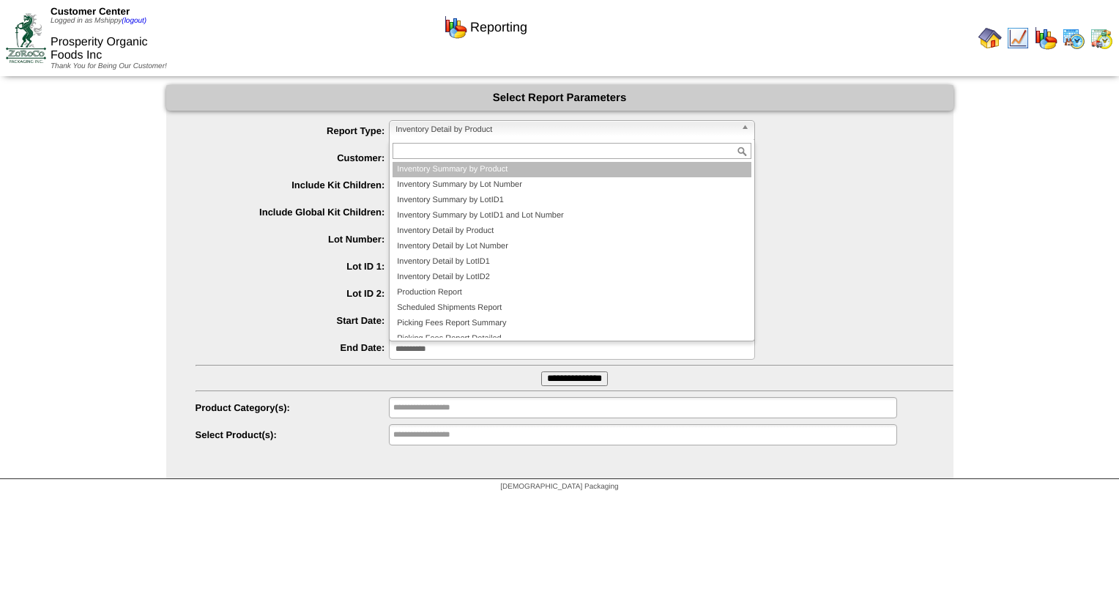
click at [453, 169] on li "Inventory Summary by Product" at bounding box center [572, 169] width 359 height 15
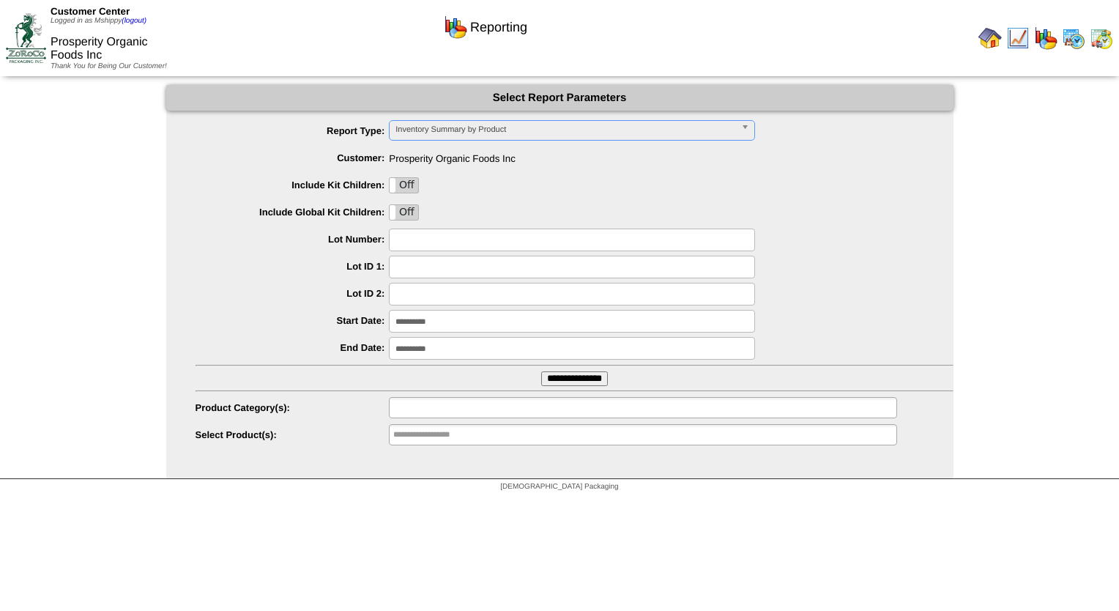
click at [423, 412] on input "text" at bounding box center [440, 408] width 94 height 18
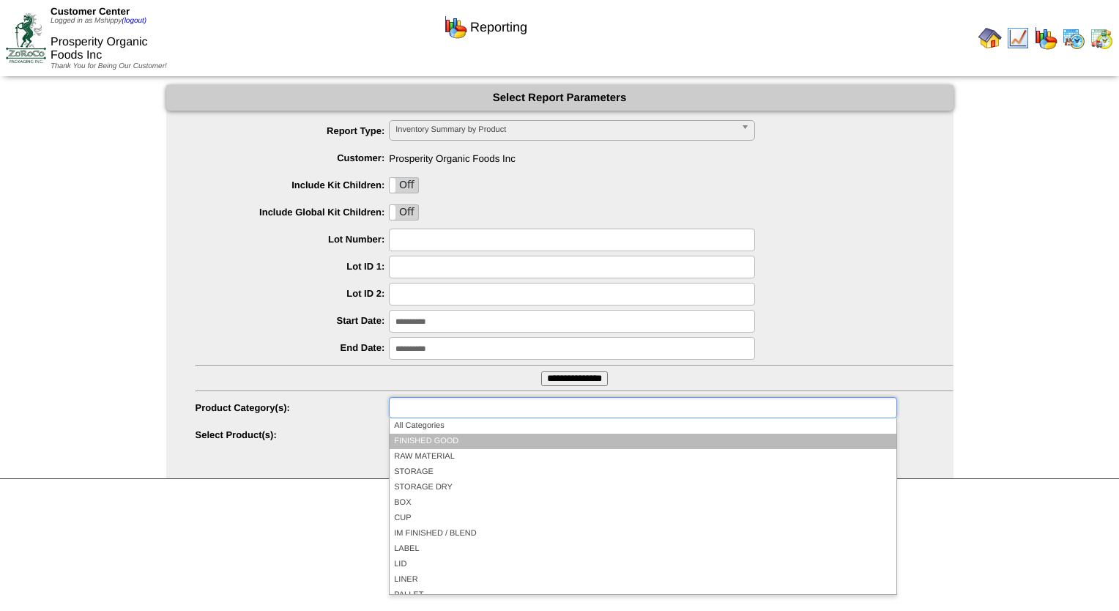
click at [429, 441] on li "FINISHED GOOD" at bounding box center [643, 441] width 506 height 15
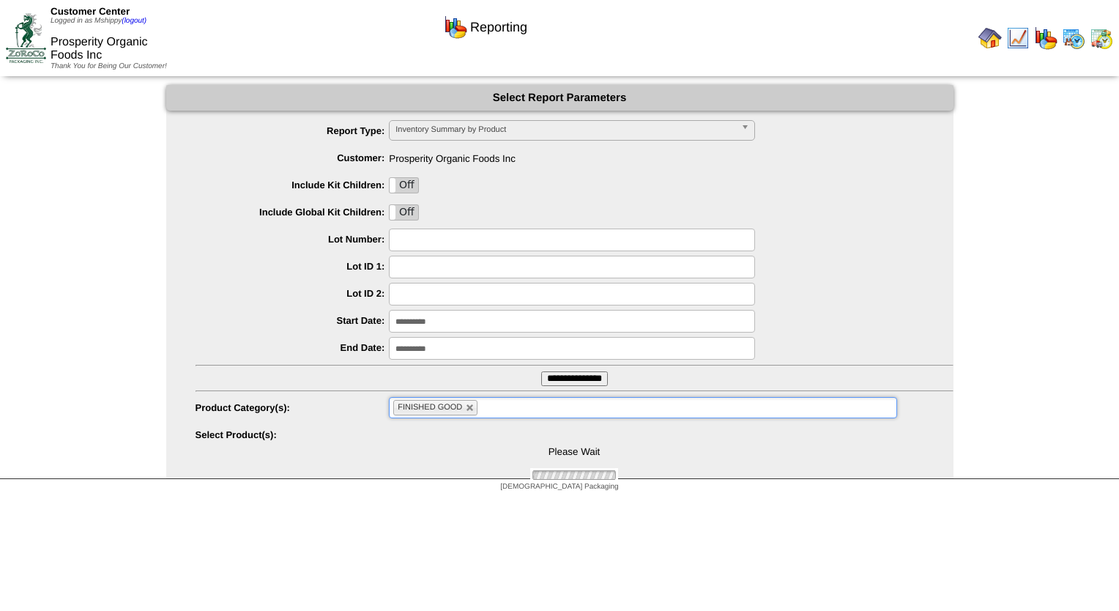
click at [564, 366] on ul "**********" at bounding box center [560, 283] width 788 height 327
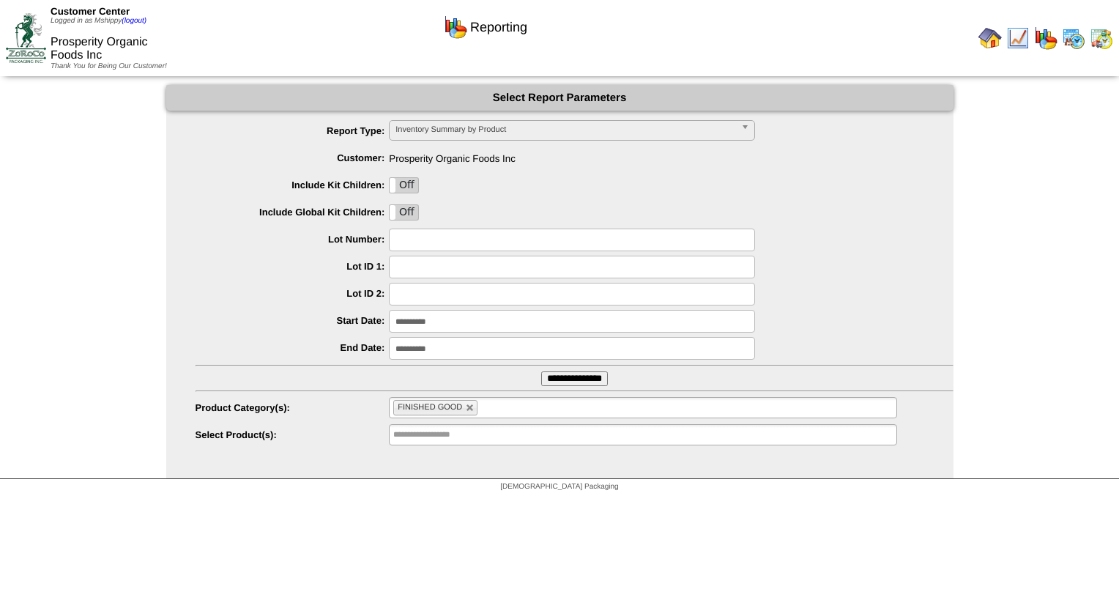
click at [561, 382] on input "**********" at bounding box center [574, 378] width 67 height 15
click at [550, 408] on link at bounding box center [554, 408] width 9 height 9
click at [531, 376] on ul "**********" at bounding box center [560, 283] width 788 height 327
click at [541, 377] on input "**********" at bounding box center [574, 378] width 67 height 15
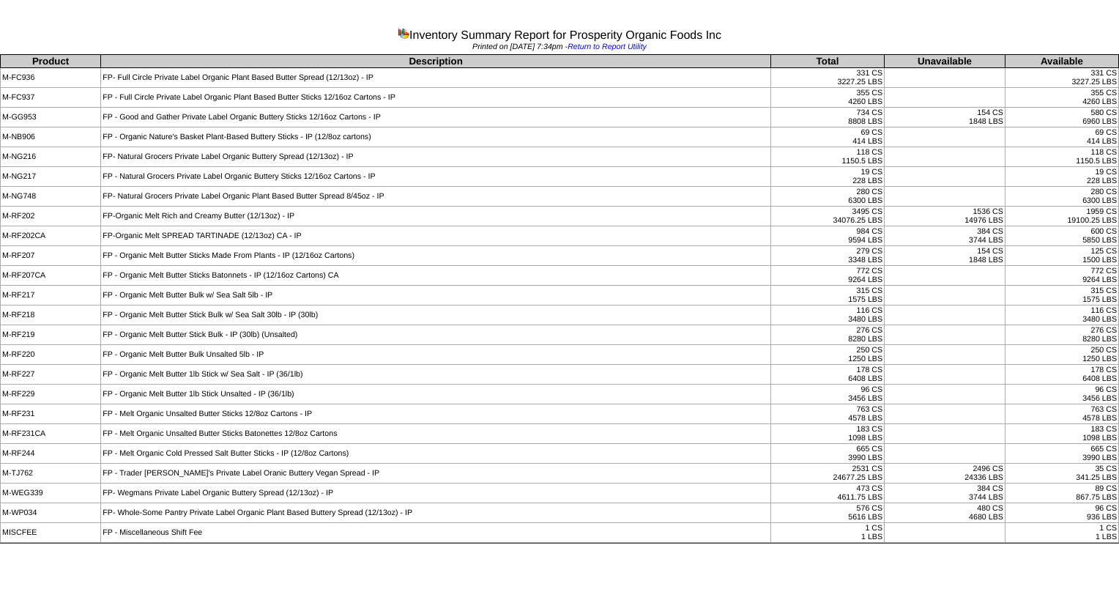
click at [294, 212] on td "FP-Organic Melt Rich and Creamy Butter (12/13oz) - IP" at bounding box center [436, 217] width 670 height 20
click at [41, 277] on td "M-RF207CA" at bounding box center [51, 276] width 100 height 20
drag, startPoint x: 15, startPoint y: 212, endPoint x: 62, endPoint y: 230, distance: 50.1
click at [62, 230] on tbody "Product Description Total Unavailable Available M-FC936 FP- Full Circle Private…" at bounding box center [560, 299] width 1119 height 488
drag, startPoint x: 114, startPoint y: 481, endPoint x: 76, endPoint y: 473, distance: 38.8
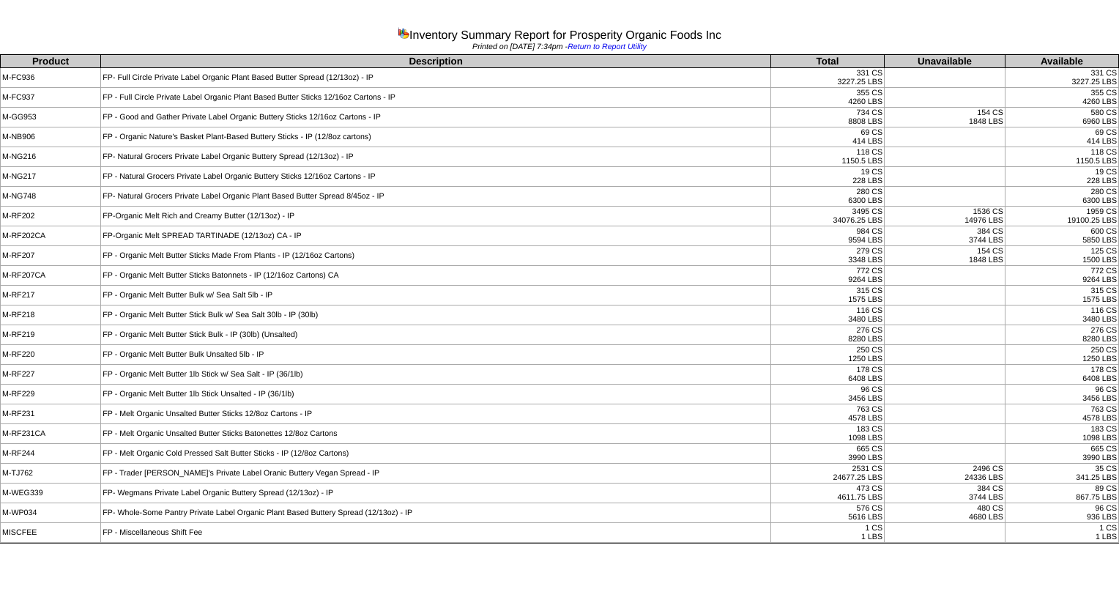
click at [114, 484] on td "FP- Wegmans Private Label Organic Buttery Spread (12/13oz) - IP" at bounding box center [436, 494] width 670 height 20
drag, startPoint x: 10, startPoint y: 448, endPoint x: 91, endPoint y: 475, distance: 85.0
click at [91, 475] on tbody "Product Description Total Unavailable Available M-FC936 FP- Full Circle Private…" at bounding box center [560, 299] width 1119 height 488
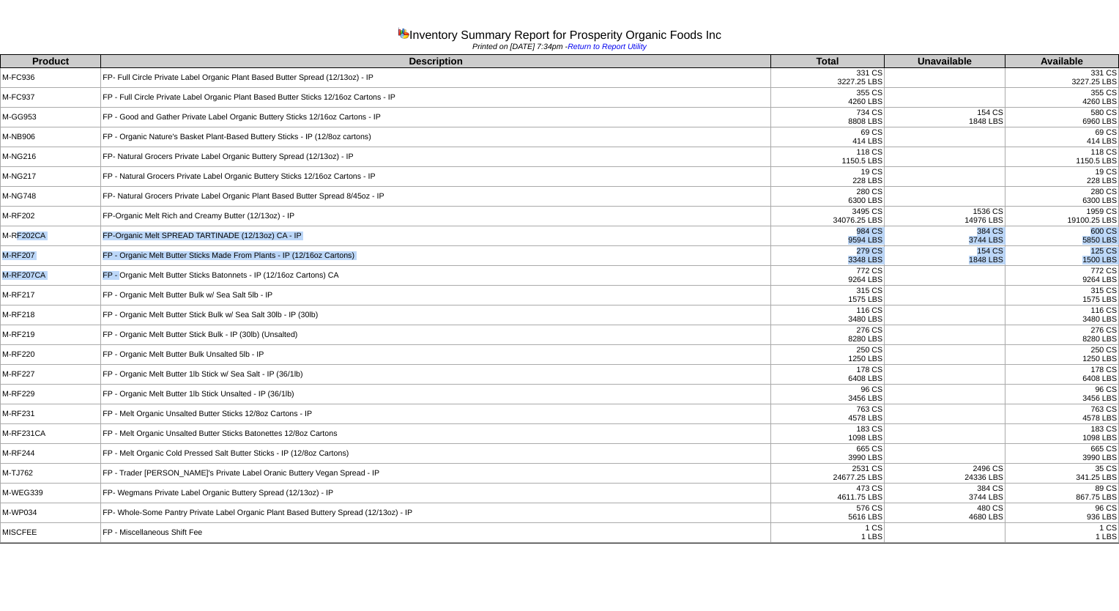
drag, startPoint x: 18, startPoint y: 230, endPoint x: 119, endPoint y: 265, distance: 107.0
click at [119, 265] on tbody "Product Description Total Unavailable Available M-FC936 FP- Full Circle Private…" at bounding box center [560, 299] width 1119 height 488
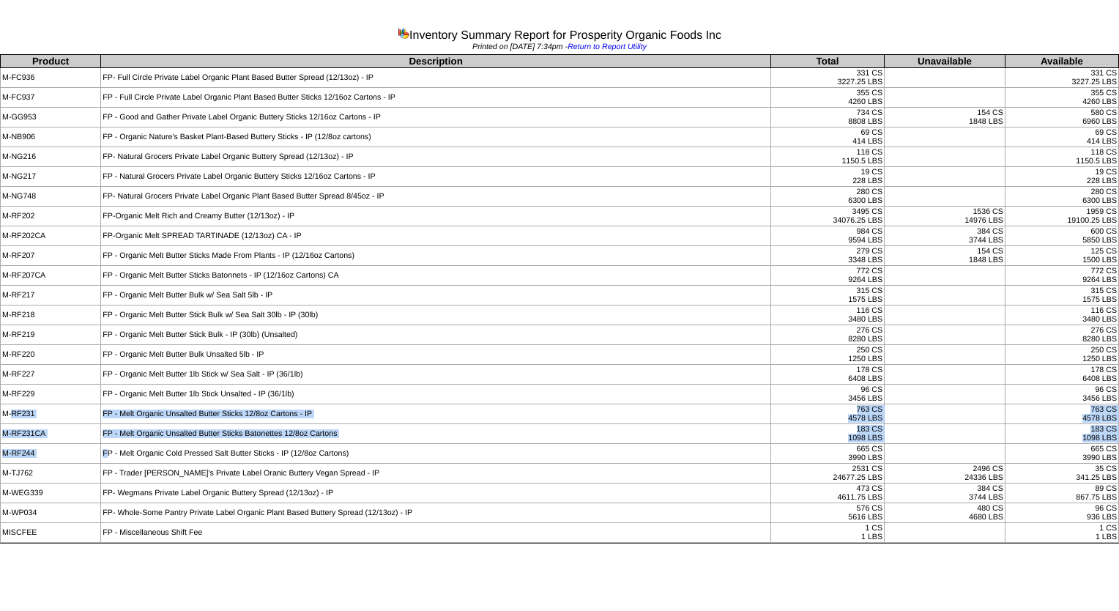
drag, startPoint x: 11, startPoint y: 415, endPoint x: 105, endPoint y: 443, distance: 98.0
click at [105, 443] on tbody "Product Description Total Unavailable Available M-FC936 FP- Full Circle Private…" at bounding box center [560, 299] width 1119 height 488
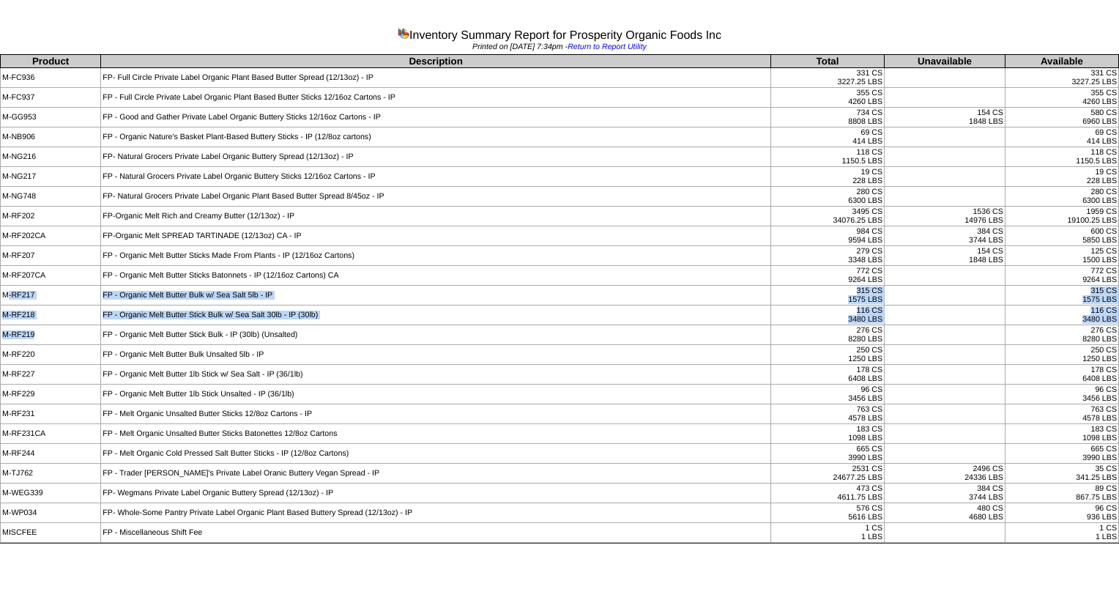
drag, startPoint x: 7, startPoint y: 289, endPoint x: 92, endPoint y: 329, distance: 93.7
click at [92, 329] on tbody "Product Description Total Unavailable Available M-FC936 FP- Full Circle Private…" at bounding box center [560, 299] width 1119 height 488
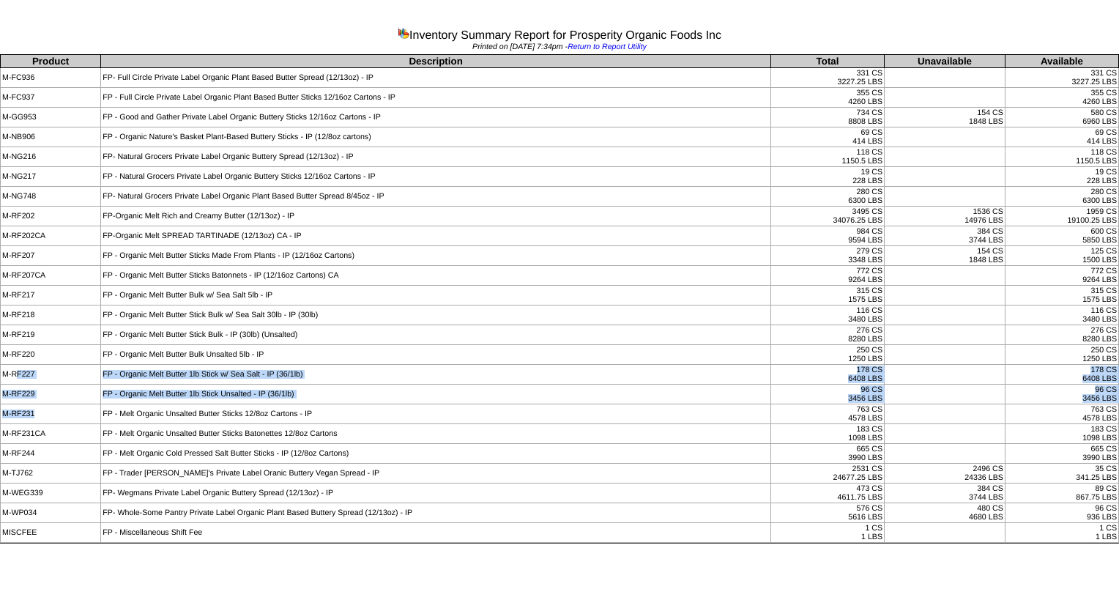
drag, startPoint x: 17, startPoint y: 371, endPoint x: 93, endPoint y: 401, distance: 82.2
click at [93, 401] on tbody "Product Description Total Unavailable Available M-FC936 FP- Full Circle Private…" at bounding box center [560, 299] width 1119 height 488
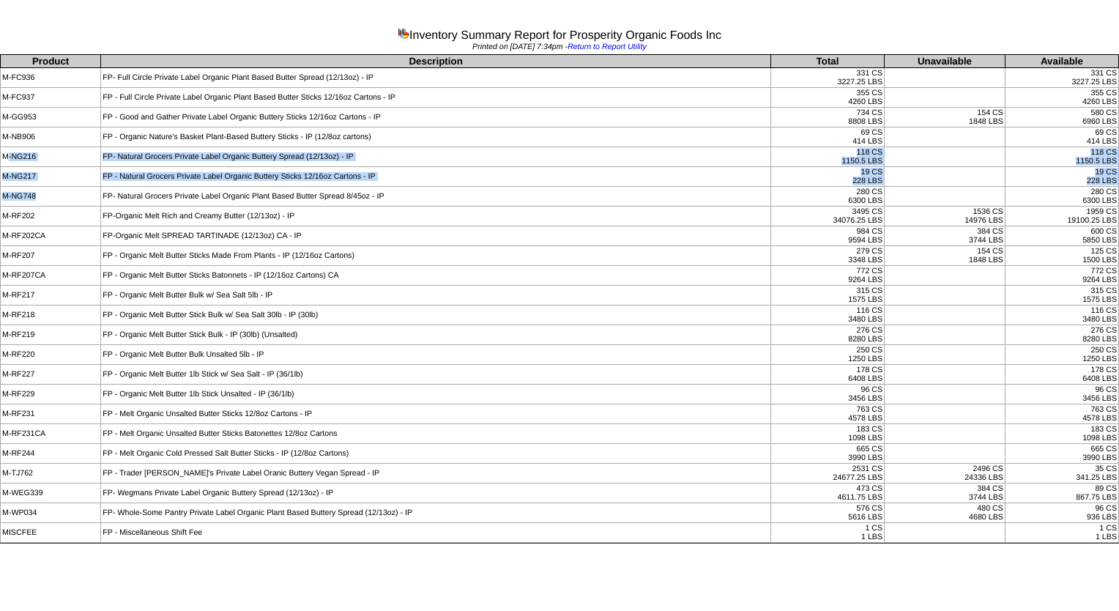
drag, startPoint x: 8, startPoint y: 155, endPoint x: 95, endPoint y: 194, distance: 95.7
click at [95, 194] on tbody "Product Description Total Unavailable Available M-FC936 FP- Full Circle Private…" at bounding box center [560, 299] width 1119 height 488
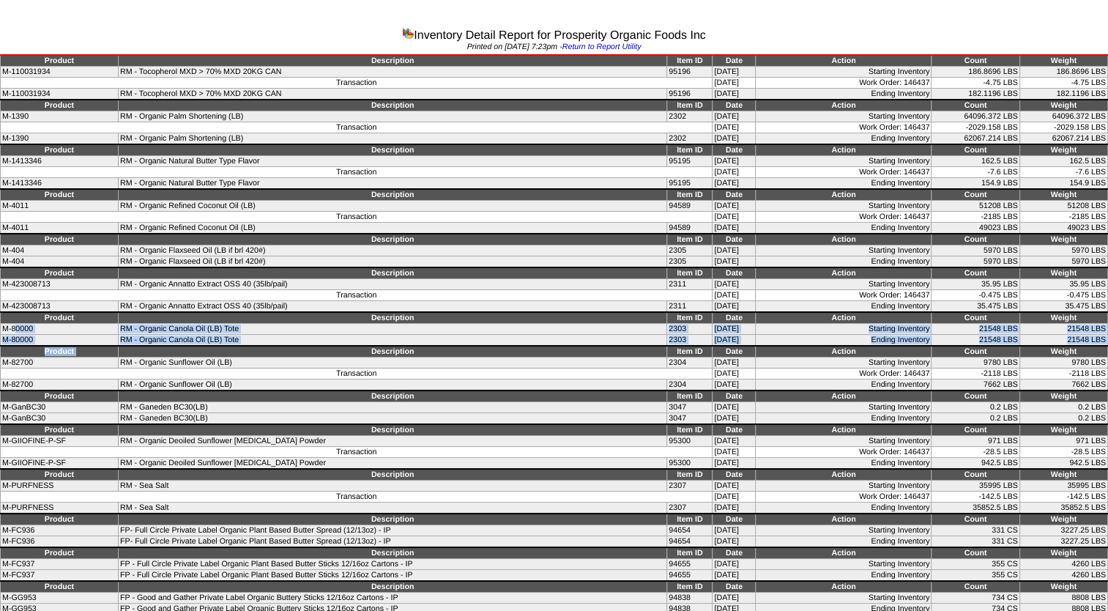
drag, startPoint x: 15, startPoint y: 321, endPoint x: 112, endPoint y: 347, distance: 100.9
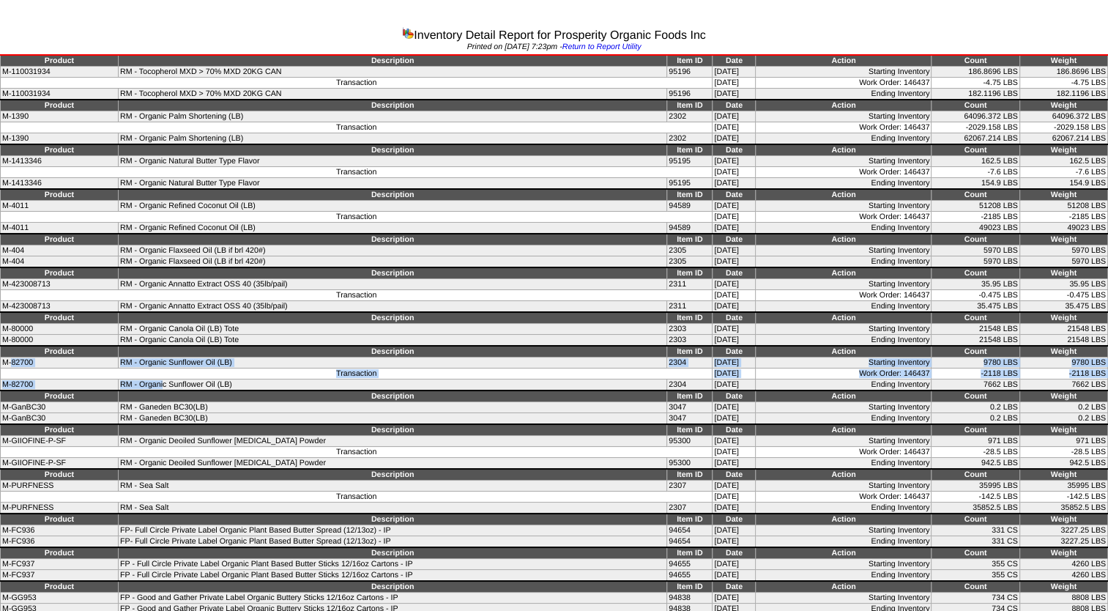
drag, startPoint x: 12, startPoint y: 356, endPoint x: 149, endPoint y: 383, distance: 140.4
click at [290, 394] on td "Description" at bounding box center [393, 396] width 549 height 12
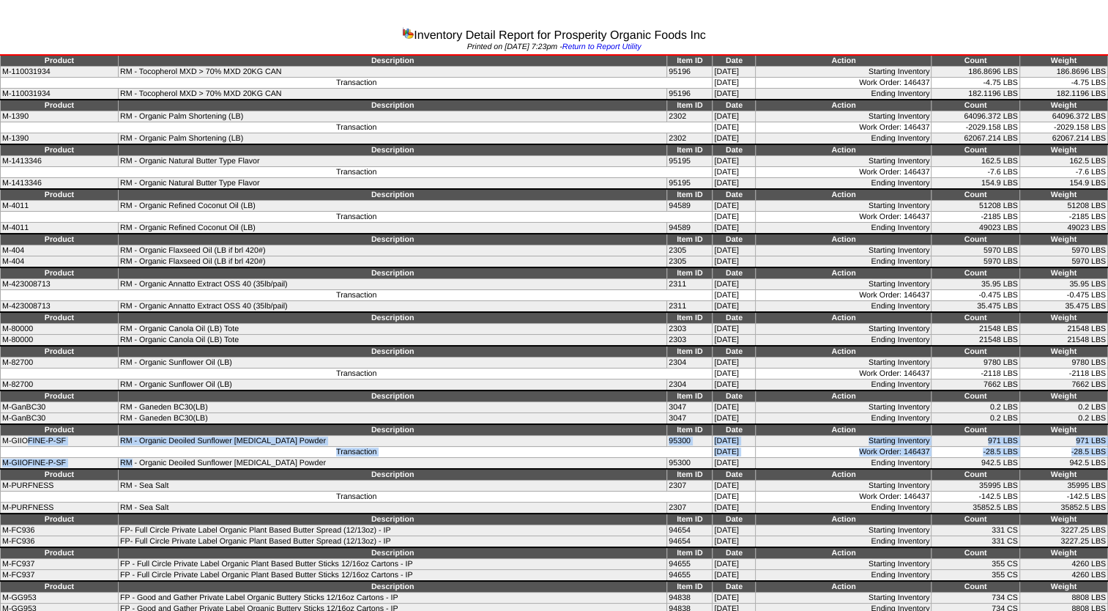
drag, startPoint x: 28, startPoint y: 432, endPoint x: 119, endPoint y: 456, distance: 94.0
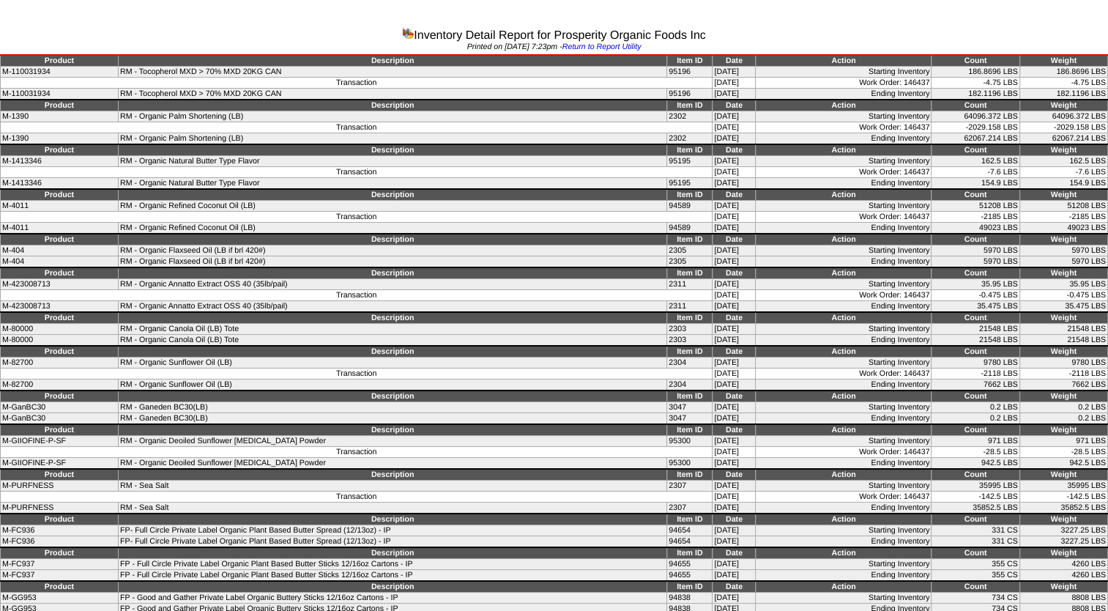
click at [506, 283] on td "RM - Organic Annatto Extract OSS 40 (35lb/pail)" at bounding box center [393, 284] width 549 height 11
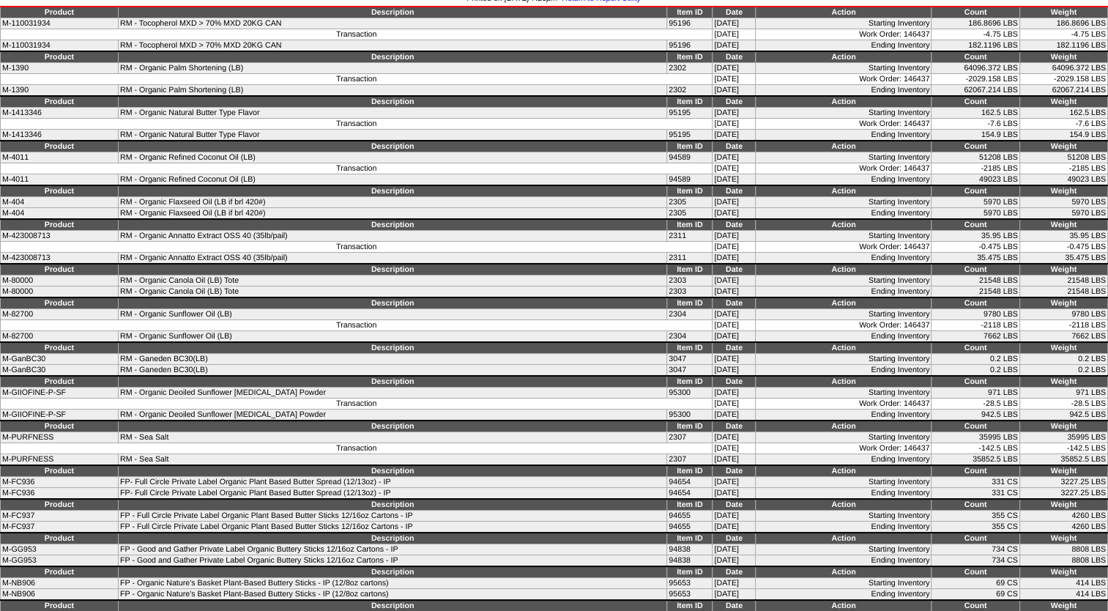
scroll to position [73, 0]
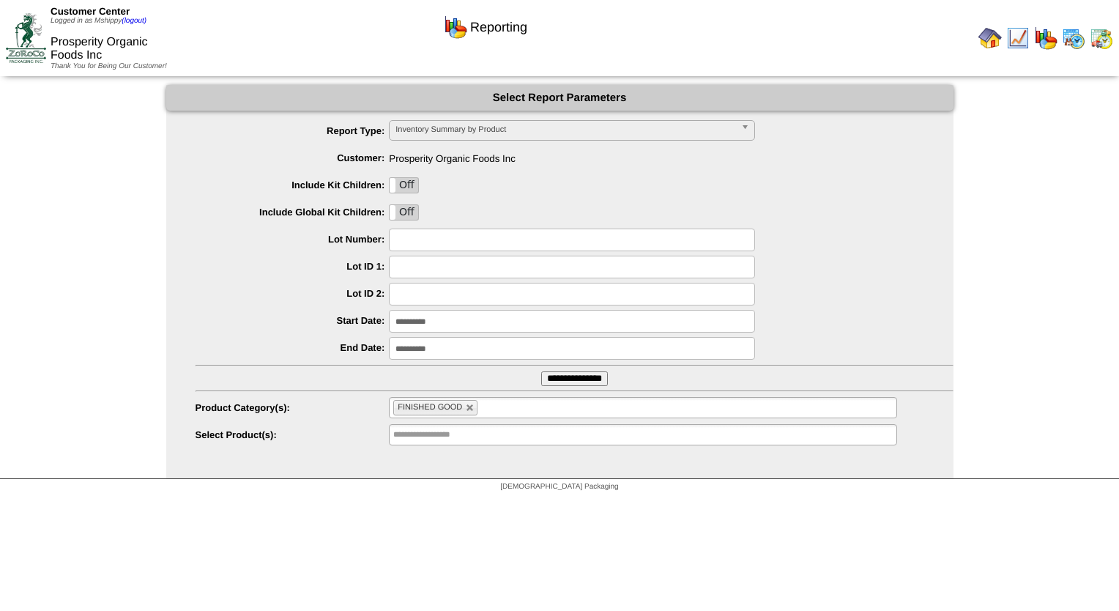
click at [1094, 37] on img at bounding box center [1101, 37] width 23 height 23
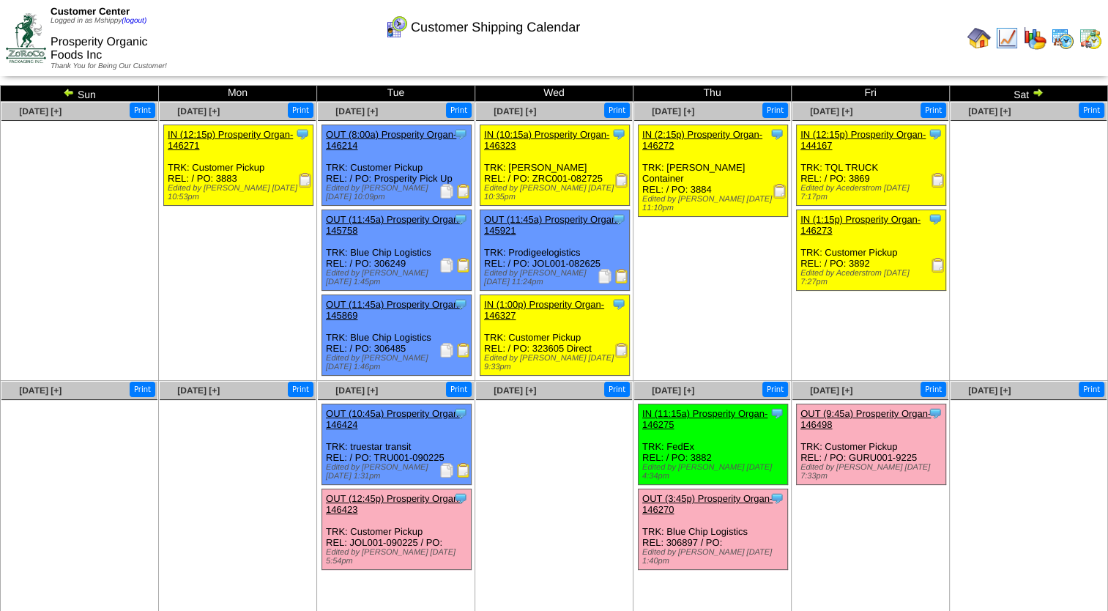
click at [459, 463] on img at bounding box center [463, 470] width 15 height 15
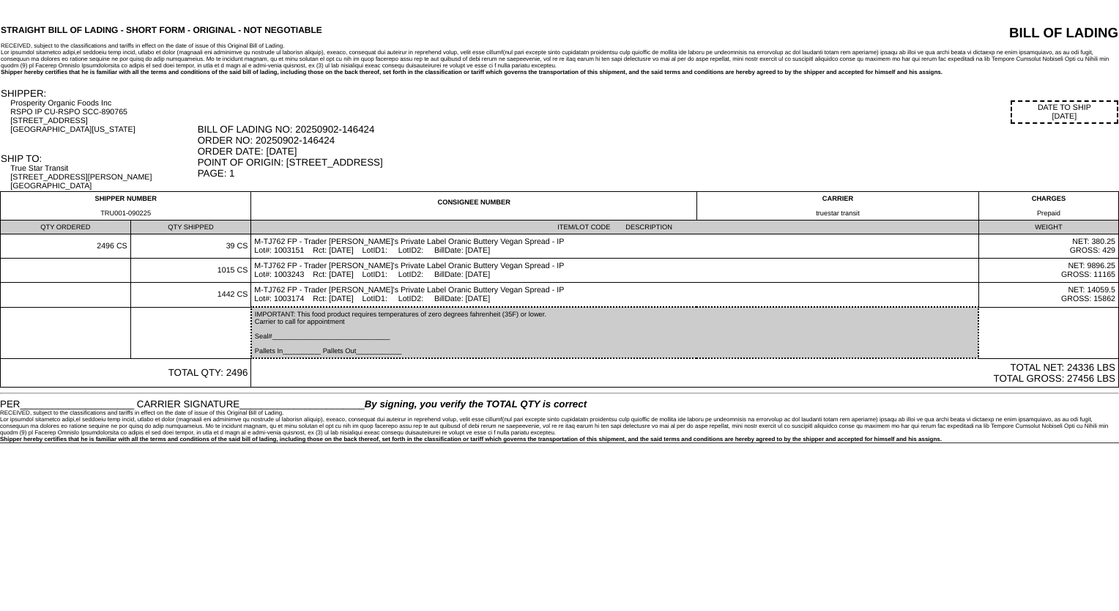
click at [544, 151] on div "BILL OF LADING NO: 20250902-146424 ORDER NO: 20250902-146424 ORDER DATE: [DATE]…" at bounding box center [658, 151] width 921 height 55
